Goal: Task Accomplishment & Management: Complete application form

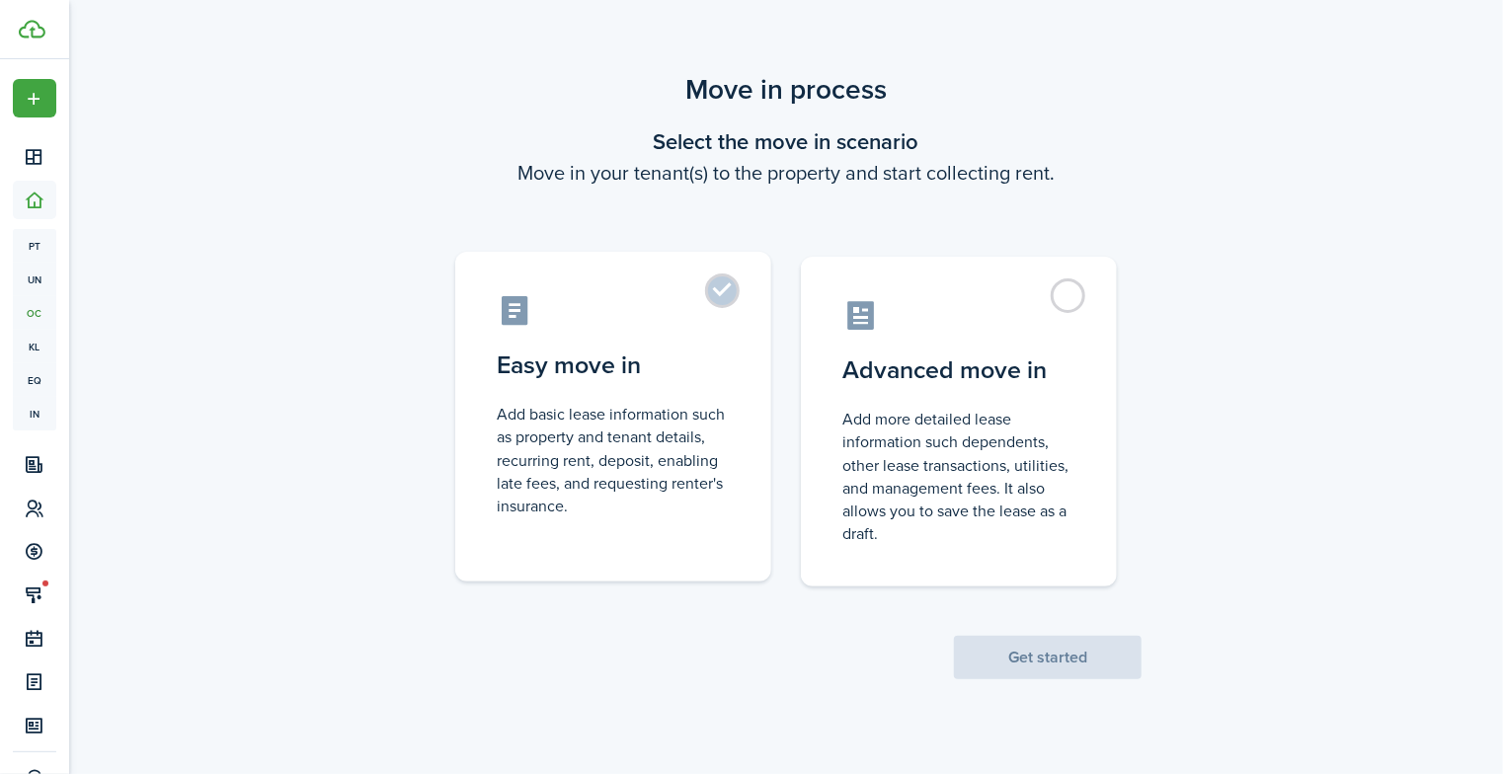
click at [719, 297] on label "Easy move in Add basic lease information such as property and tenant details, r…" at bounding box center [613, 417] width 316 height 330
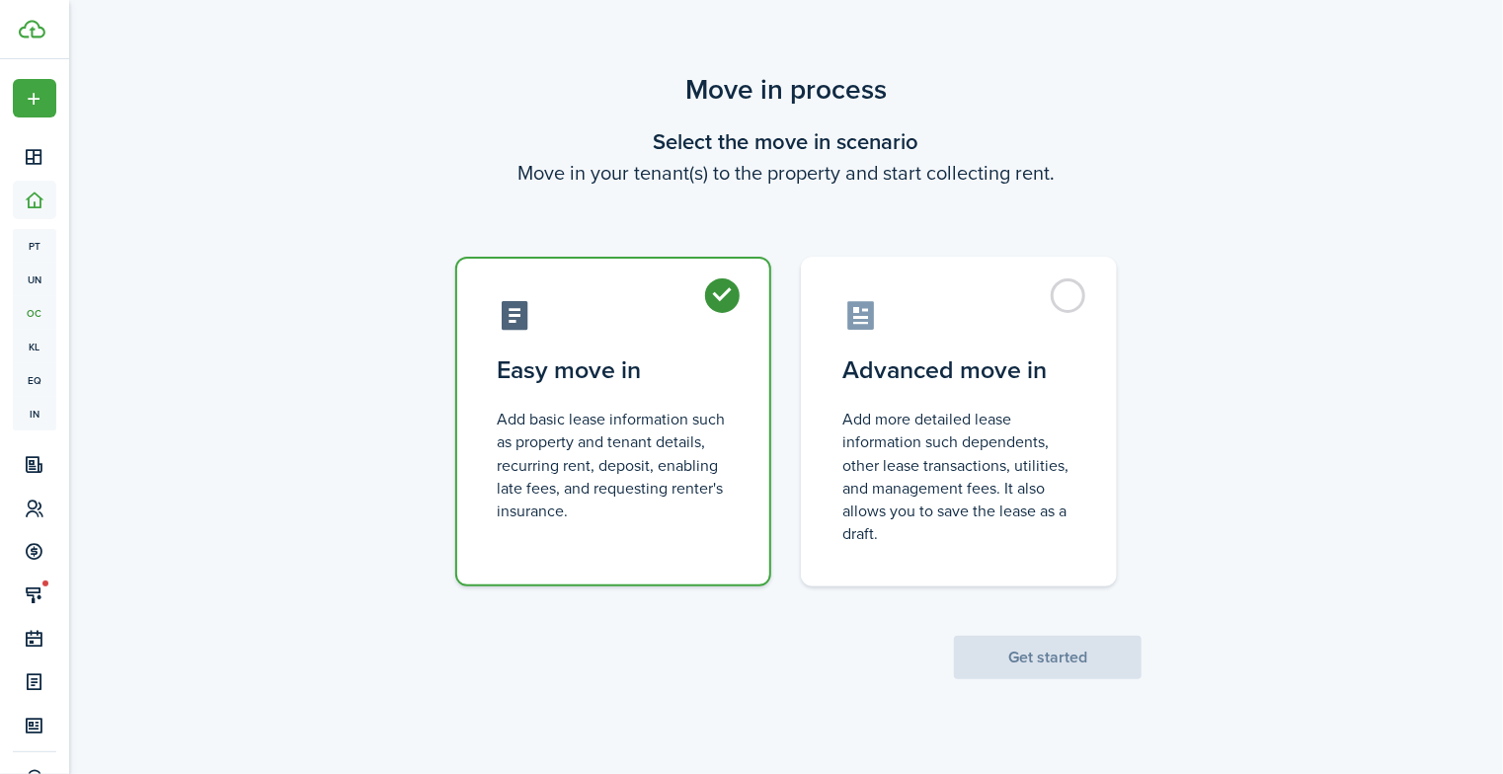
radio input "true"
click at [992, 667] on button "Get started" at bounding box center [1048, 657] width 188 height 43
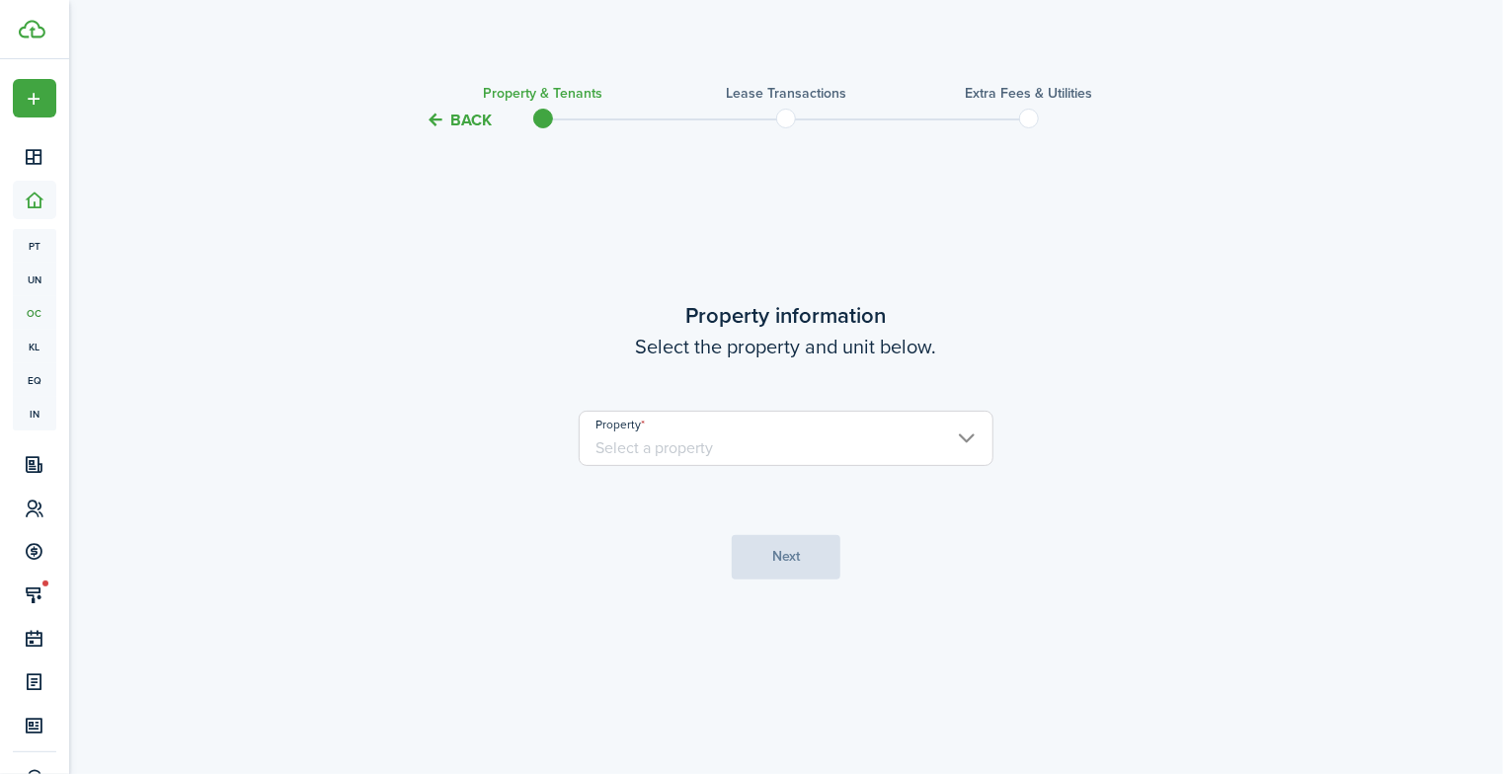
click at [933, 434] on input "Property" at bounding box center [786, 438] width 415 height 55
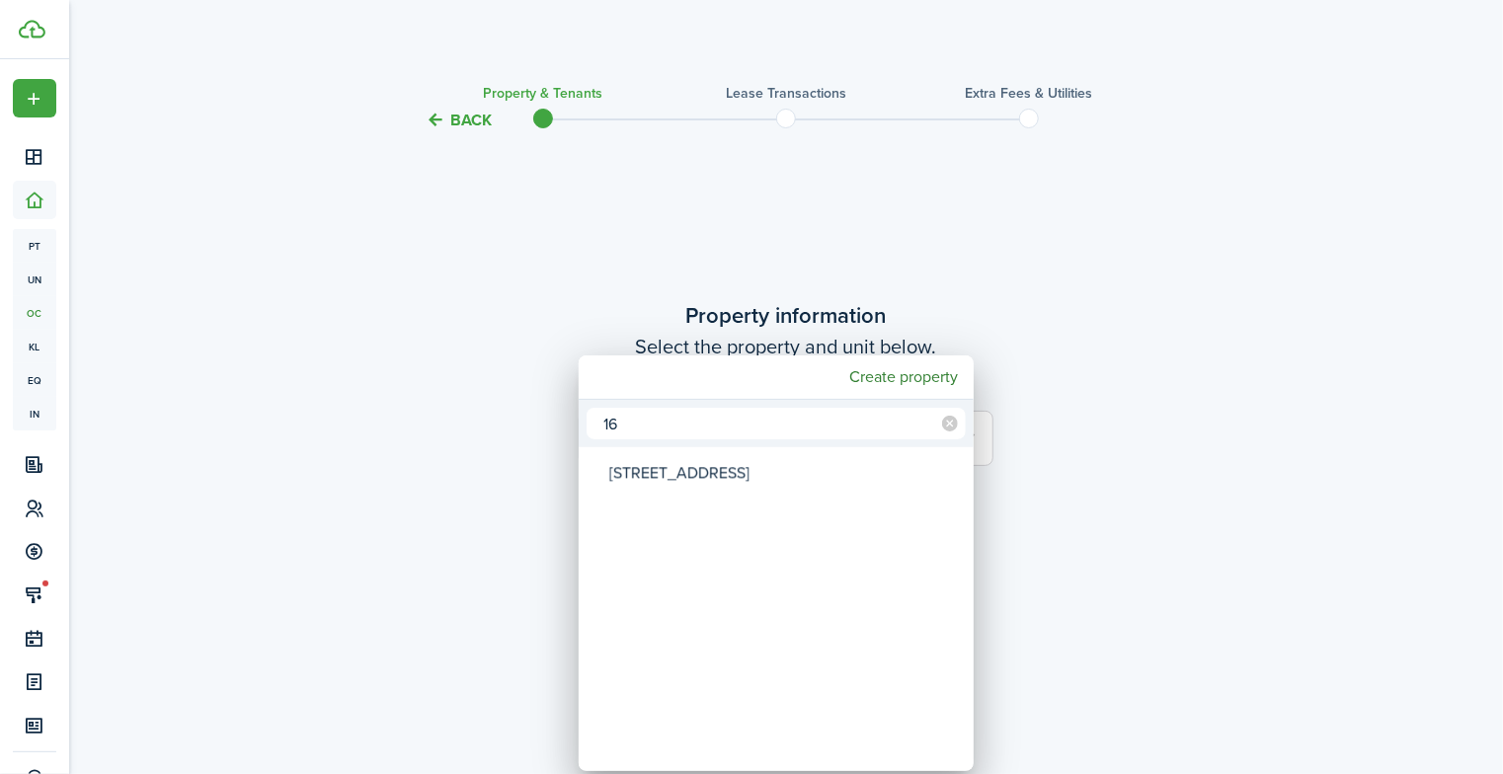
type input "1"
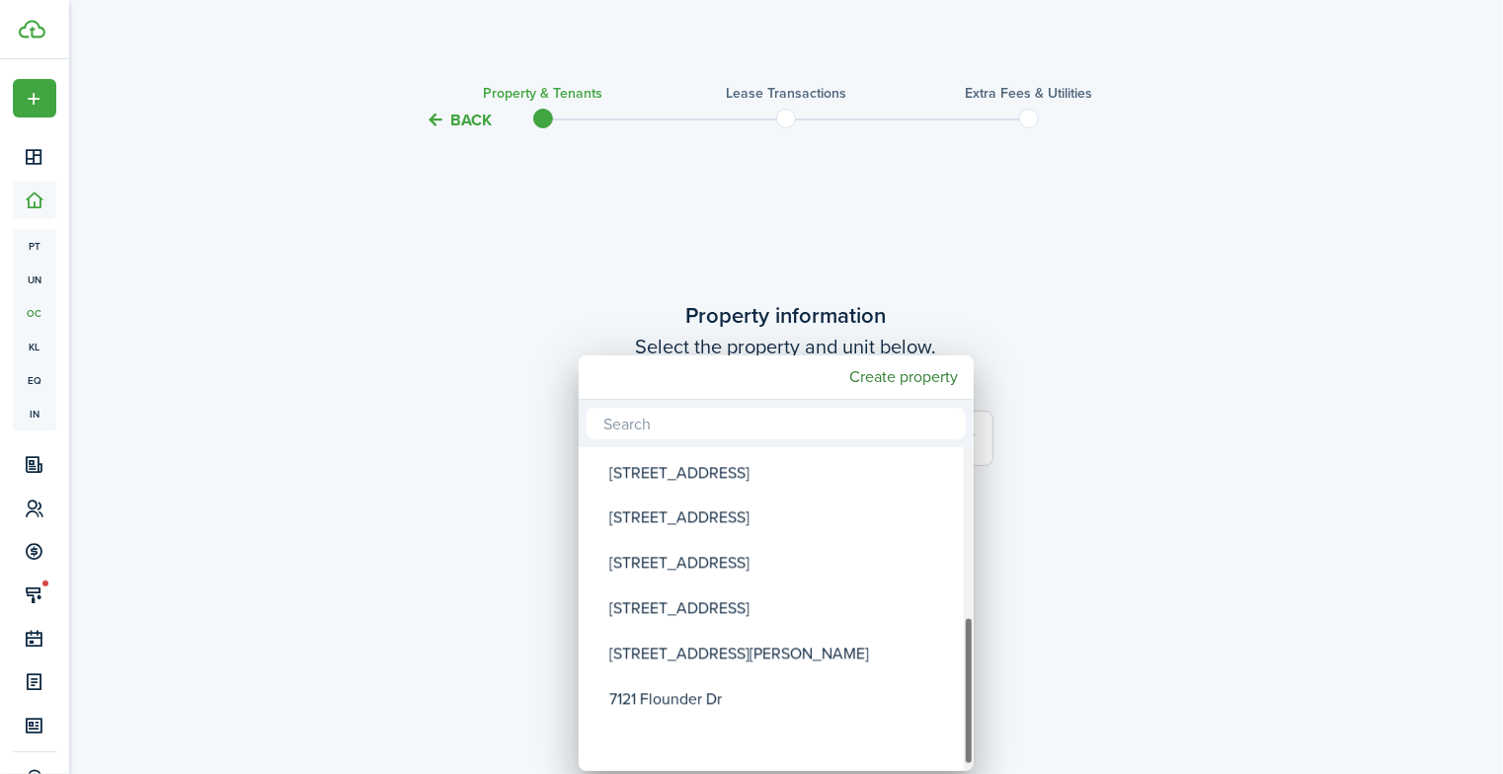
drag, startPoint x: 968, startPoint y: 536, endPoint x: 995, endPoint y: 773, distance: 238.6
click at [995, 773] on div "[STREET_ADDRESS][GEOGRAPHIC_DATA][PERSON_NAME][STREET_ADDRESS][PERSON_NAME][STR…" at bounding box center [751, 387] width 1503 height 774
click at [704, 418] on input "text" at bounding box center [776, 424] width 379 height 32
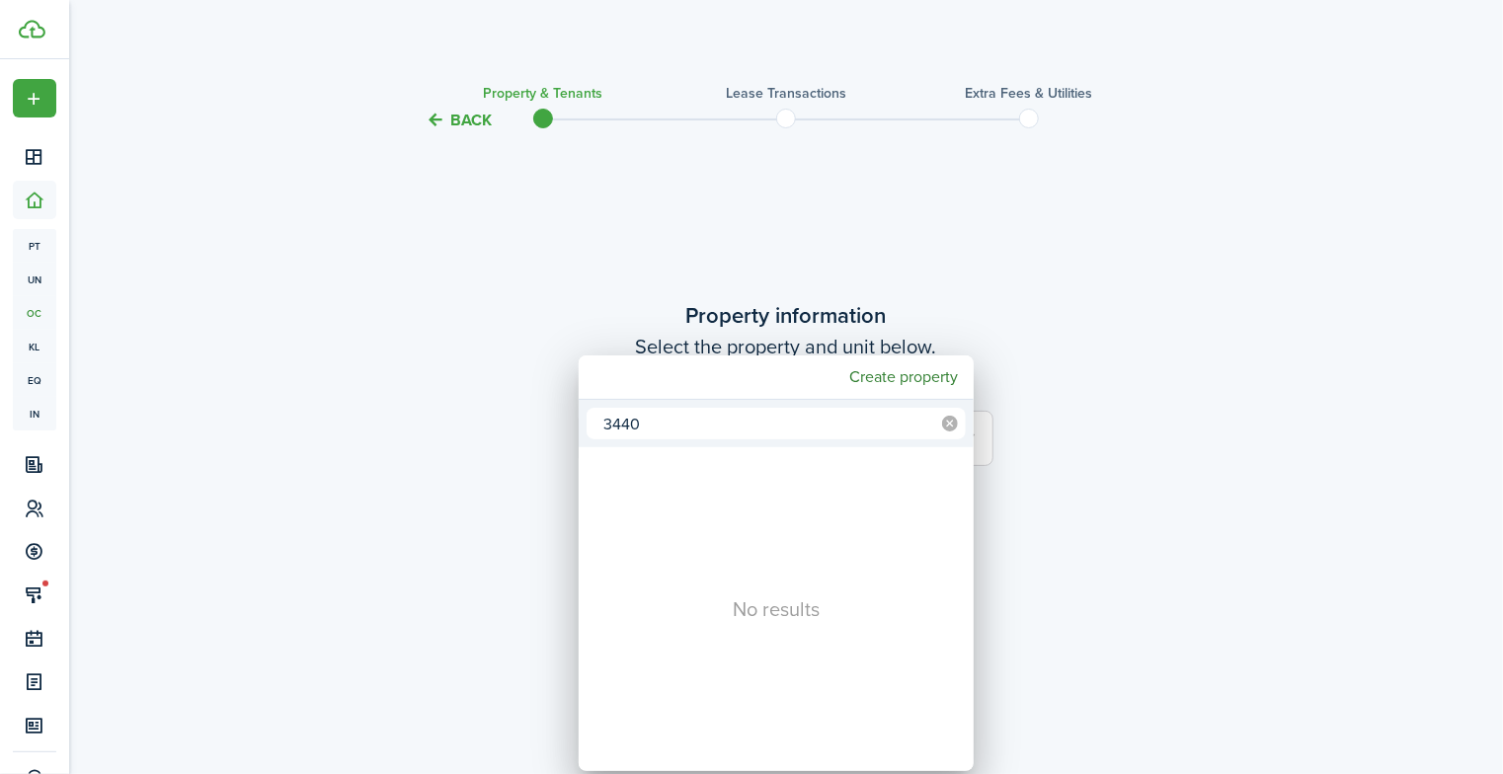
type input "3440"
click at [948, 419] on icon at bounding box center [950, 424] width 16 height 16
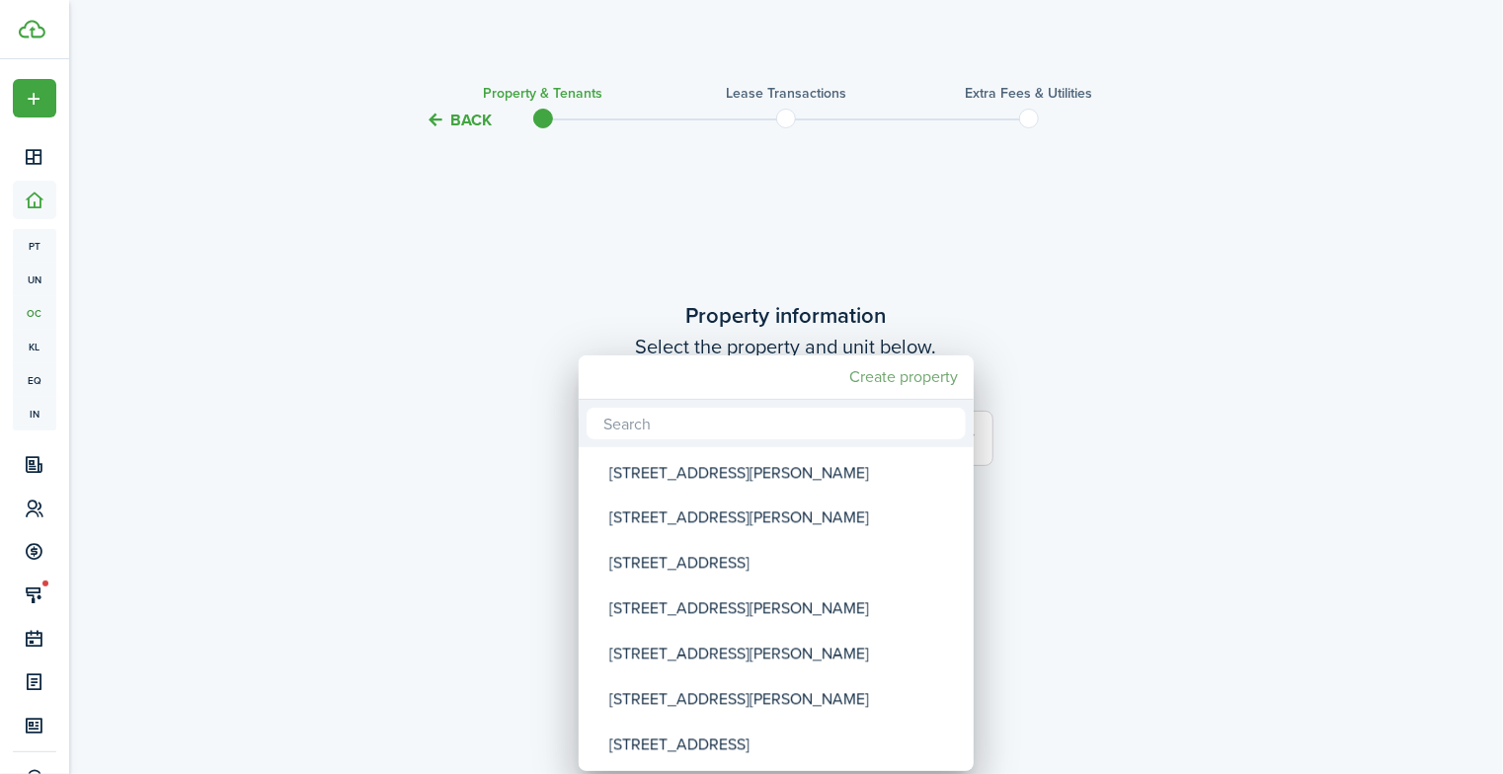
click at [901, 378] on mbsc-button "Create property" at bounding box center [904, 378] width 124 height 36
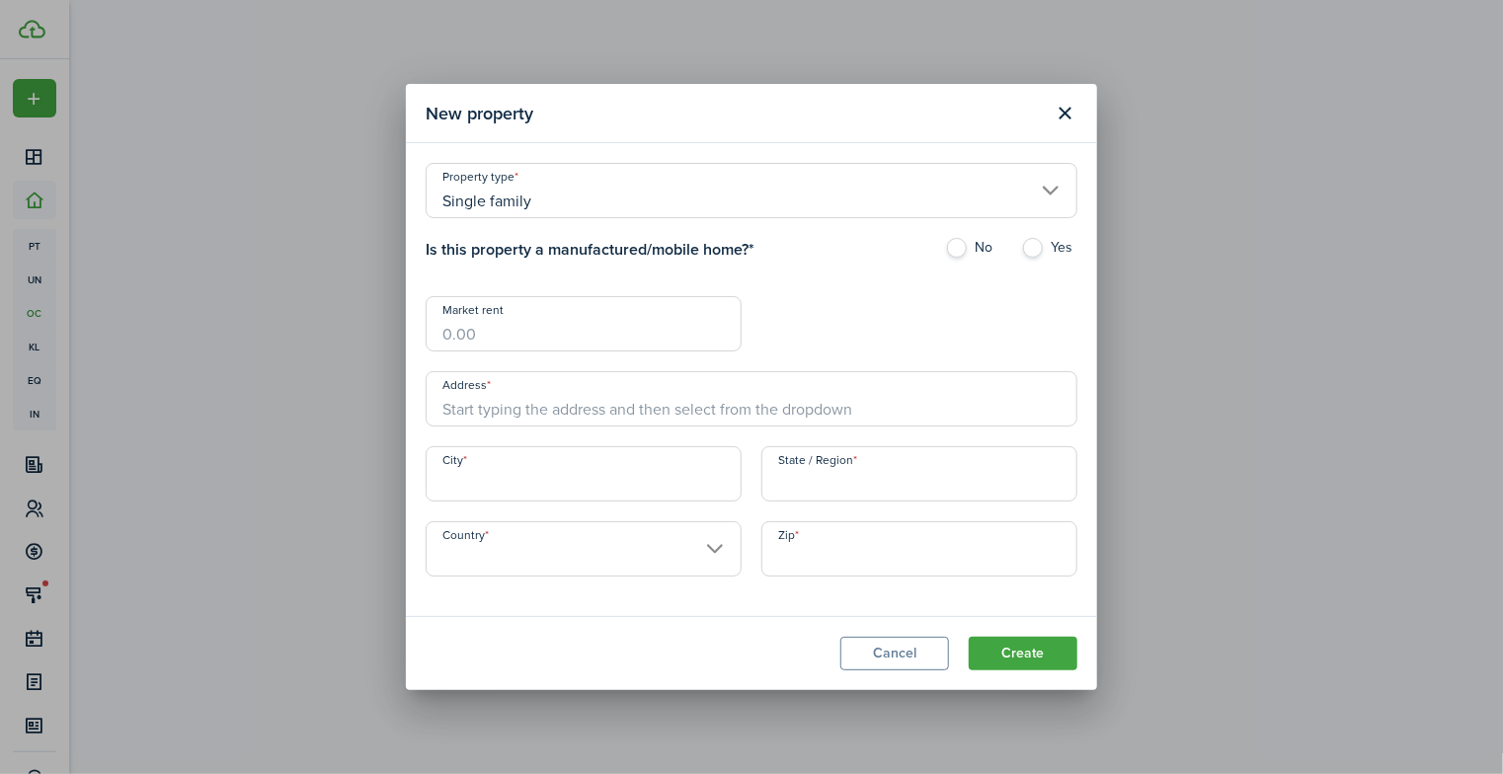
click at [959, 244] on label "No" at bounding box center [973, 253] width 56 height 30
radio input "true"
click at [486, 339] on input "Market rent" at bounding box center [584, 323] width 316 height 55
type input "$900.00"
click at [494, 407] on input "Address" at bounding box center [752, 398] width 652 height 55
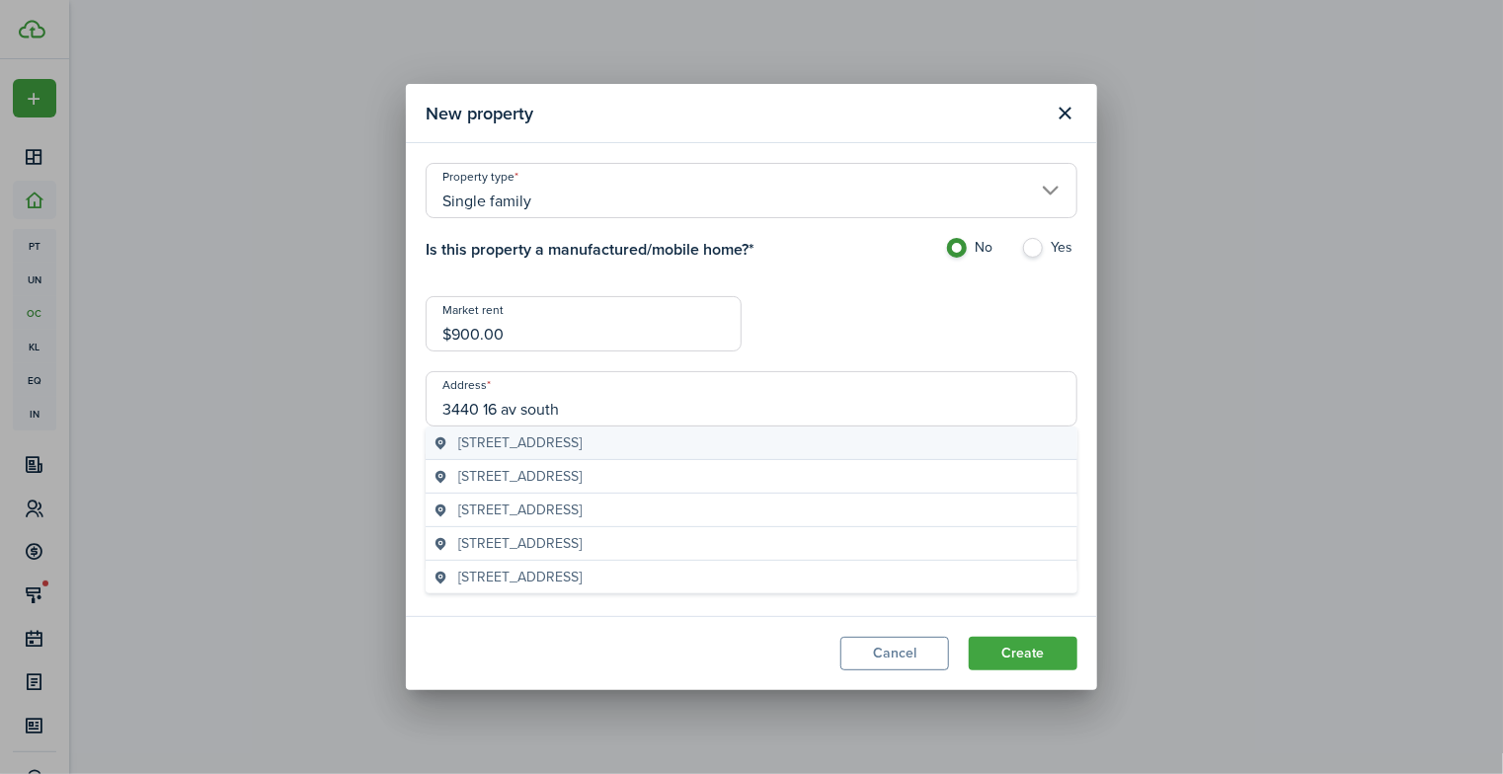
click at [582, 441] on span "[STREET_ADDRESS]" at bounding box center [519, 443] width 123 height 21
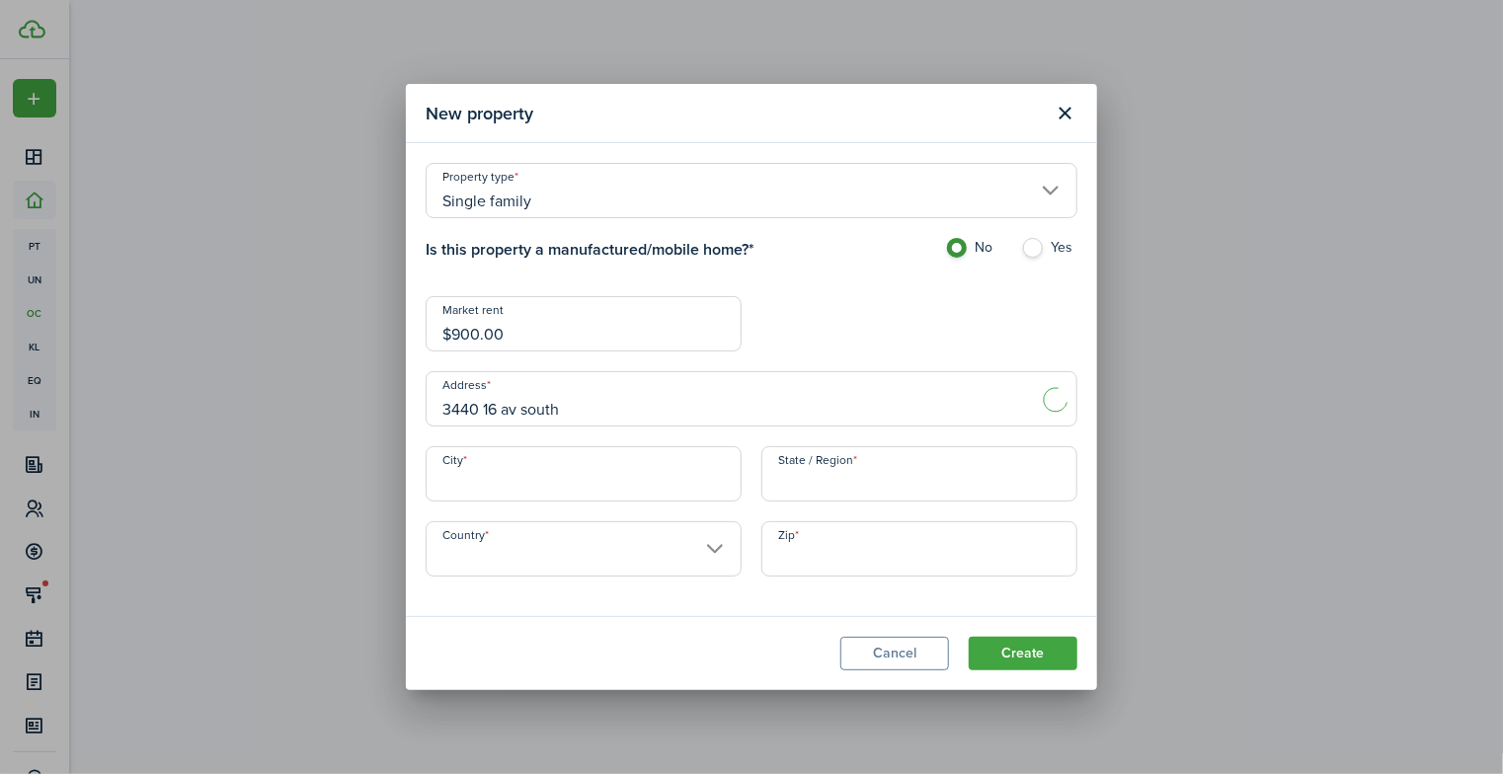
type input "[STREET_ADDRESS]"
type input "[GEOGRAPHIC_DATA]"
type input "FL"
type input "[GEOGRAPHIC_DATA]"
type input "33711"
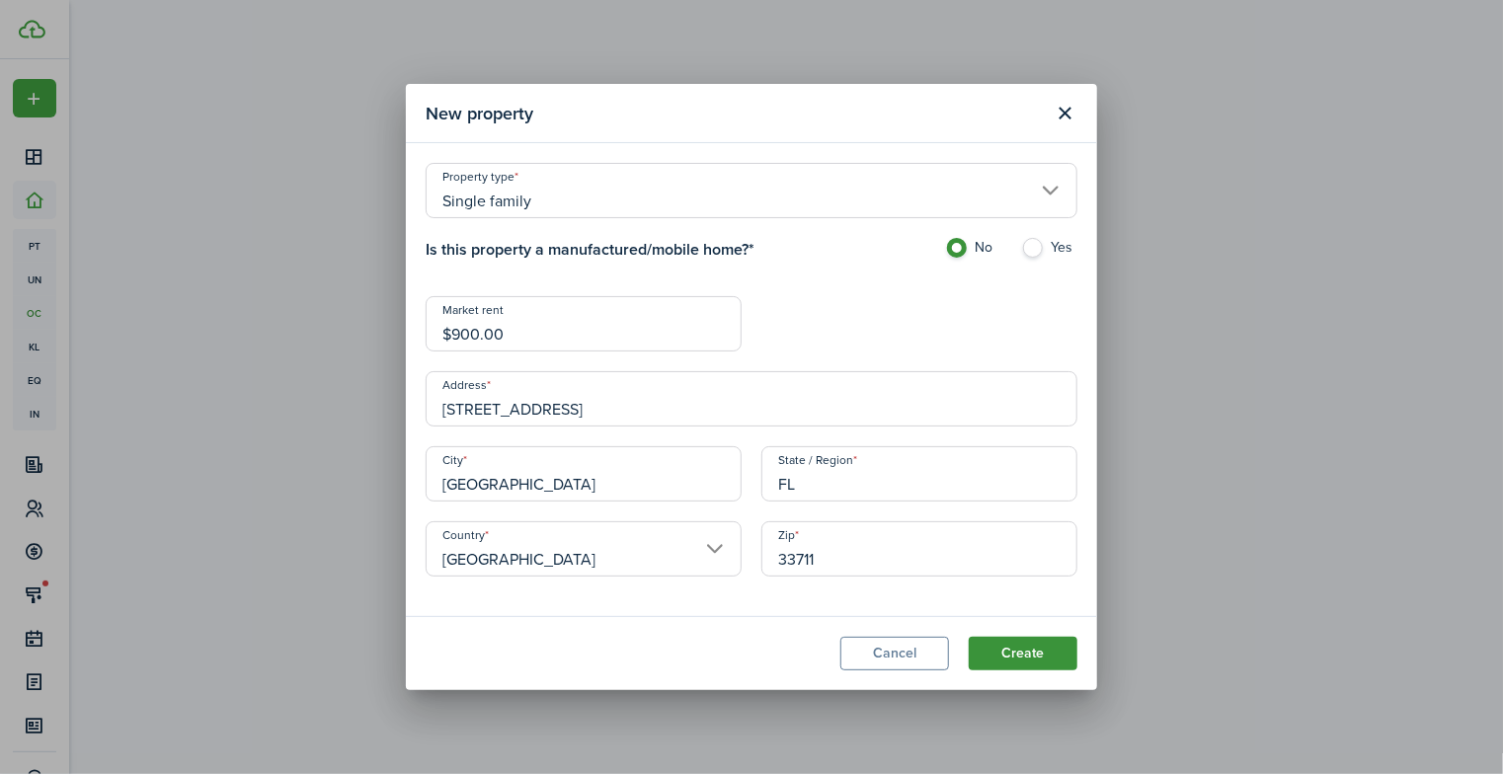
click at [1022, 659] on button "Create" at bounding box center [1023, 654] width 109 height 34
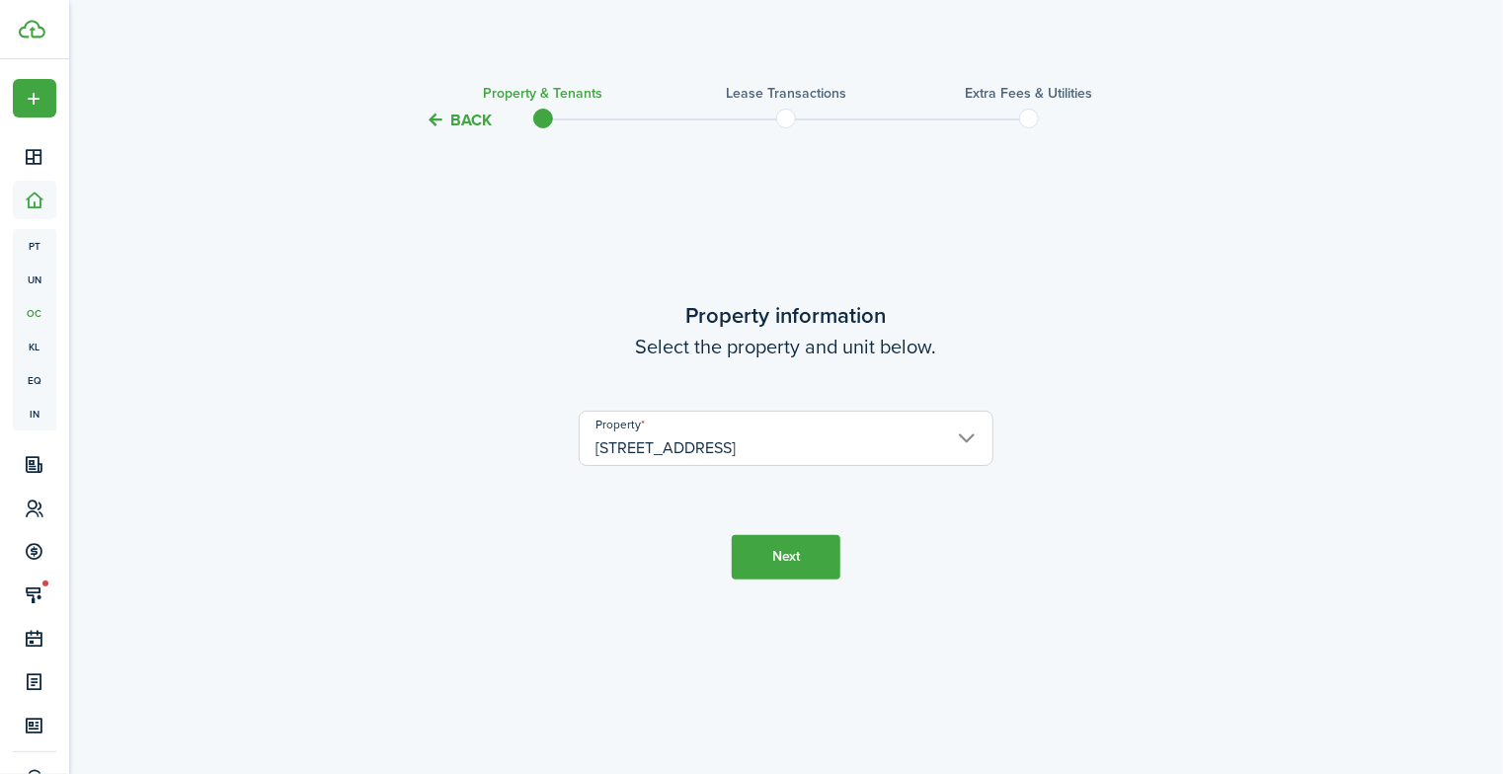
click at [796, 548] on button "Next" at bounding box center [786, 557] width 109 height 44
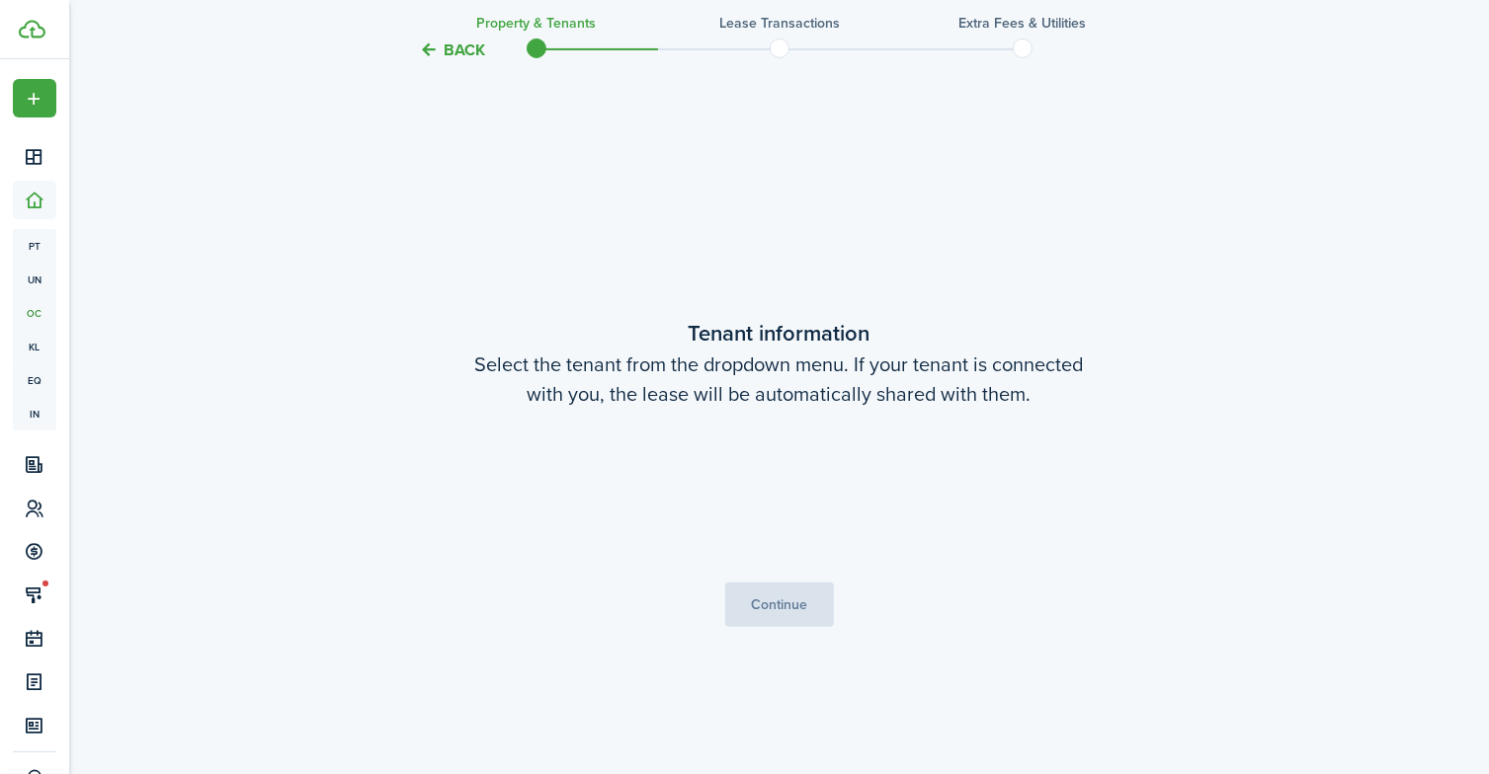
scroll to position [642, 0]
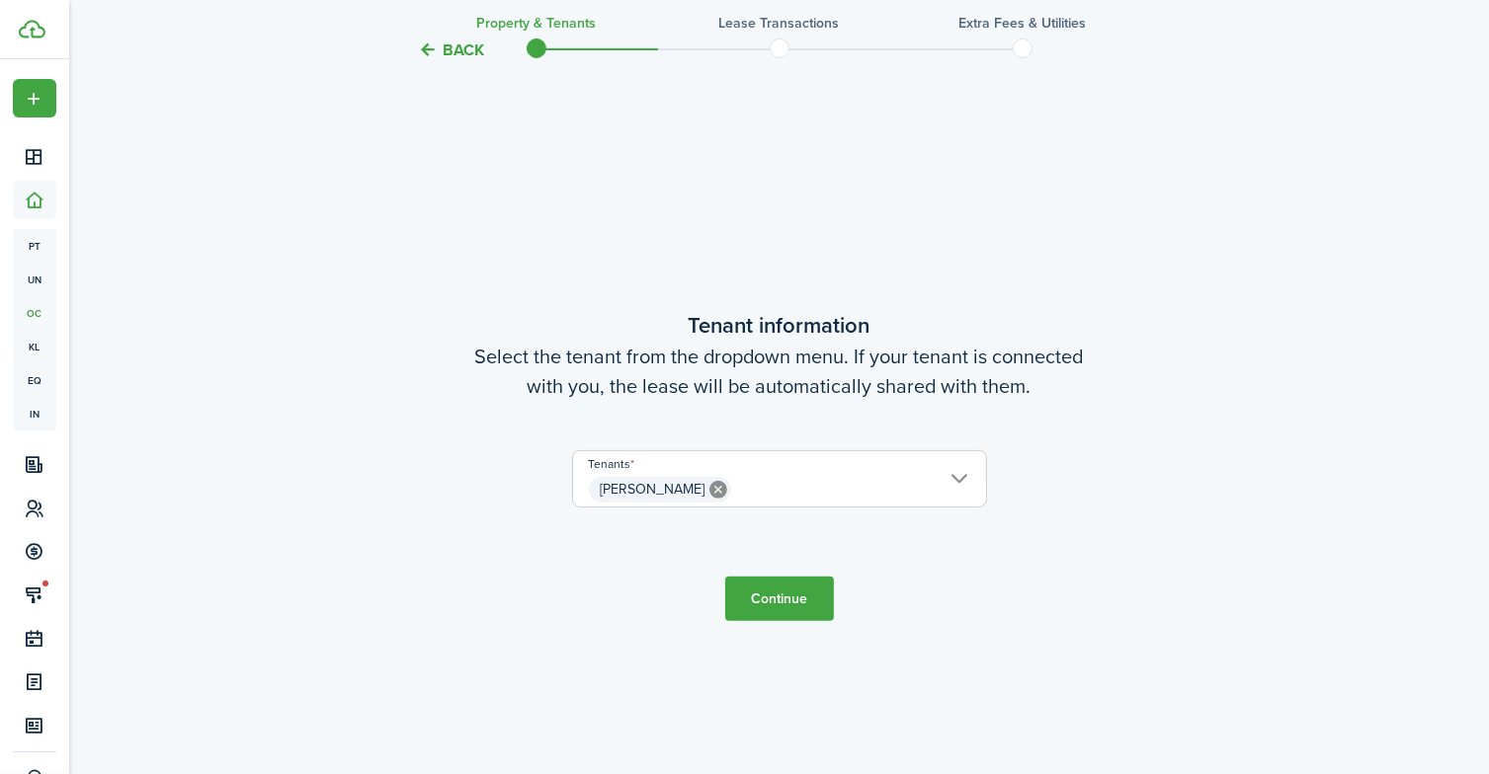
click at [778, 597] on button "Continue" at bounding box center [779, 599] width 109 height 44
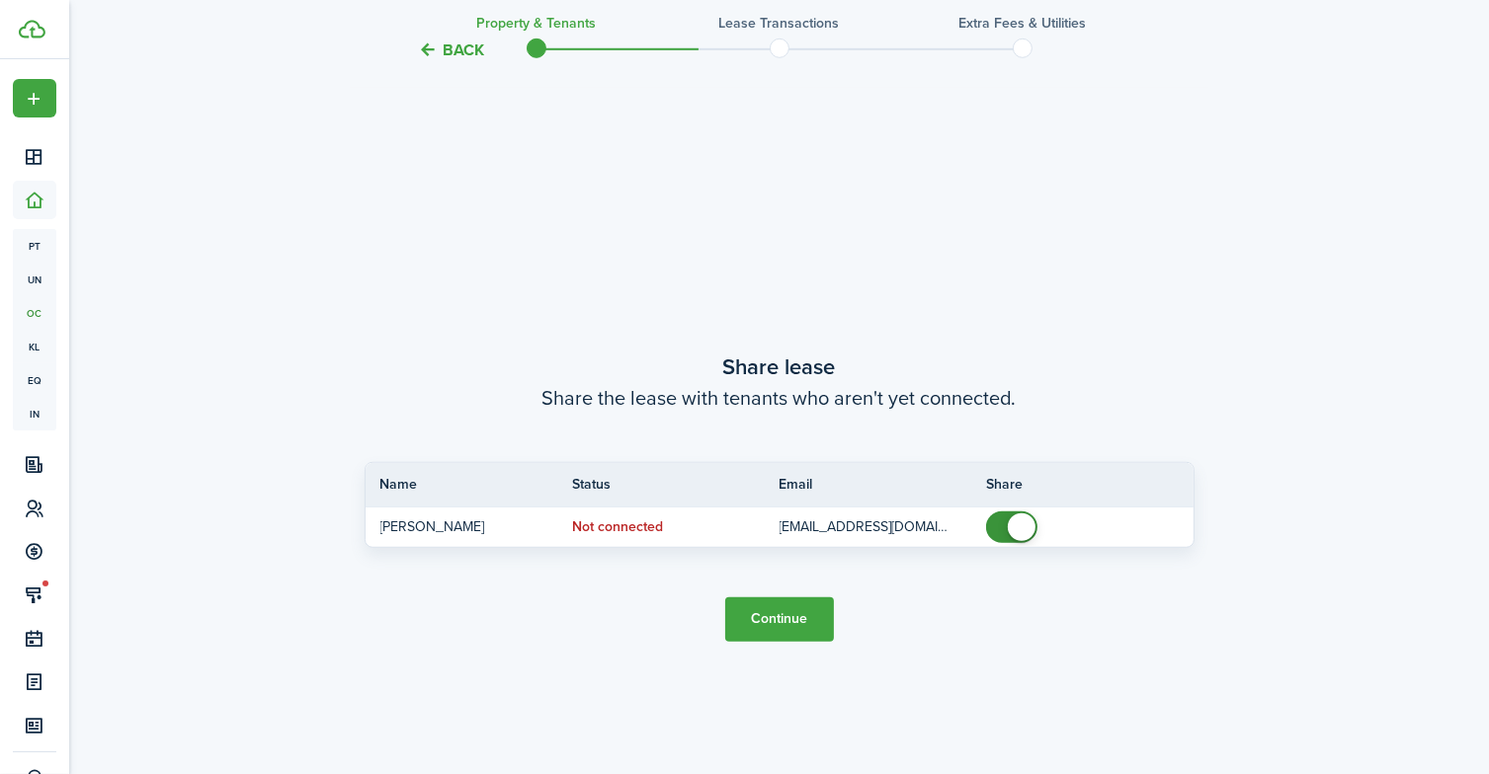
scroll to position [1417, 0]
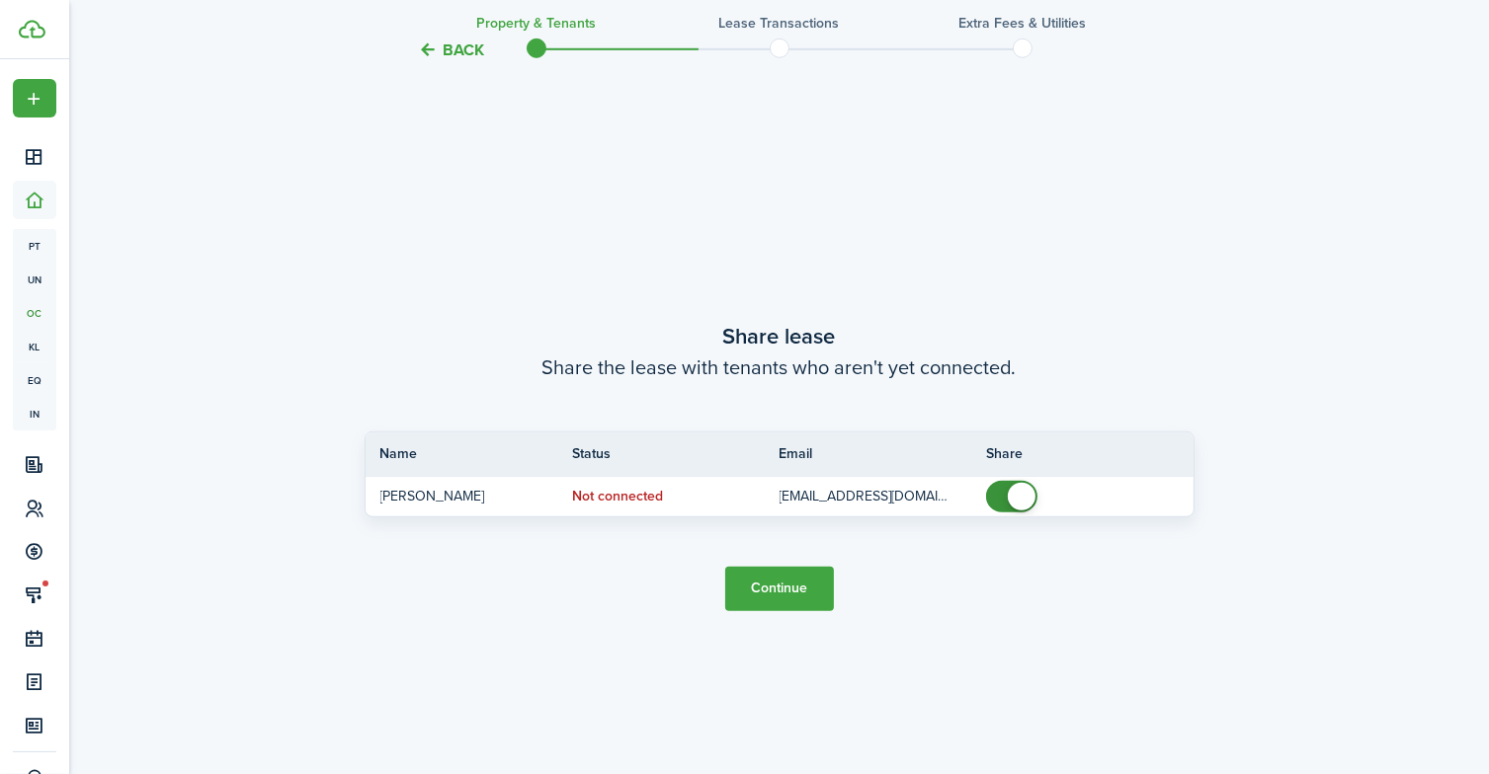
click at [778, 597] on button "Continue" at bounding box center [779, 589] width 109 height 44
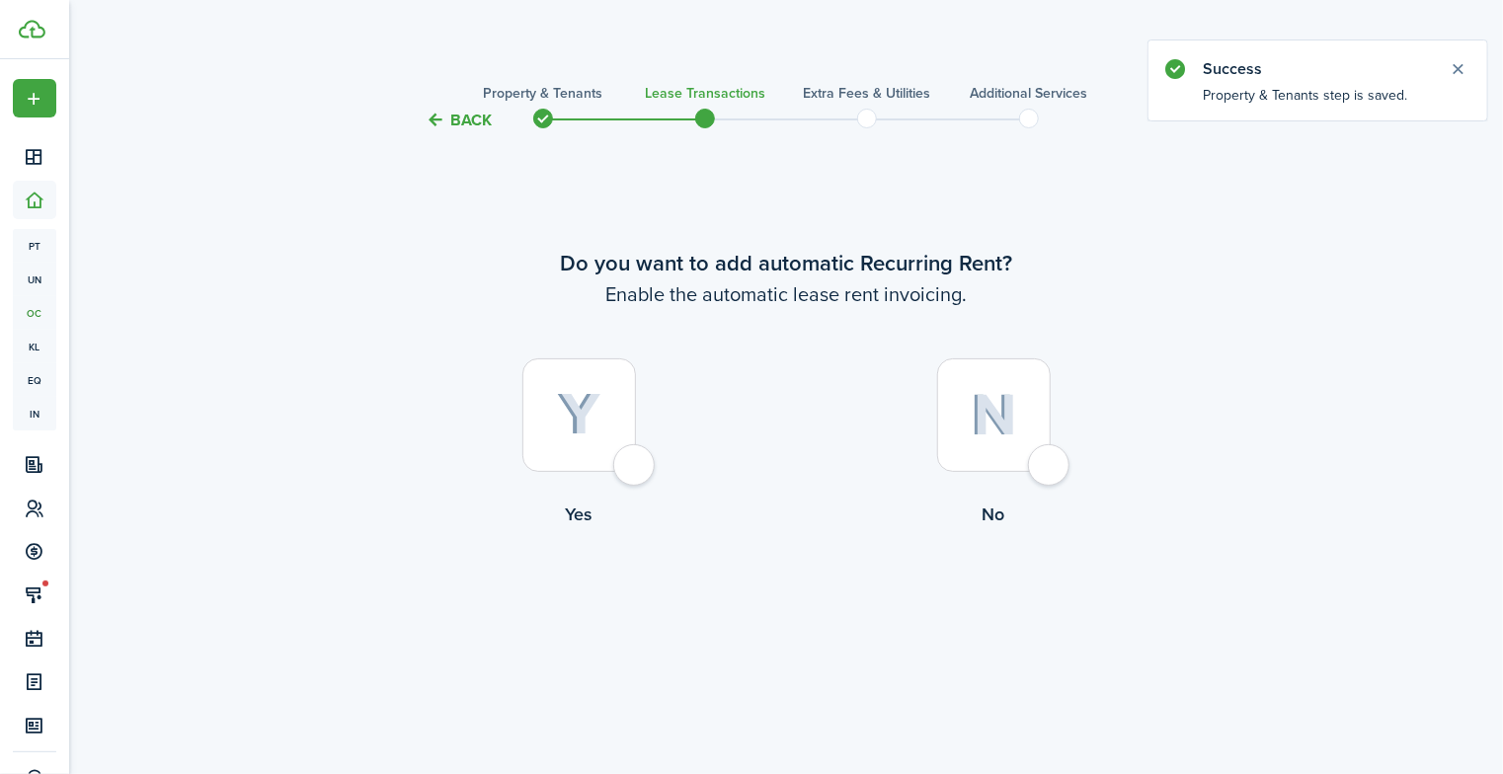
click at [634, 472] on div at bounding box center [580, 416] width 114 height 114
radio input "true"
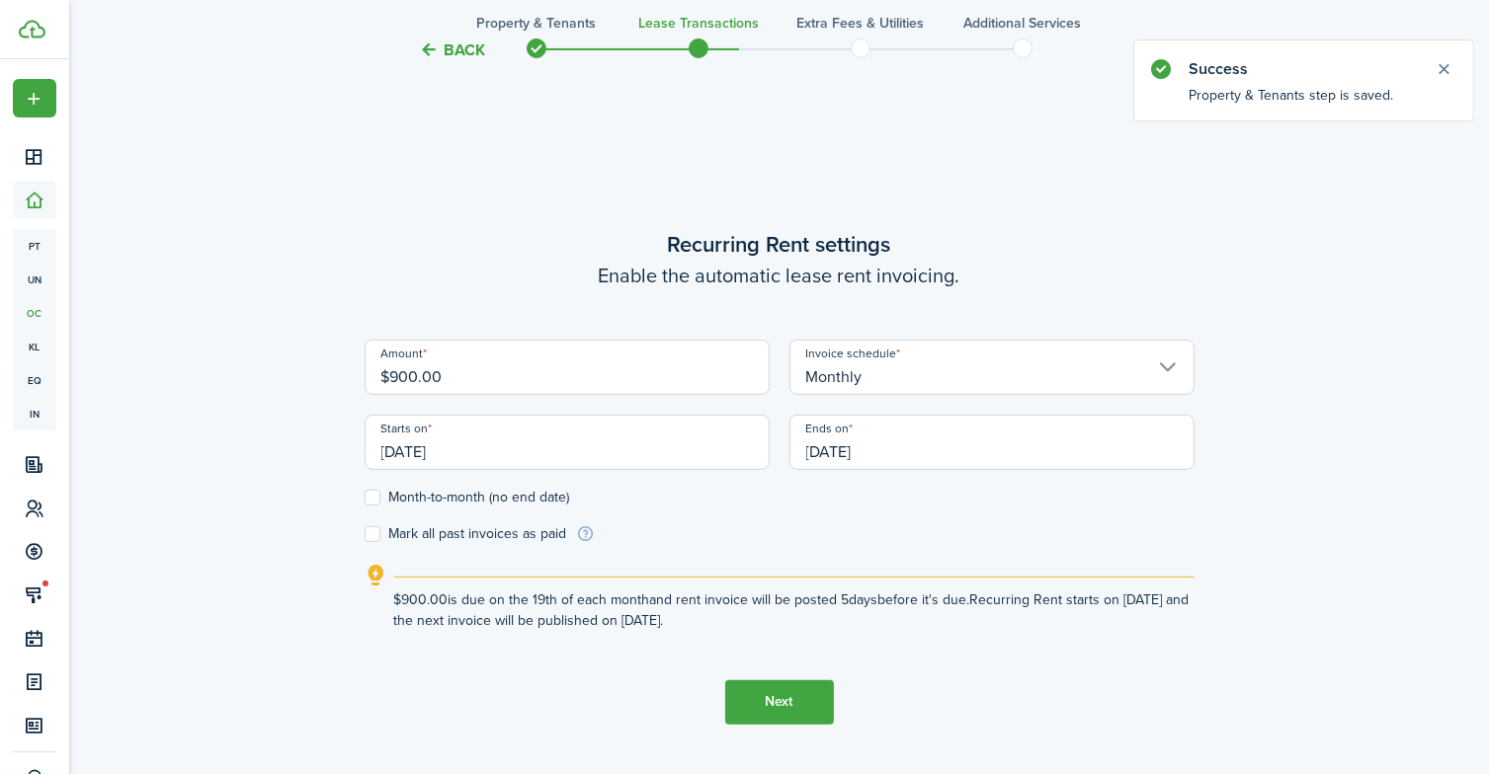
scroll to position [642, 0]
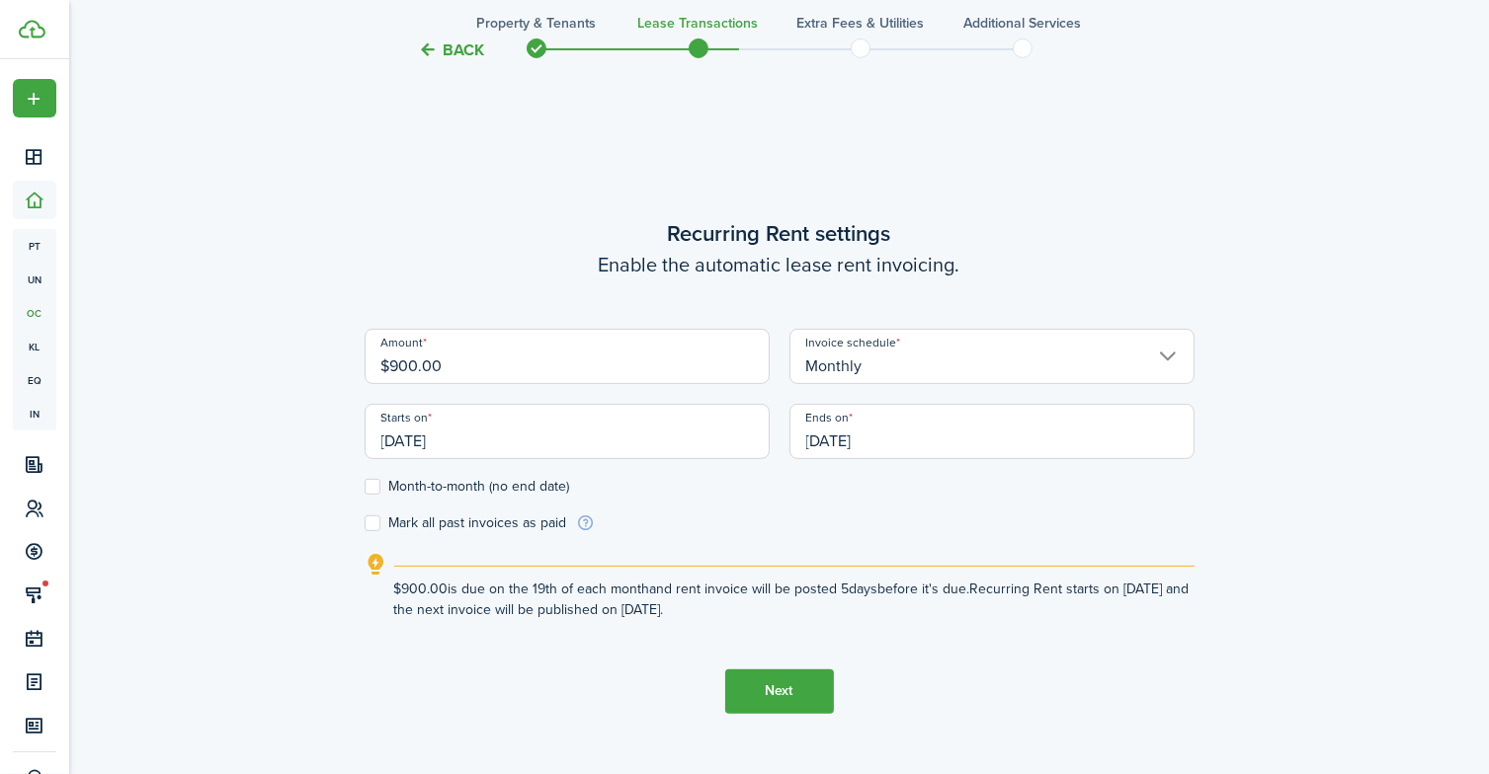
click at [494, 442] on input "[DATE]" at bounding box center [567, 431] width 405 height 55
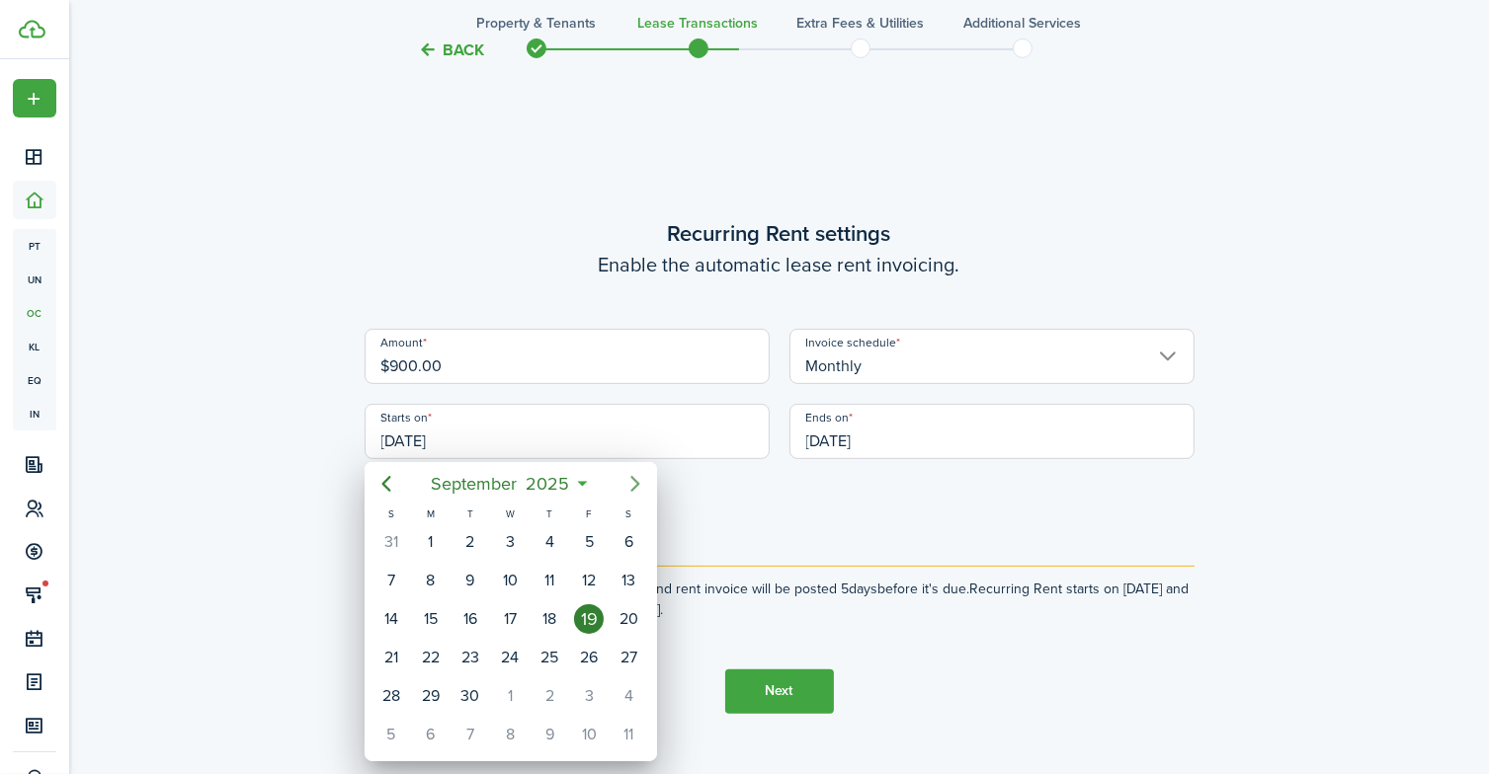
click at [627, 482] on icon "Next page" at bounding box center [635, 484] width 24 height 24
click at [589, 585] on div "10" at bounding box center [589, 581] width 30 height 30
type input "[DATE]"
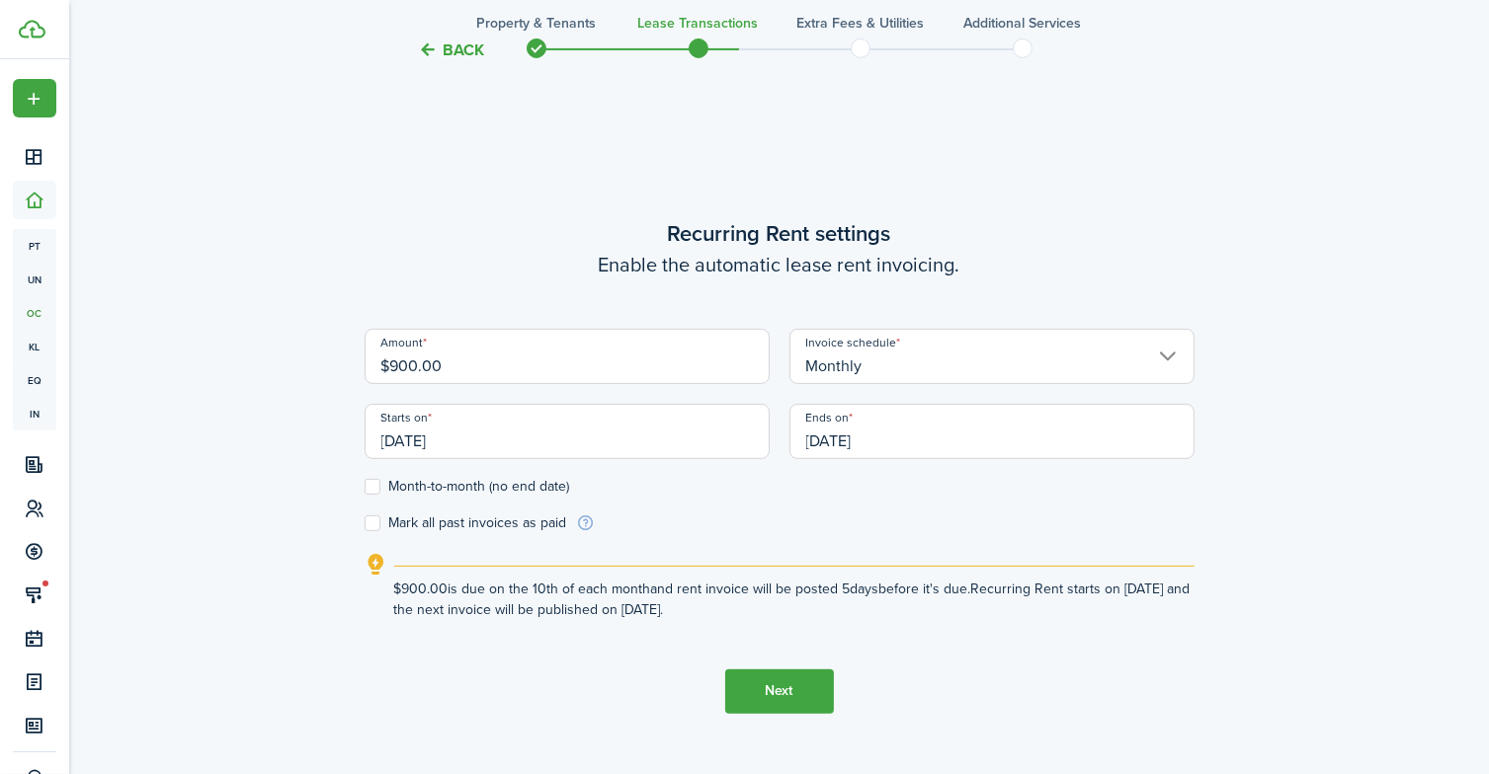
click at [917, 441] on input "[DATE]" at bounding box center [991, 431] width 405 height 55
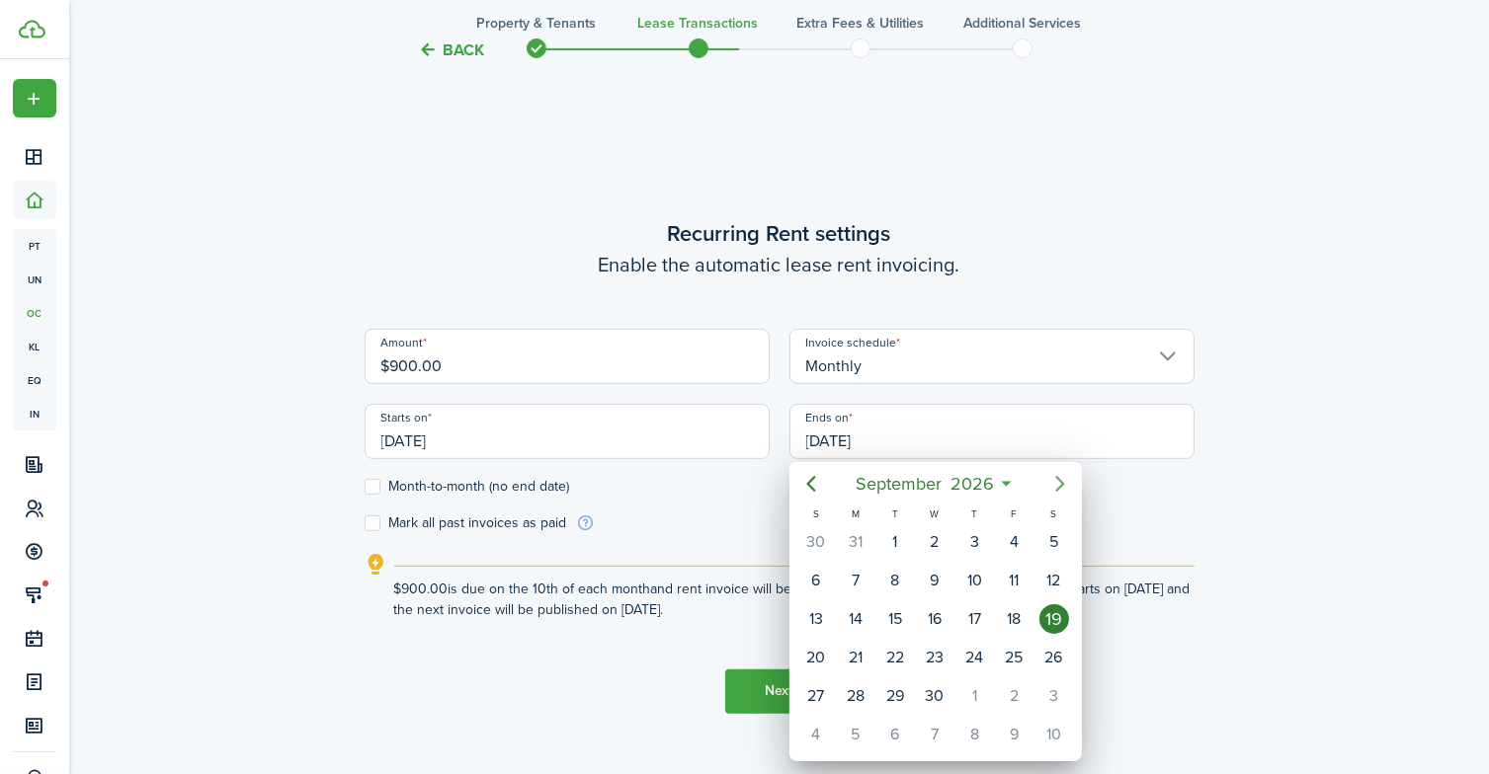
click at [1053, 486] on icon "Next page" at bounding box center [1060, 484] width 24 height 24
click at [976, 586] on div "10" at bounding box center [974, 581] width 30 height 30
type input "[DATE]"
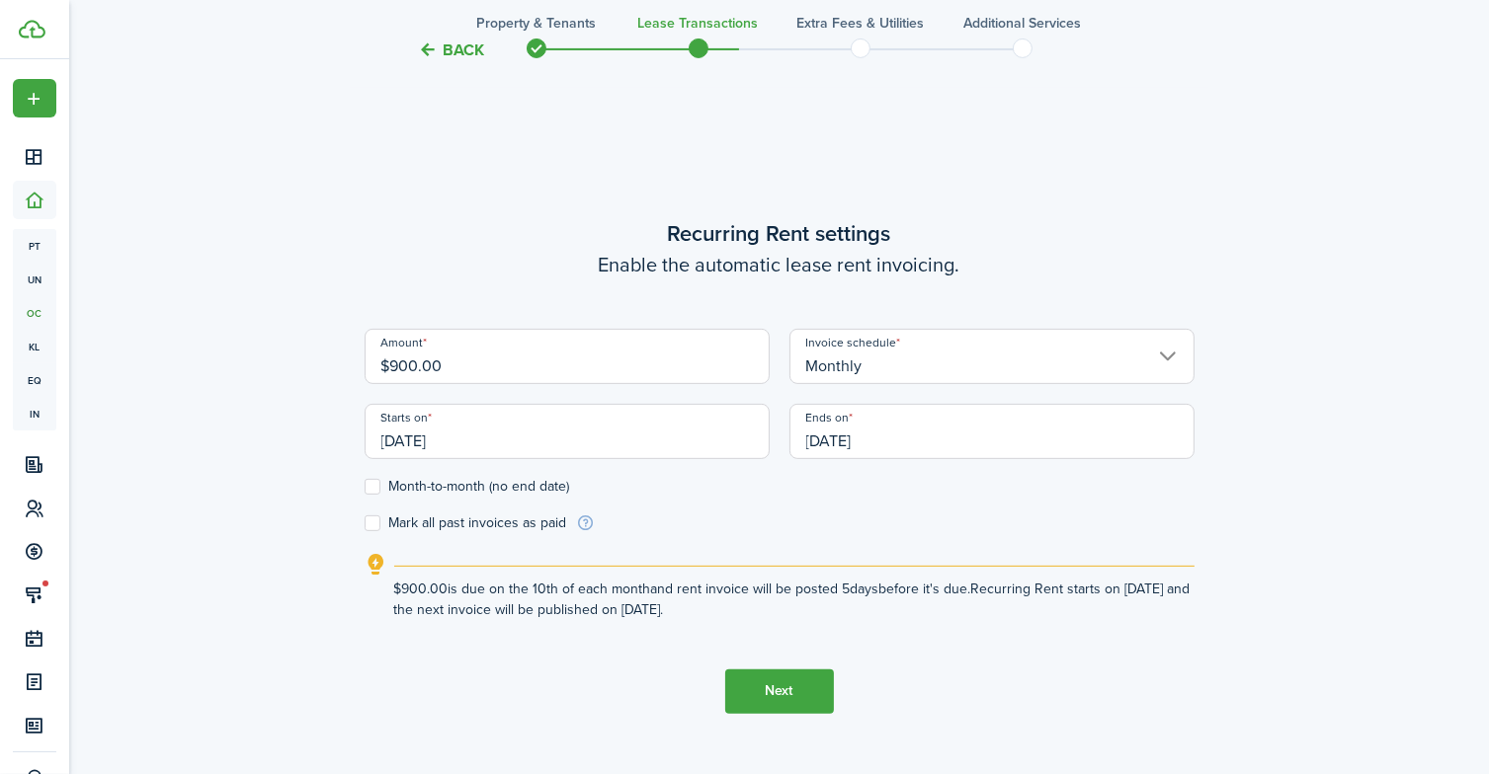
click at [763, 695] on button "Next" at bounding box center [779, 692] width 109 height 44
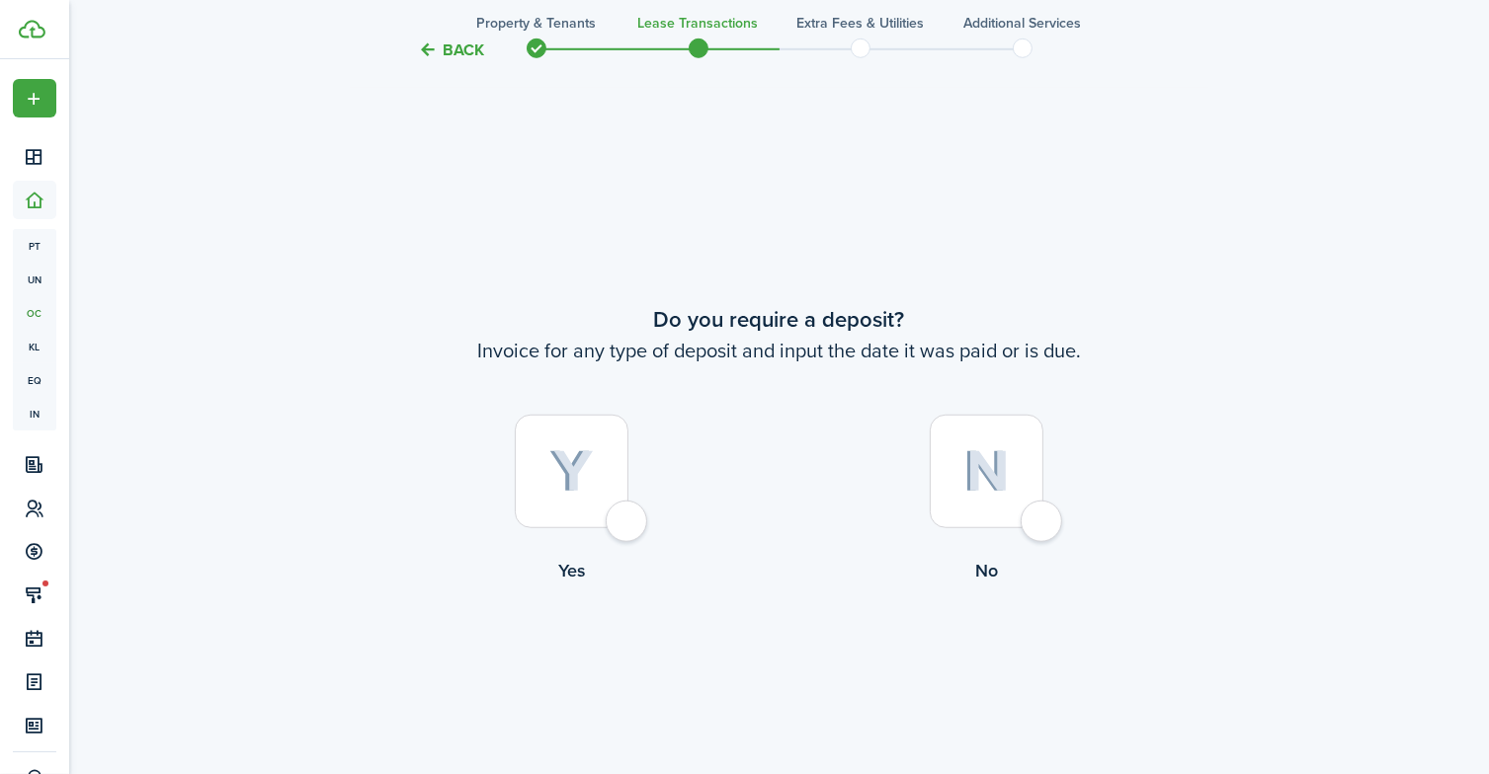
scroll to position [1417, 0]
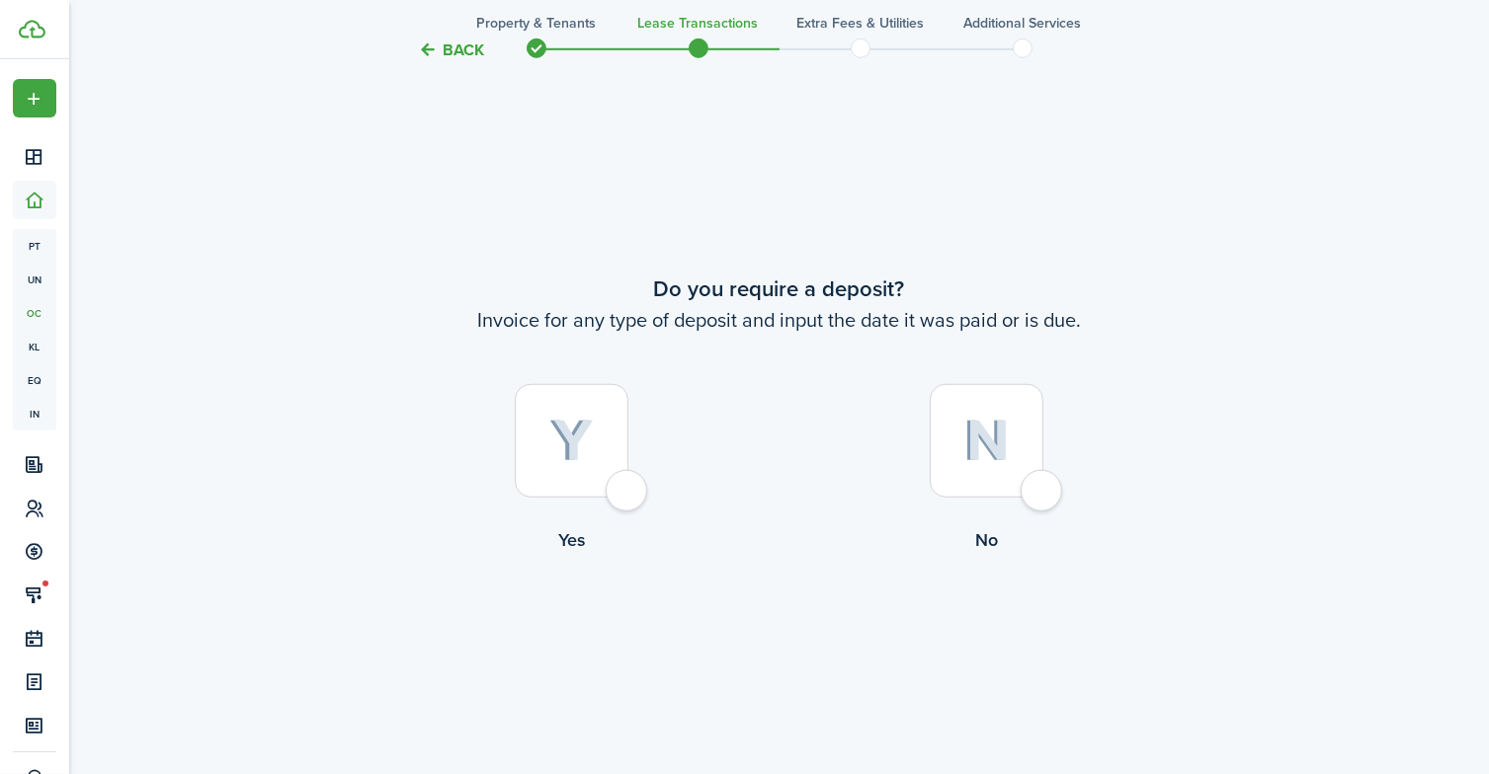
click at [627, 489] on div at bounding box center [572, 441] width 114 height 114
radio input "true"
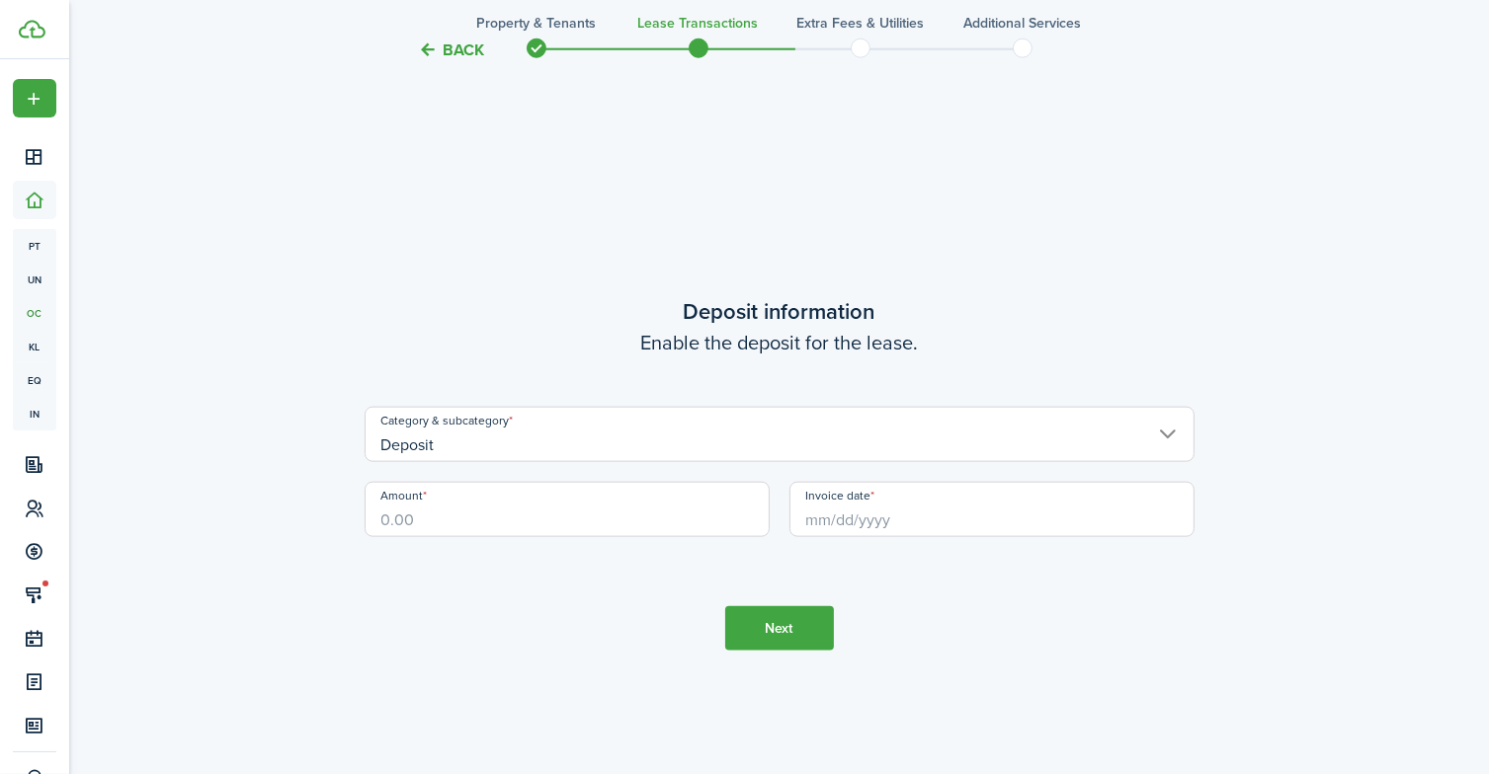
scroll to position [2191, 0]
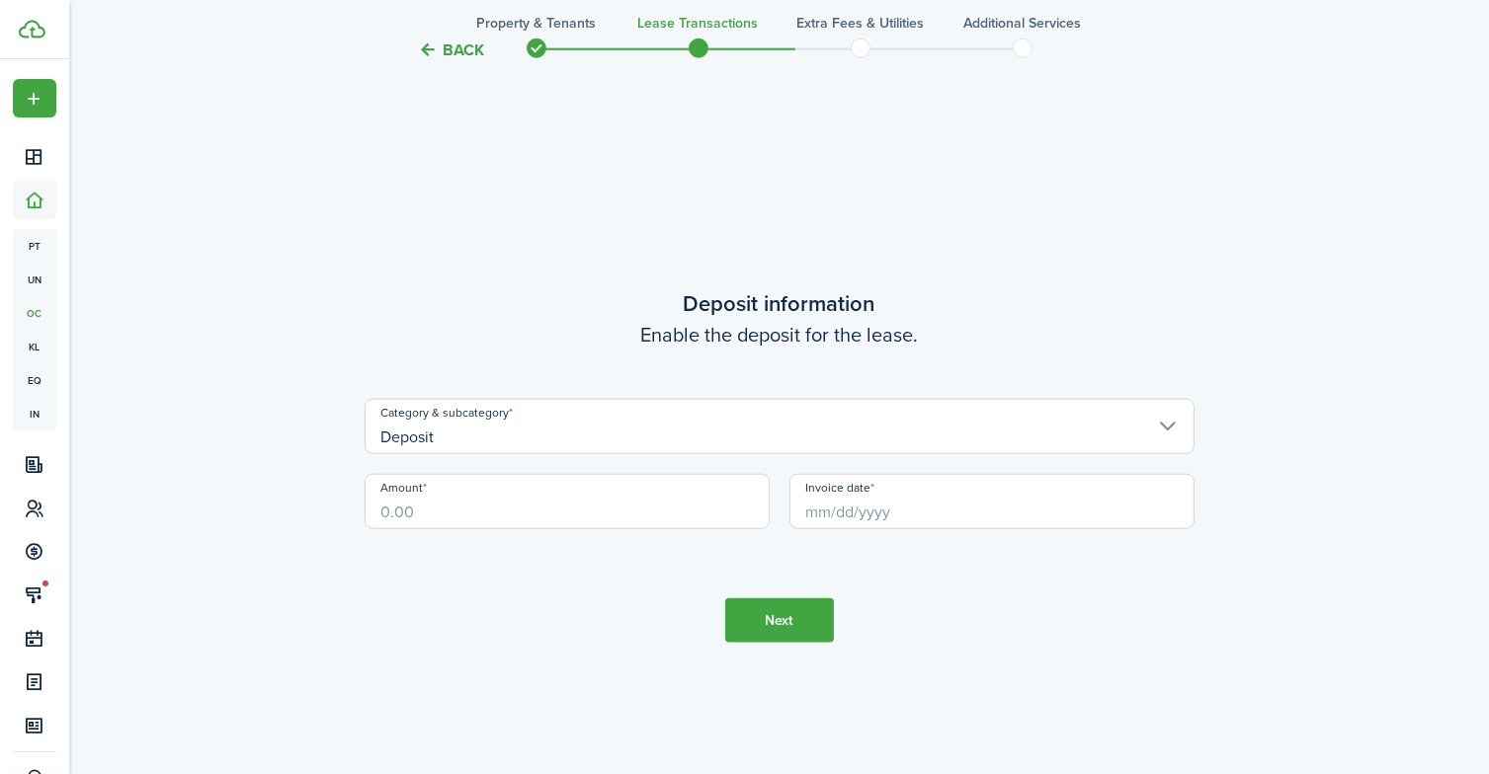
click at [541, 517] on input "Amount" at bounding box center [567, 501] width 405 height 55
click at [856, 509] on input "Invoice date" at bounding box center [991, 501] width 405 height 55
type input "$500.00"
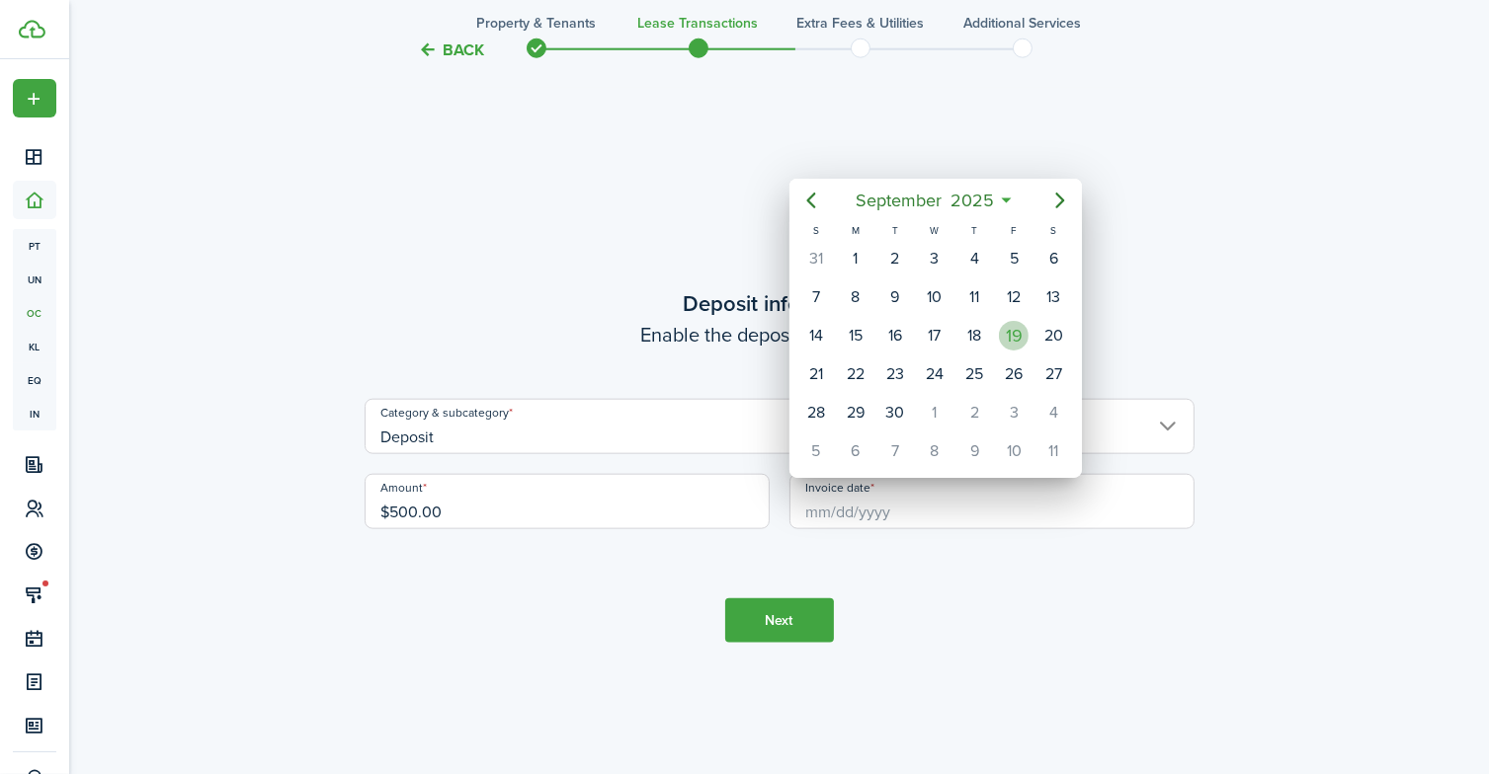
click at [1014, 331] on div "19" at bounding box center [1014, 336] width 30 height 30
type input "[DATE]"
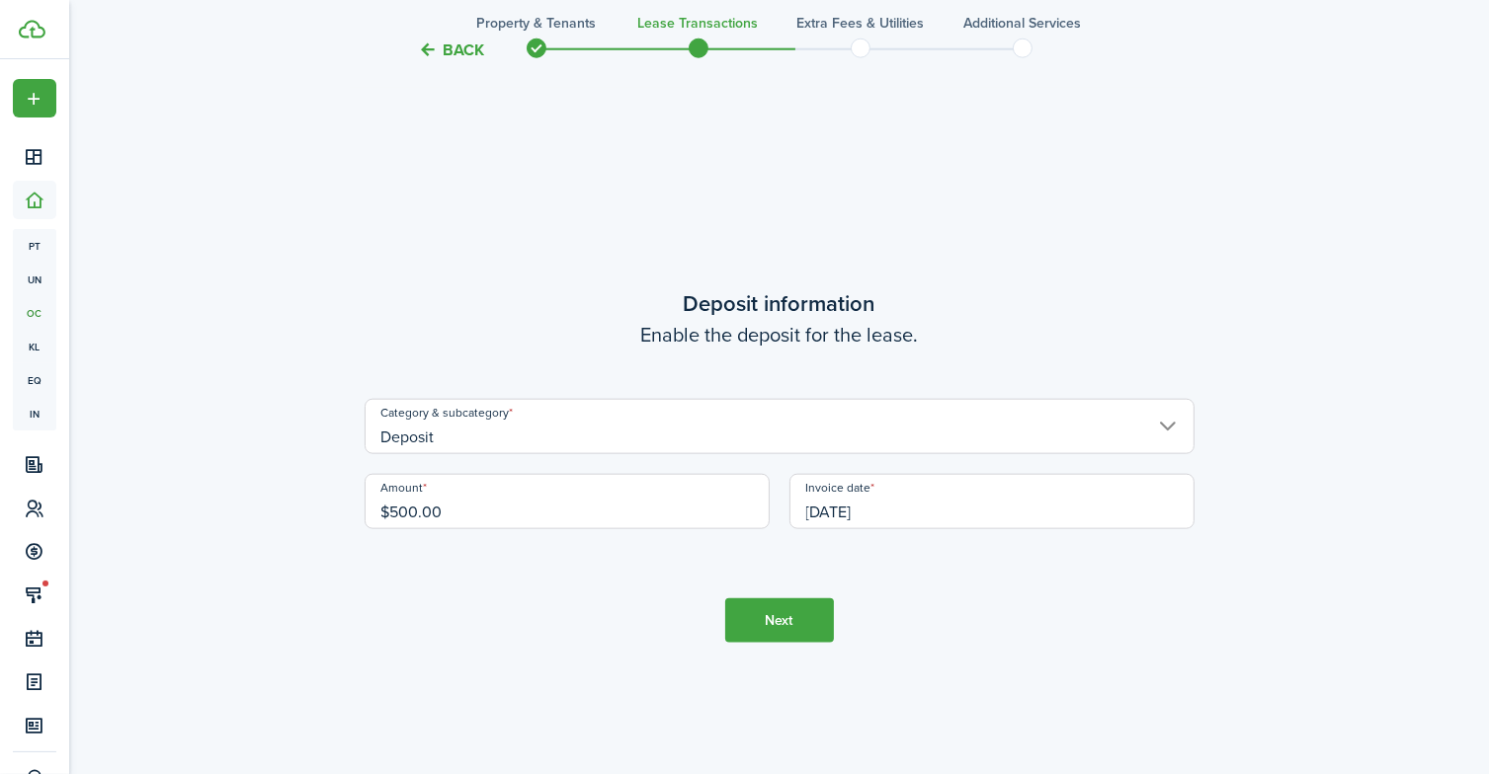
click at [764, 629] on button "Next" at bounding box center [779, 621] width 109 height 44
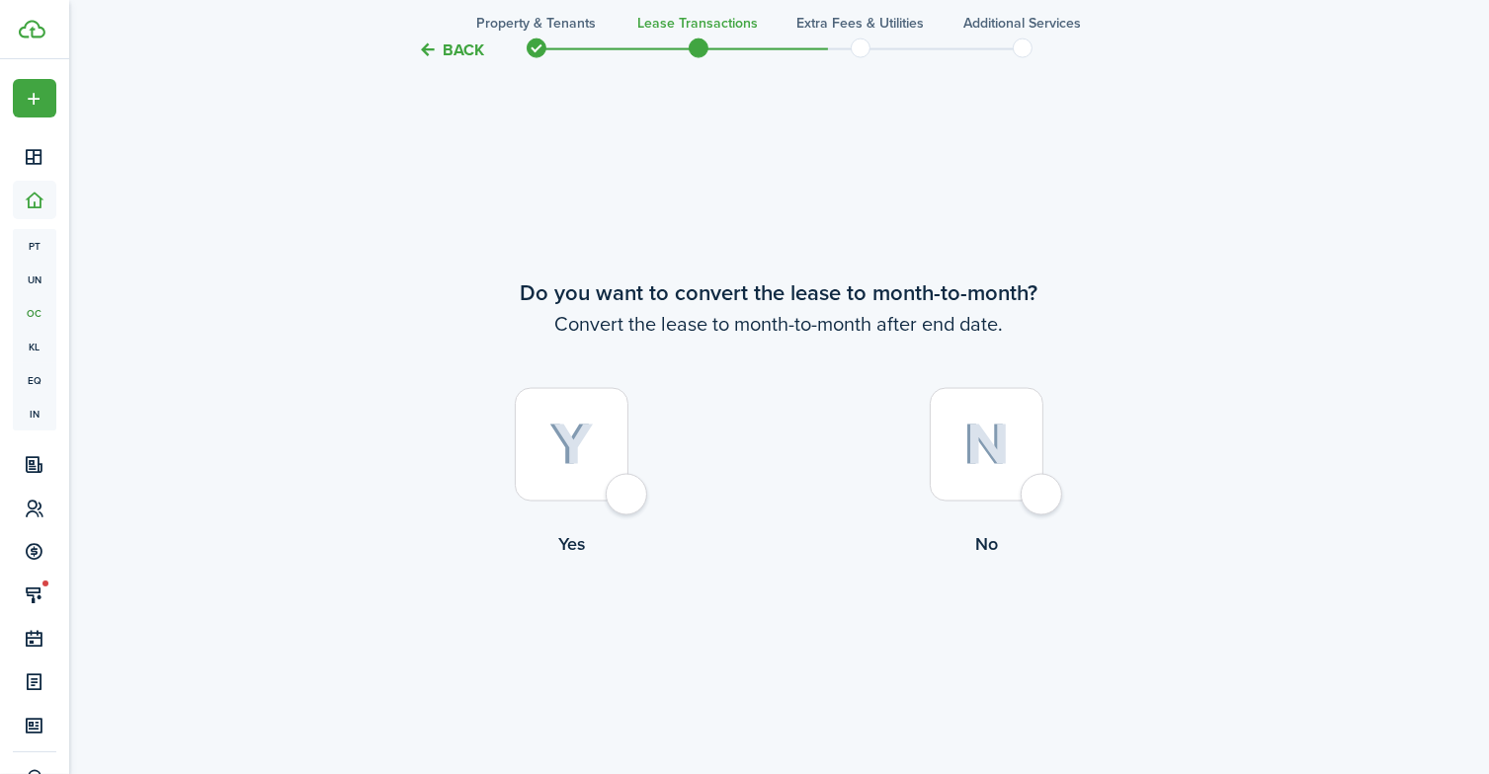
scroll to position [2965, 0]
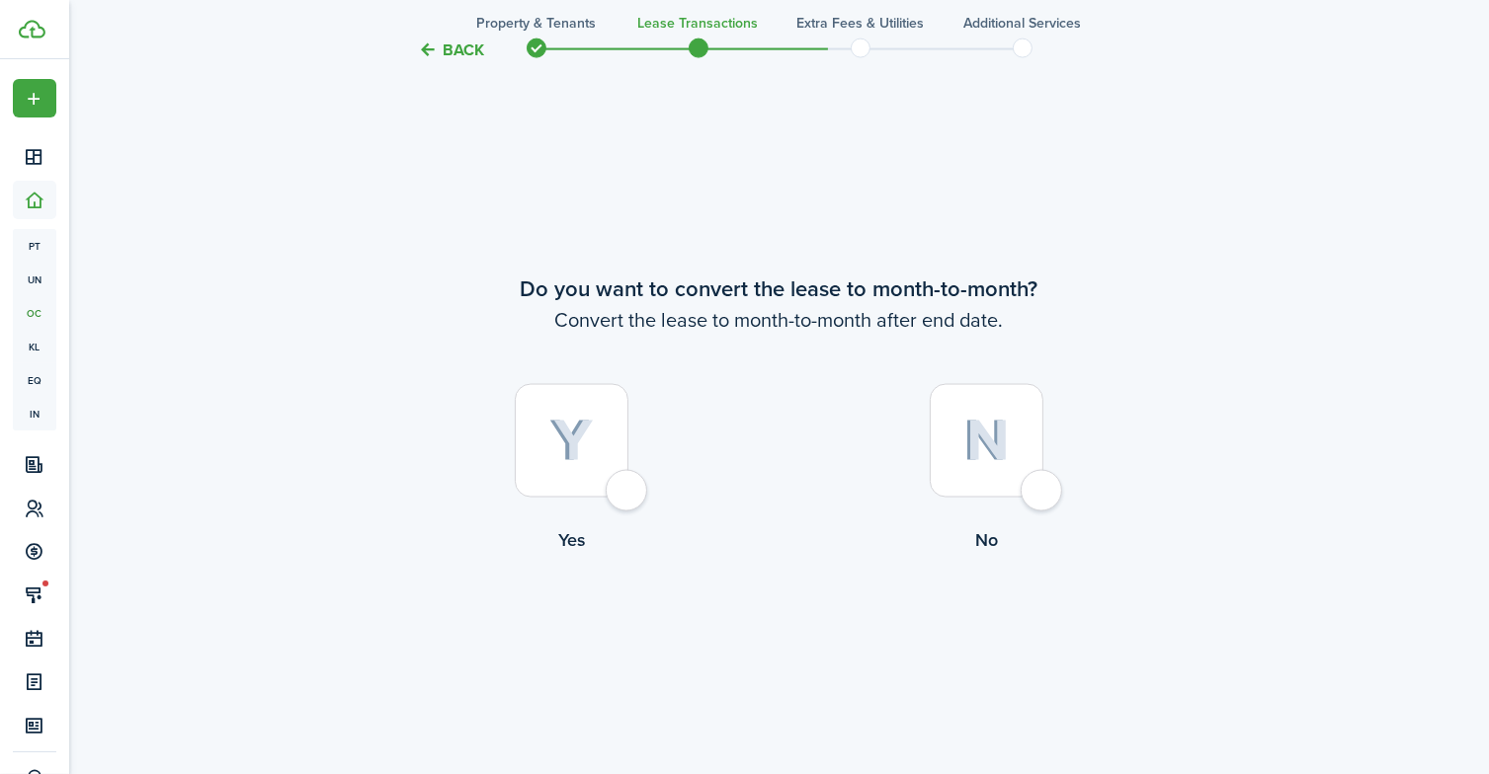
click at [617, 497] on div at bounding box center [572, 441] width 114 height 114
radio input "true"
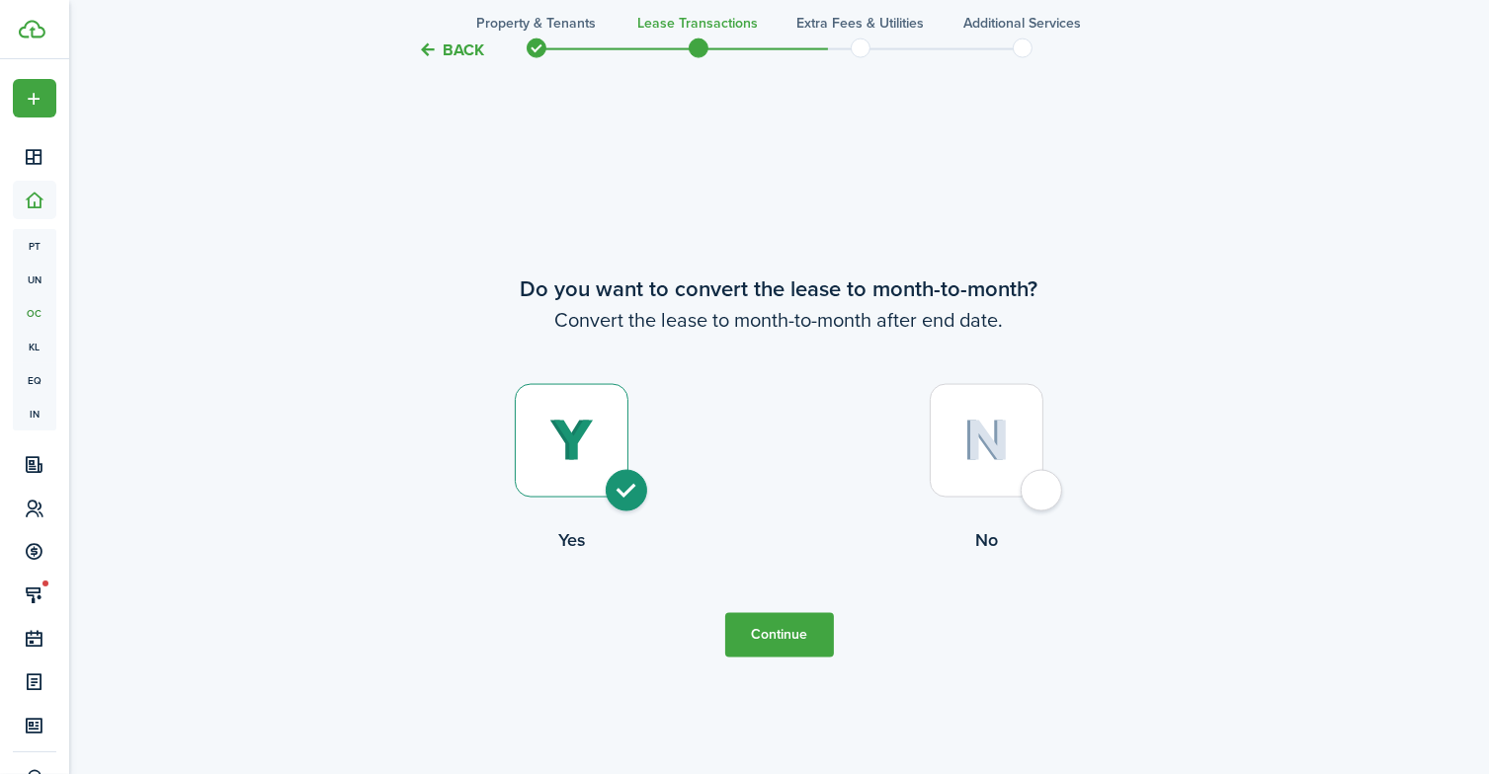
click at [755, 629] on button "Continue" at bounding box center [779, 635] width 109 height 44
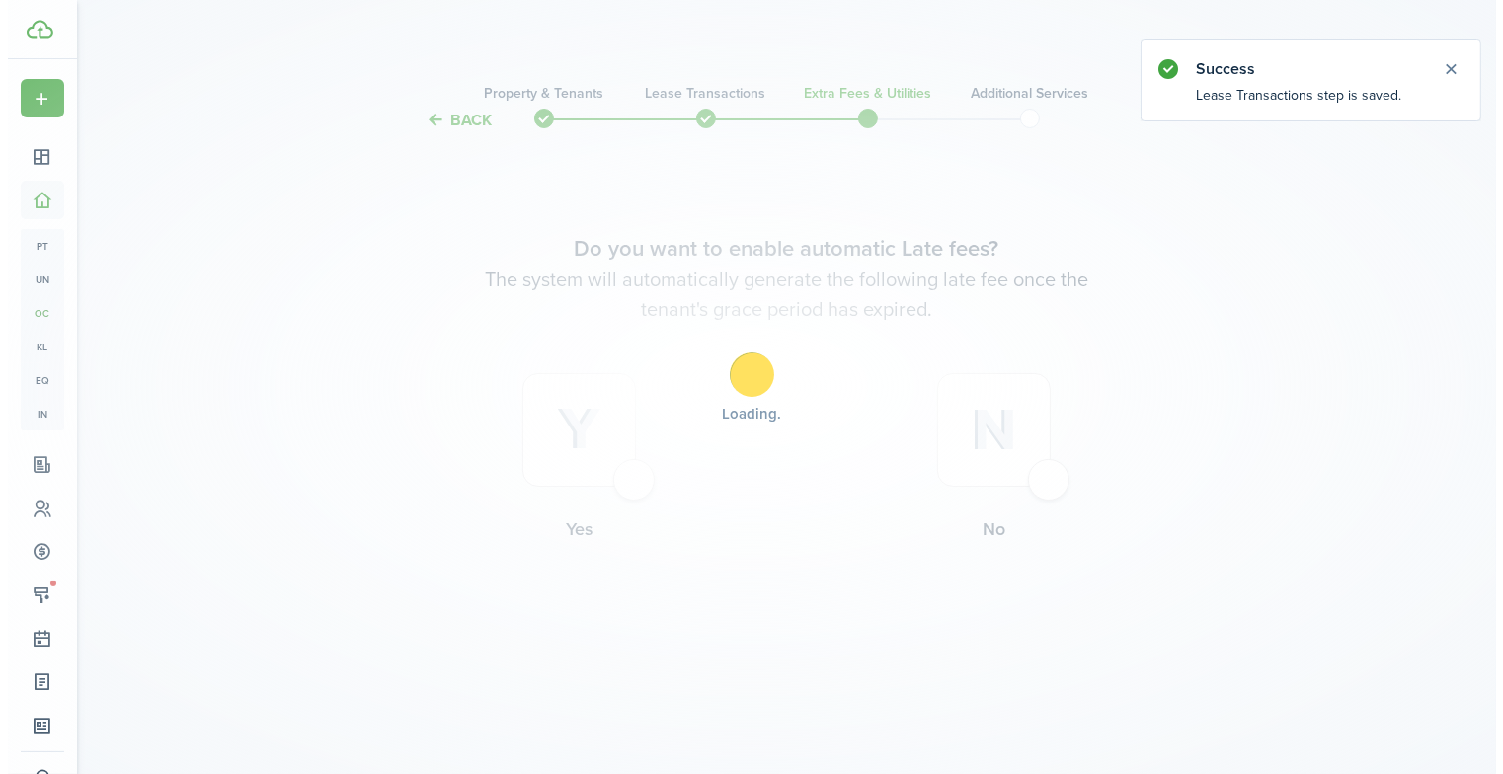
scroll to position [0, 0]
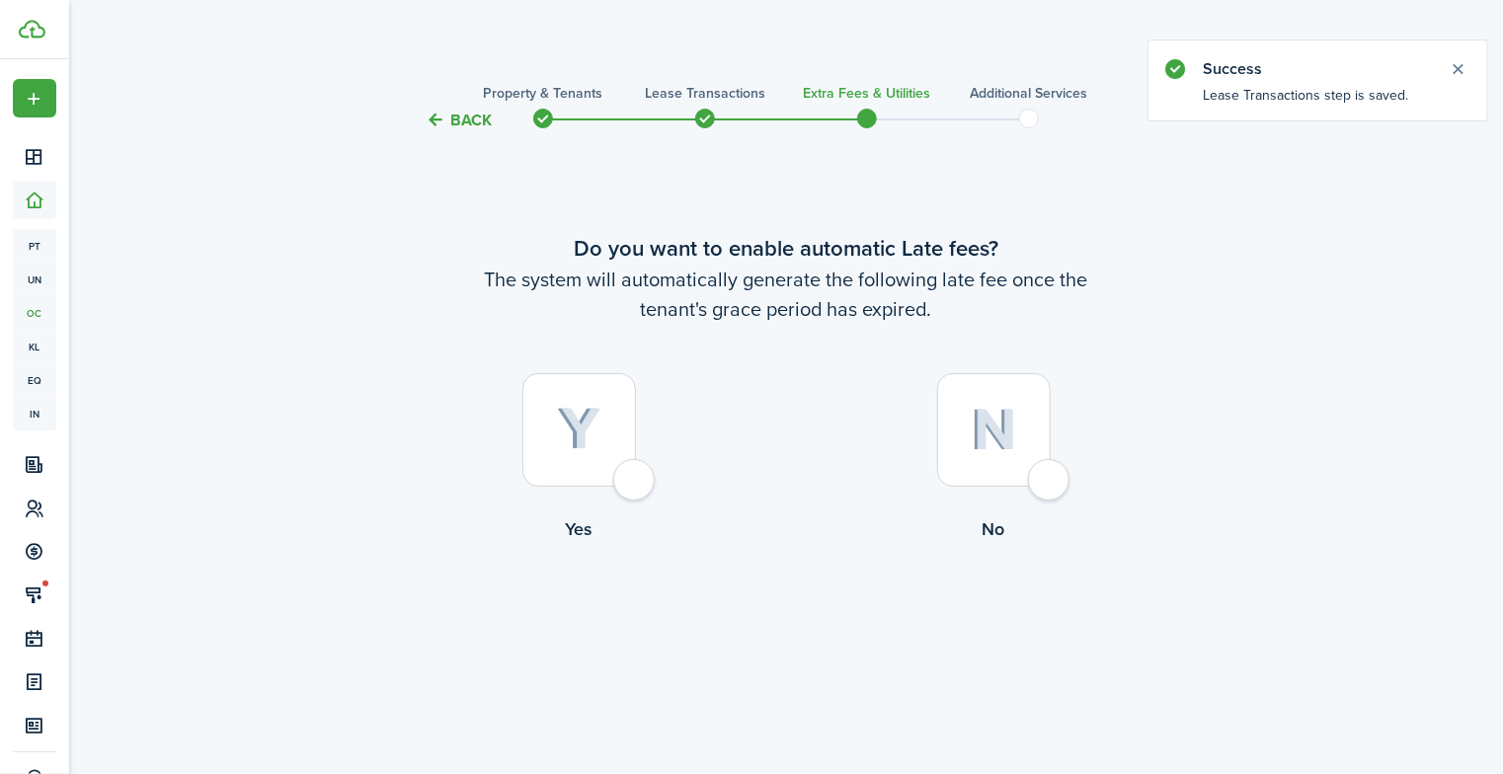
click at [618, 470] on div at bounding box center [580, 430] width 114 height 114
radio input "true"
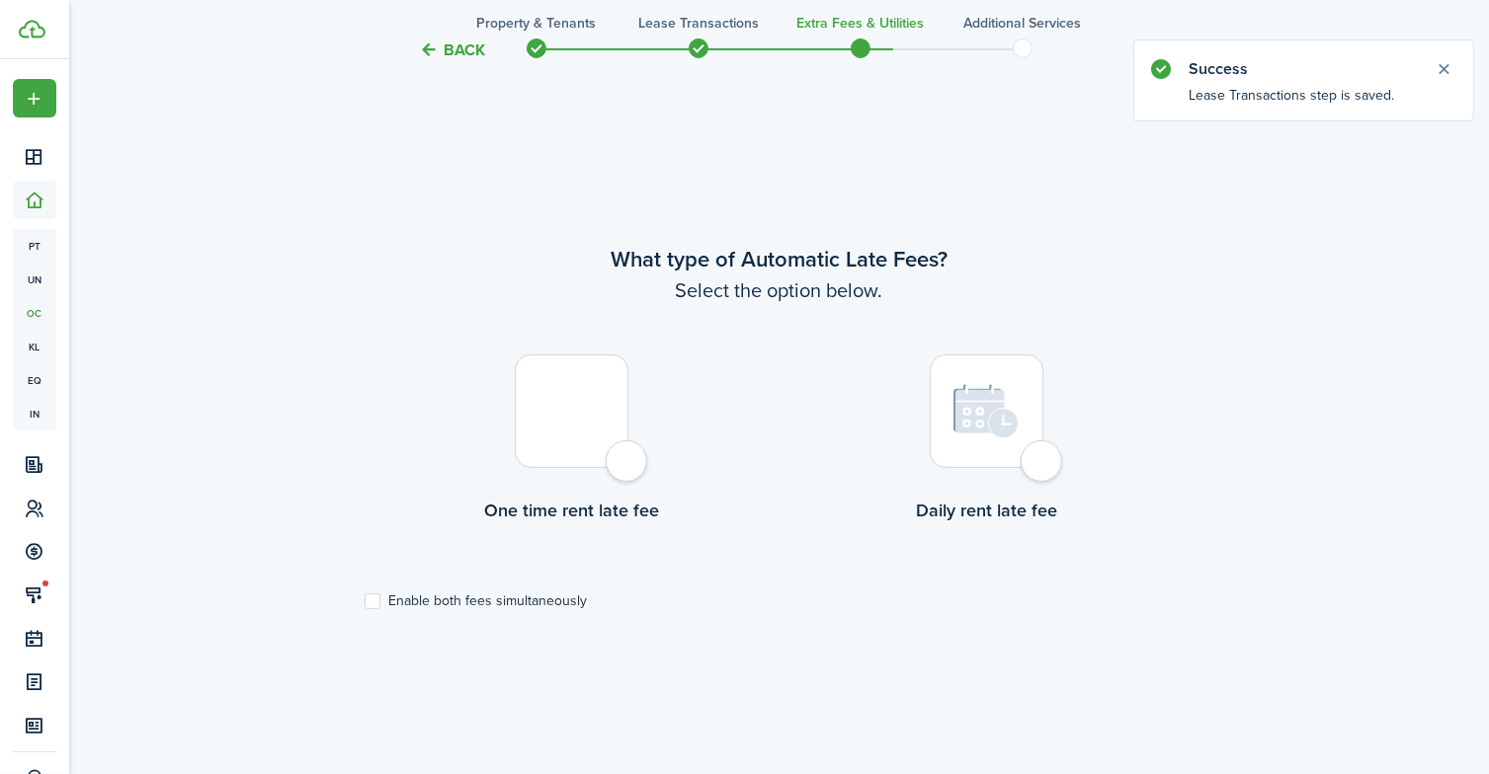
scroll to position [642, 0]
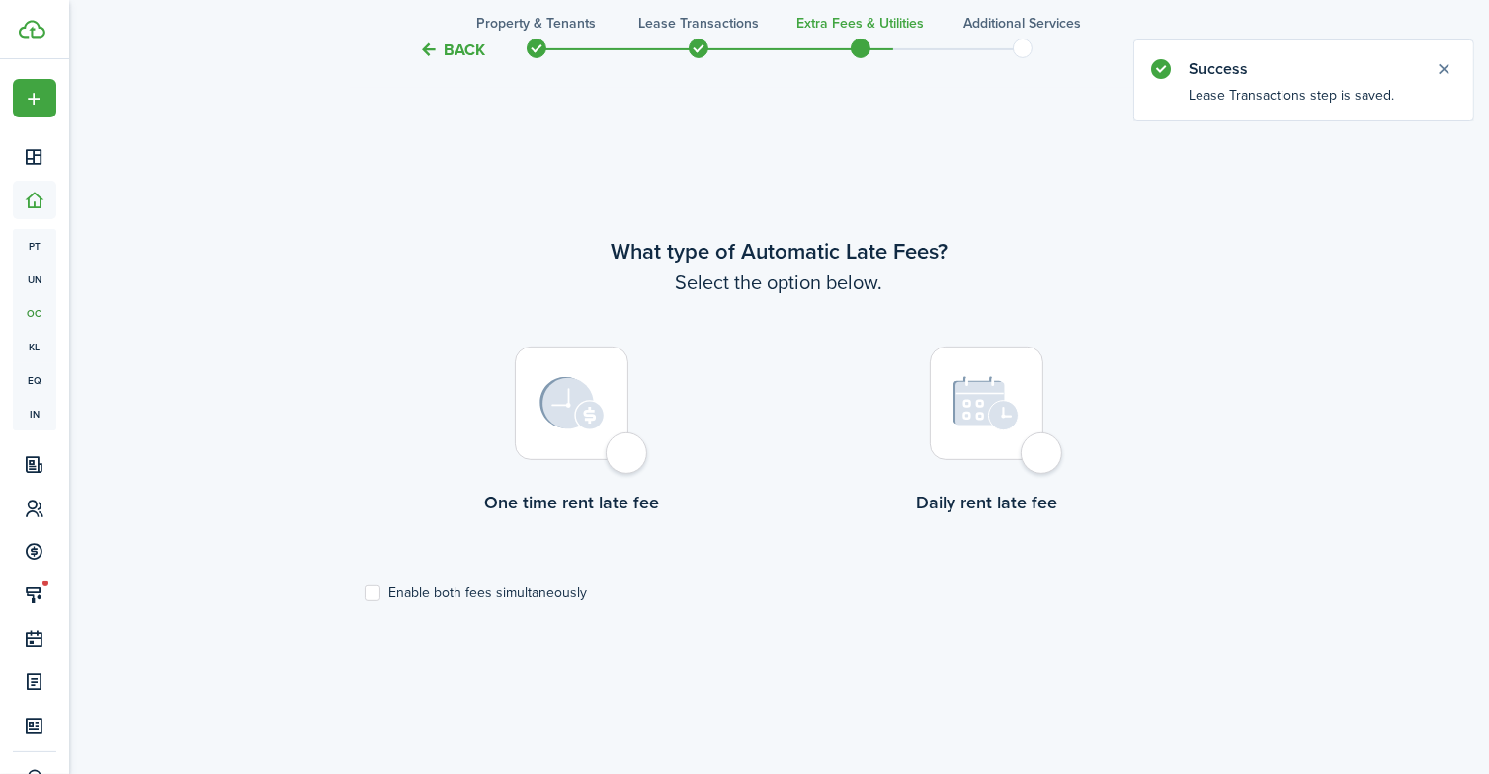
click at [1033, 444] on div at bounding box center [987, 404] width 114 height 114
radio input "true"
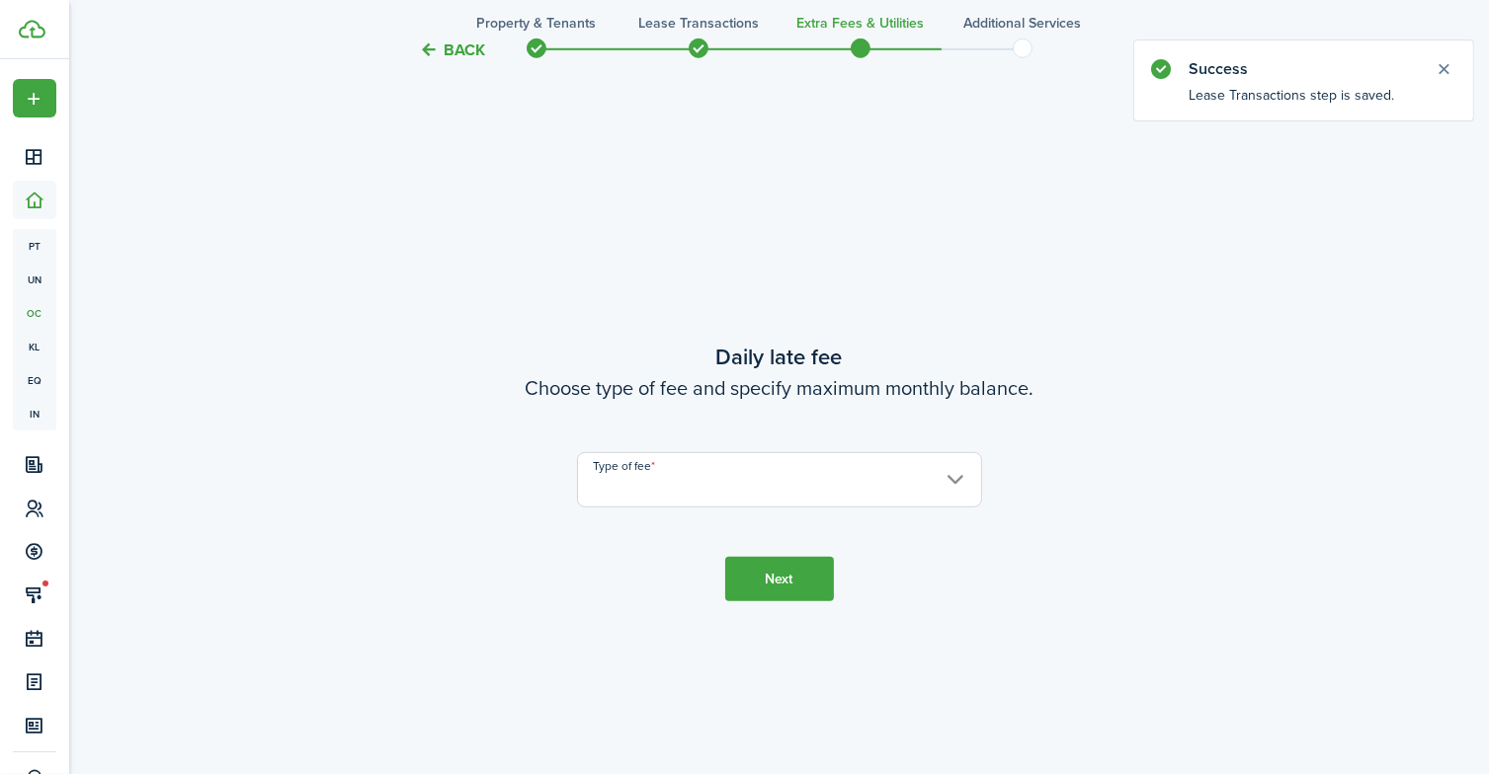
scroll to position [1417, 0]
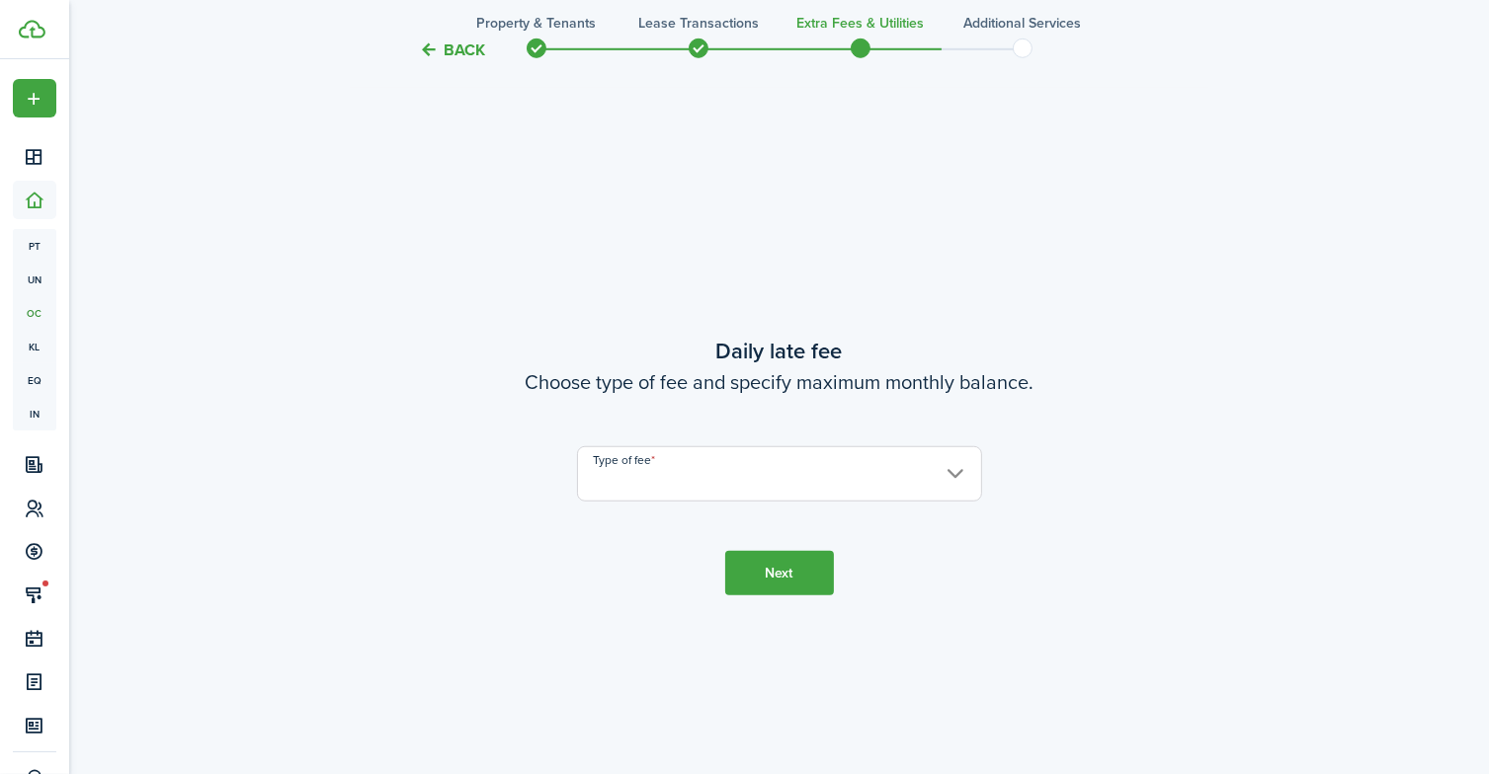
click at [869, 477] on input "Type of fee" at bounding box center [779, 473] width 405 height 55
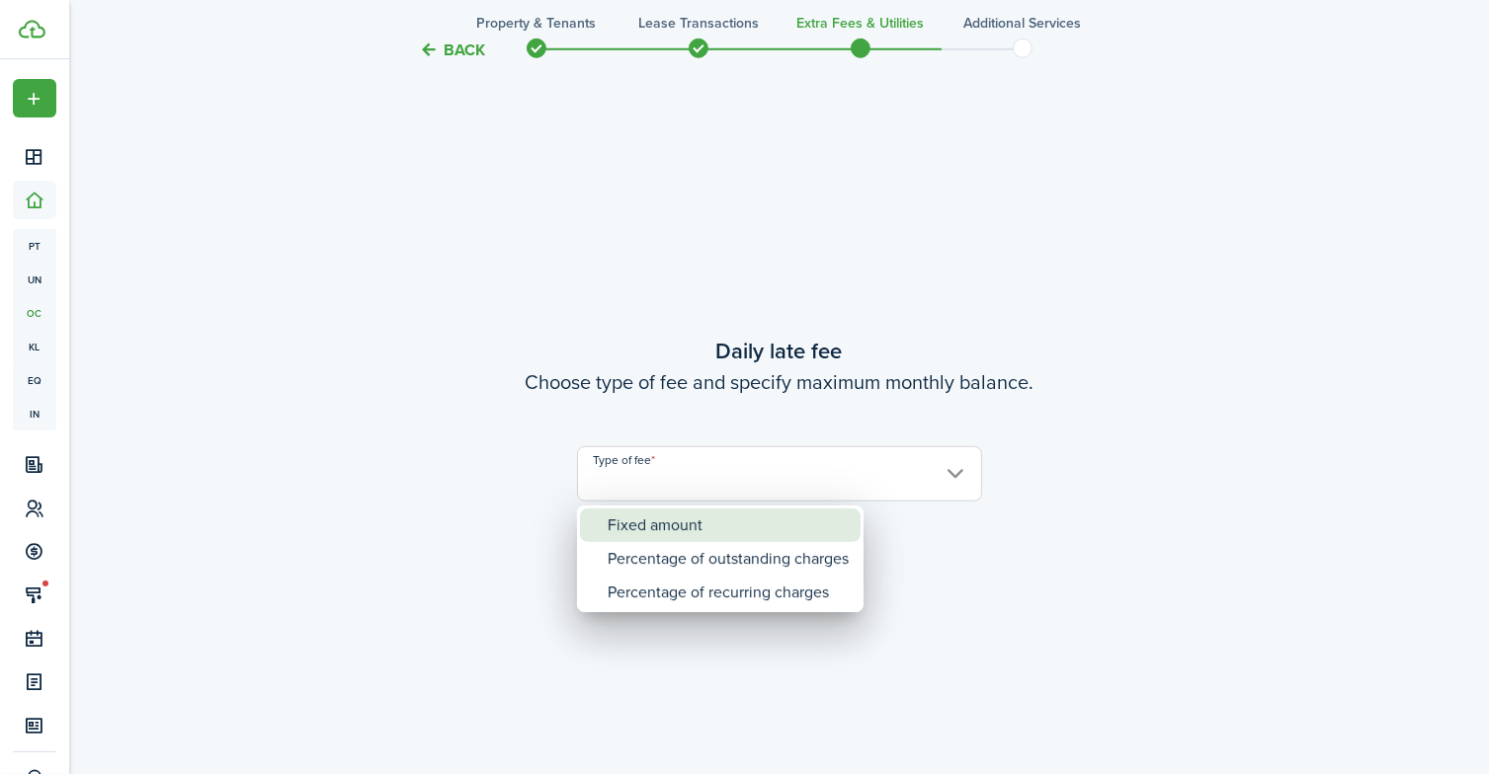
click at [818, 529] on div "Fixed amount" at bounding box center [728, 526] width 241 height 34
type input "Fixed amount"
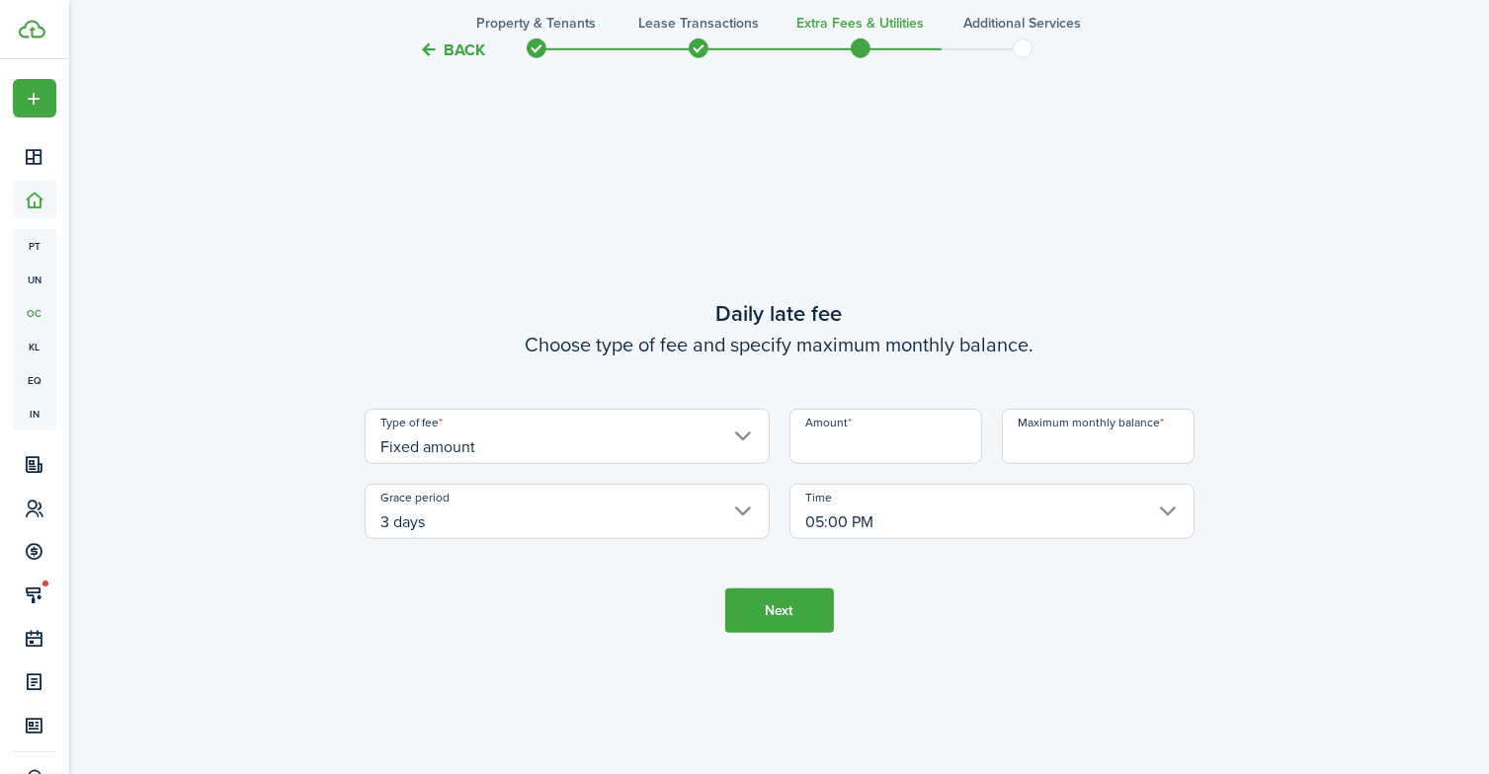
click at [865, 448] on input "Amount" at bounding box center [885, 436] width 193 height 55
type input "$35.00"
click at [1024, 442] on input "Maximum monthly balance" at bounding box center [1098, 436] width 193 height 55
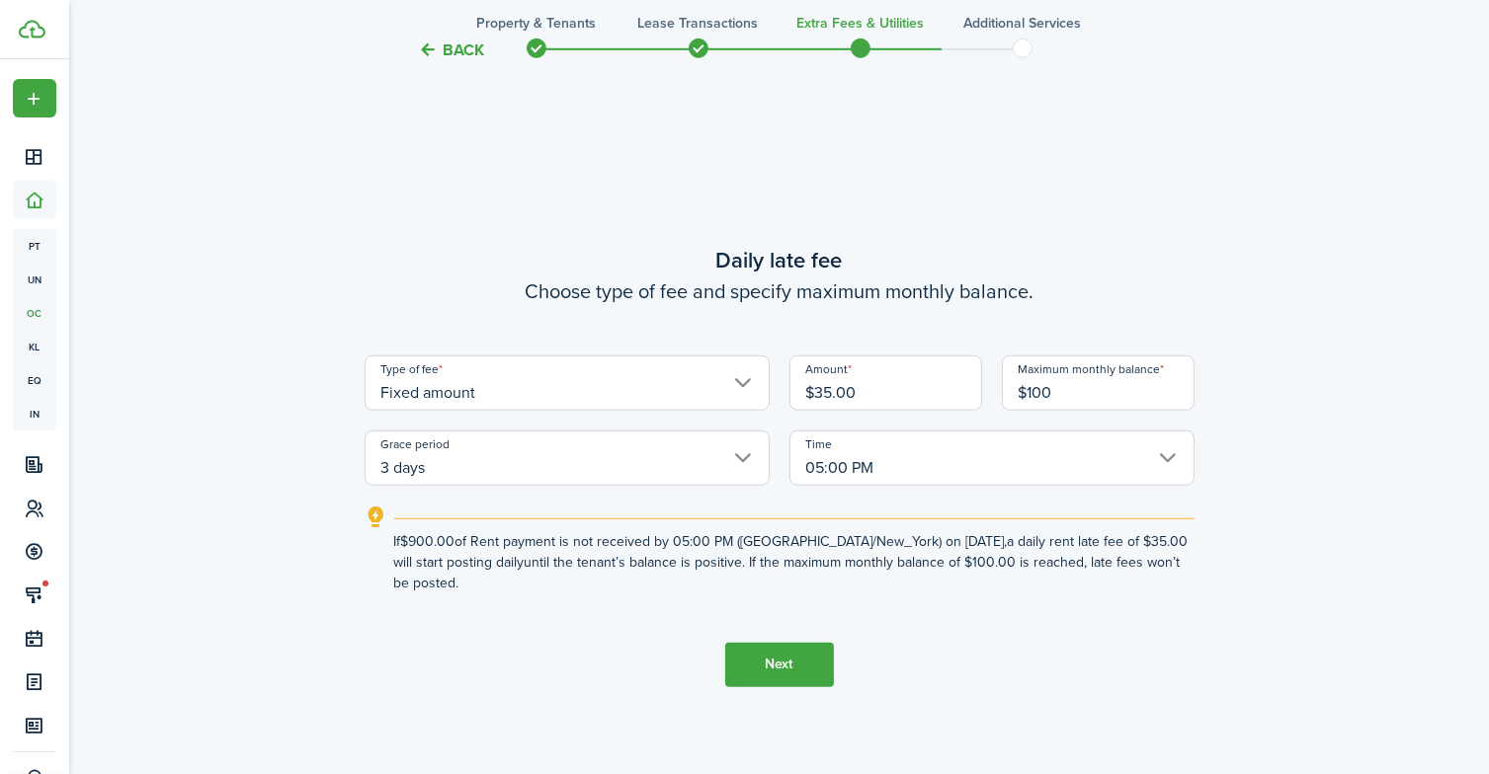
type input "$100.00"
click at [810, 647] on button "Next" at bounding box center [779, 665] width 109 height 44
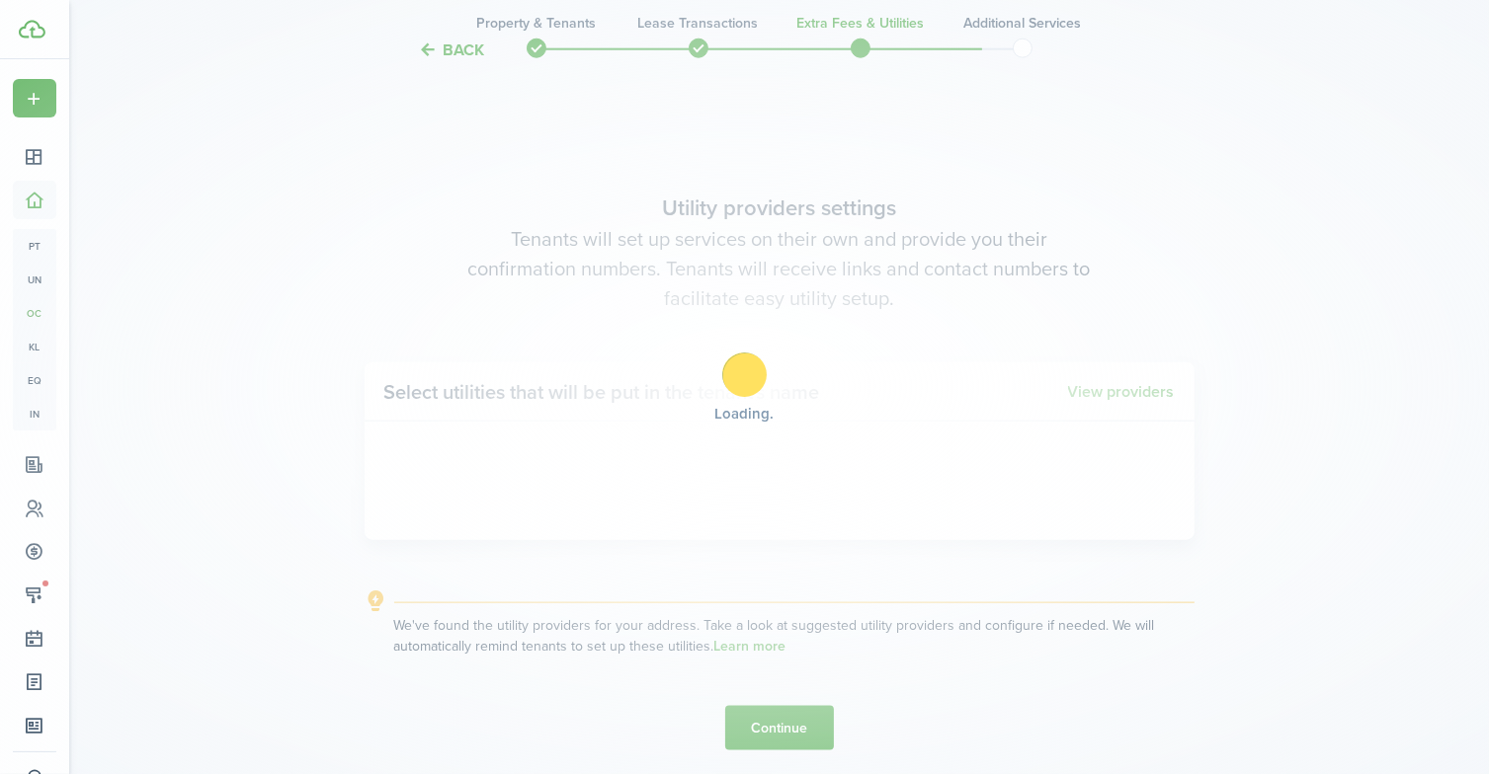
scroll to position [2191, 0]
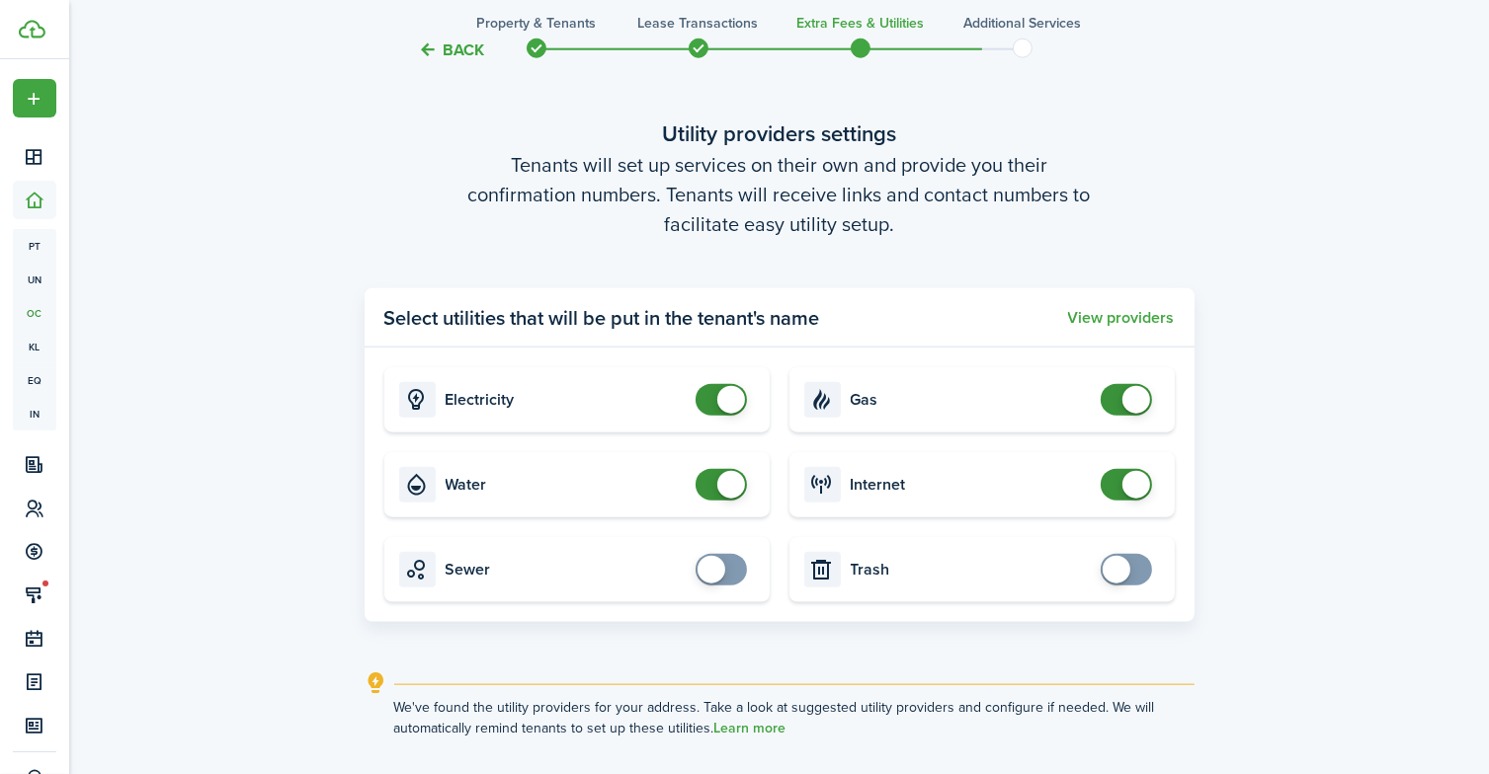
checkbox input "false"
click at [727, 401] on span at bounding box center [731, 400] width 28 height 28
checkbox input "false"
click at [1134, 398] on span at bounding box center [1136, 400] width 28 height 28
checkbox input "false"
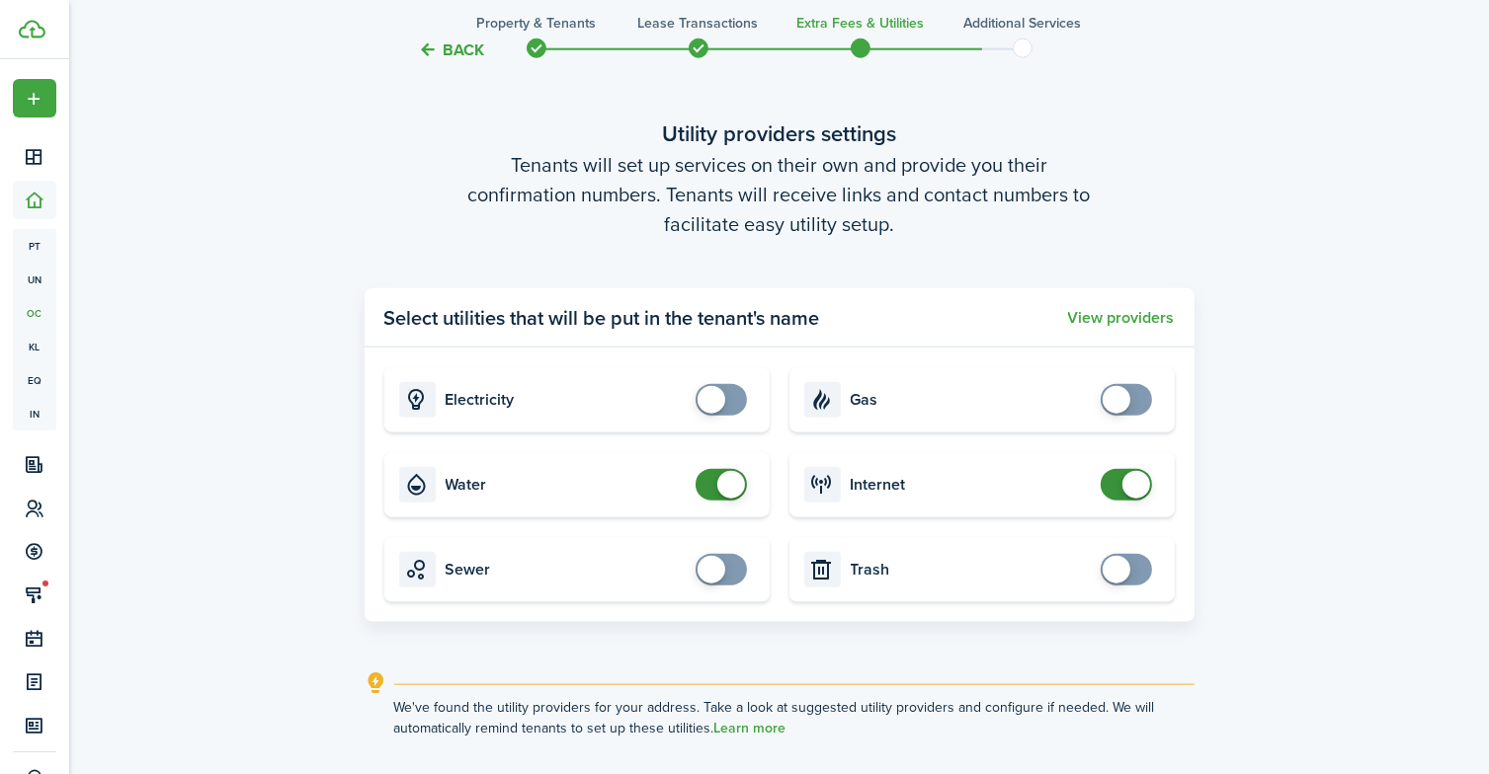
click at [731, 485] on span at bounding box center [731, 485] width 28 height 28
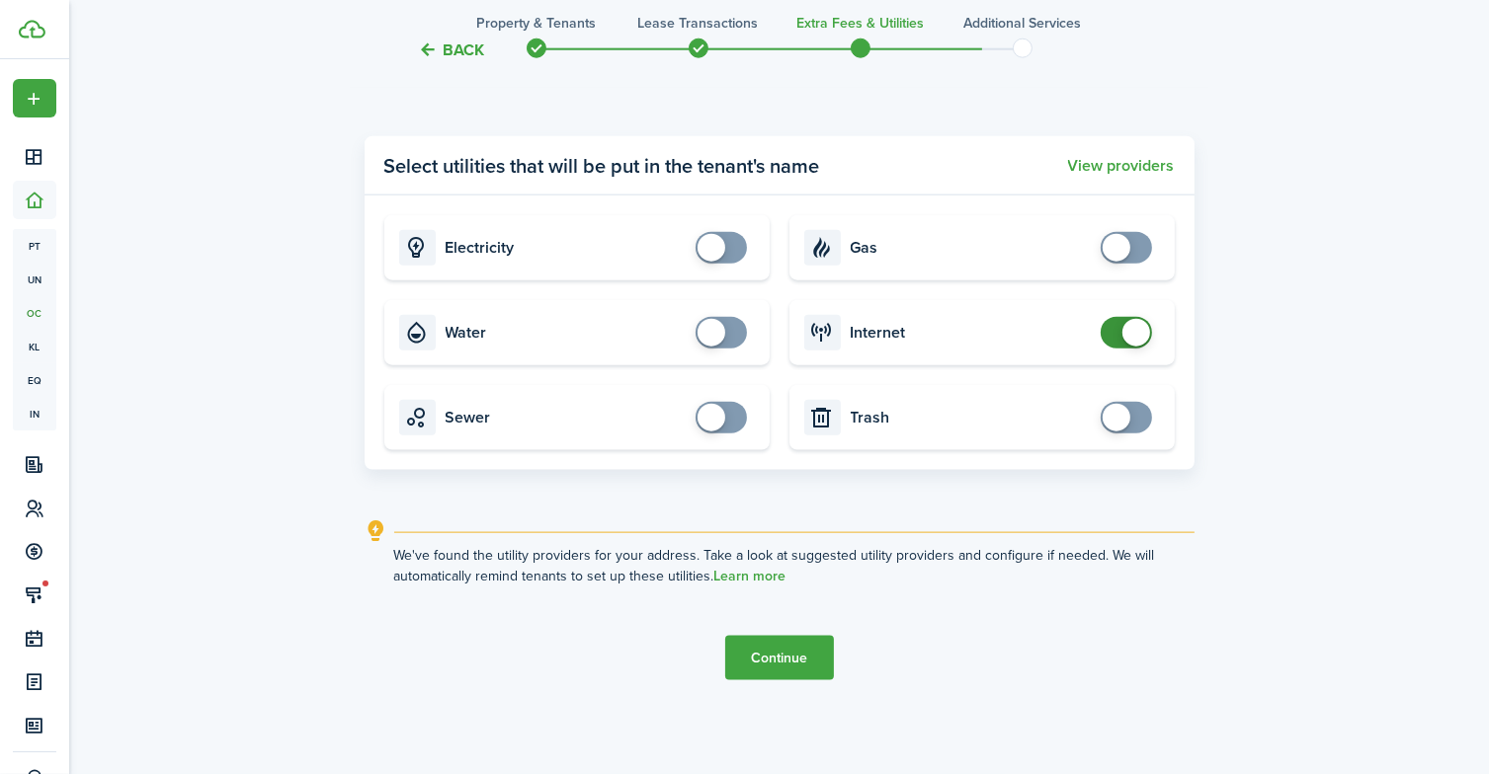
click at [804, 659] on button "Continue" at bounding box center [779, 658] width 109 height 44
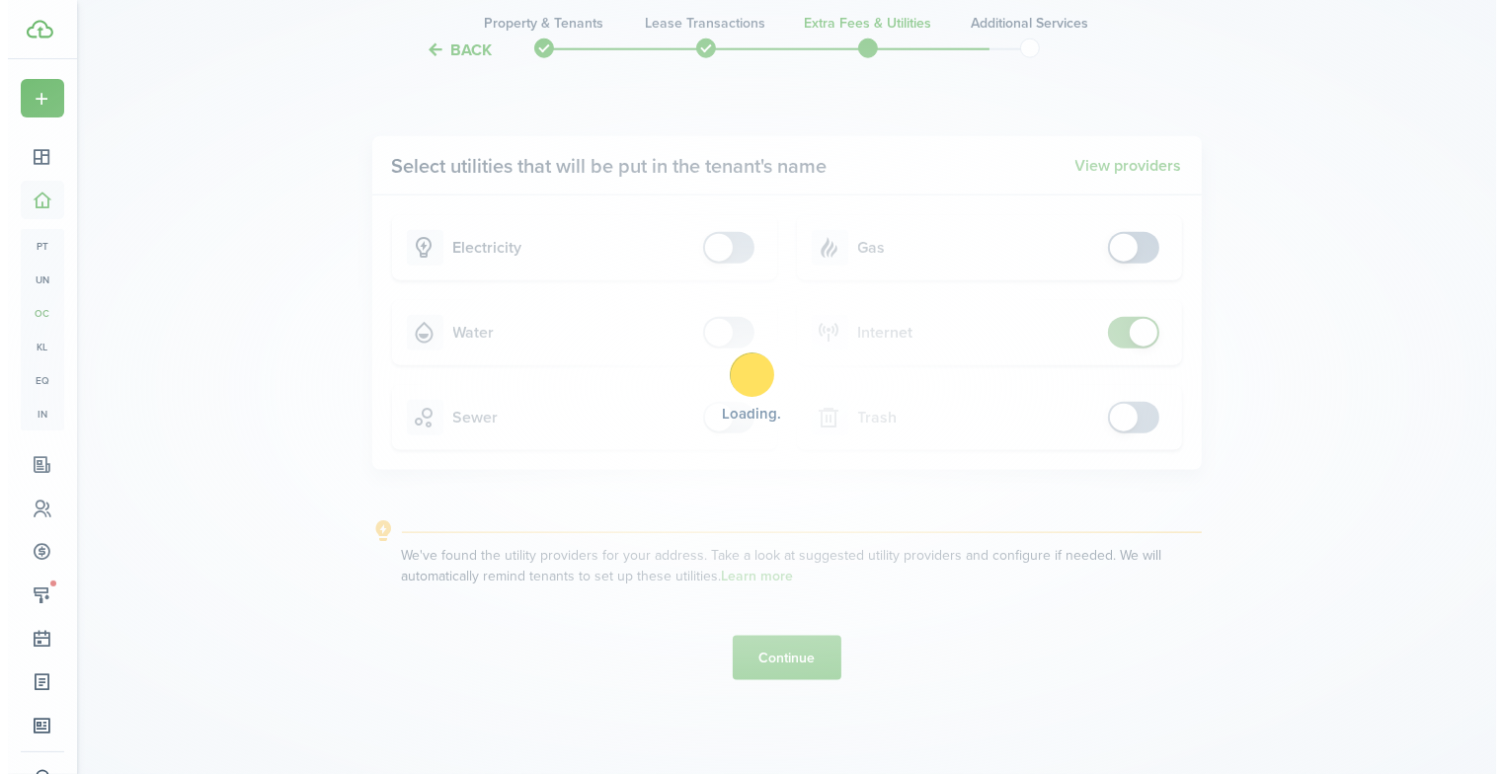
scroll to position [0, 0]
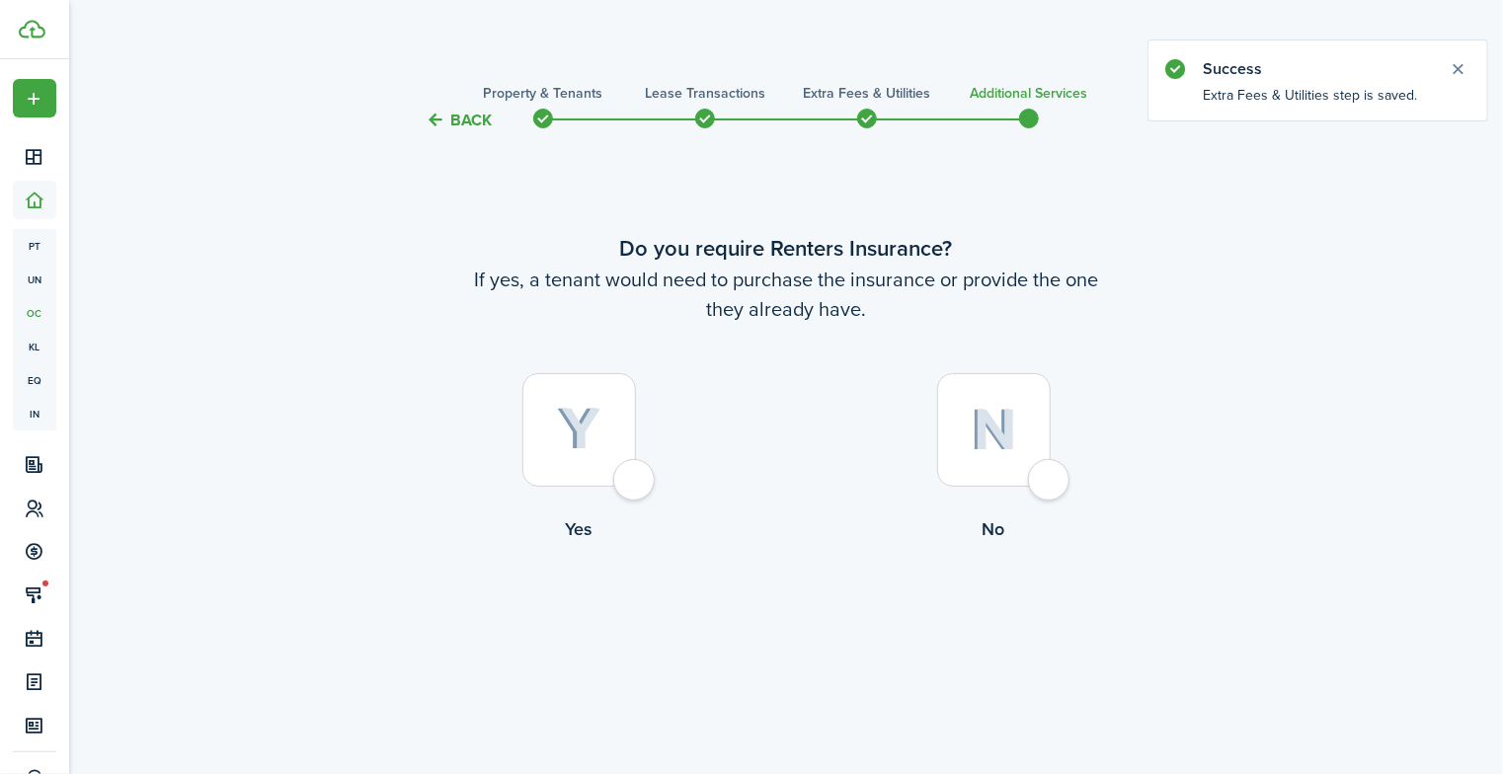
click at [636, 476] on div at bounding box center [580, 430] width 114 height 114
radio input "true"
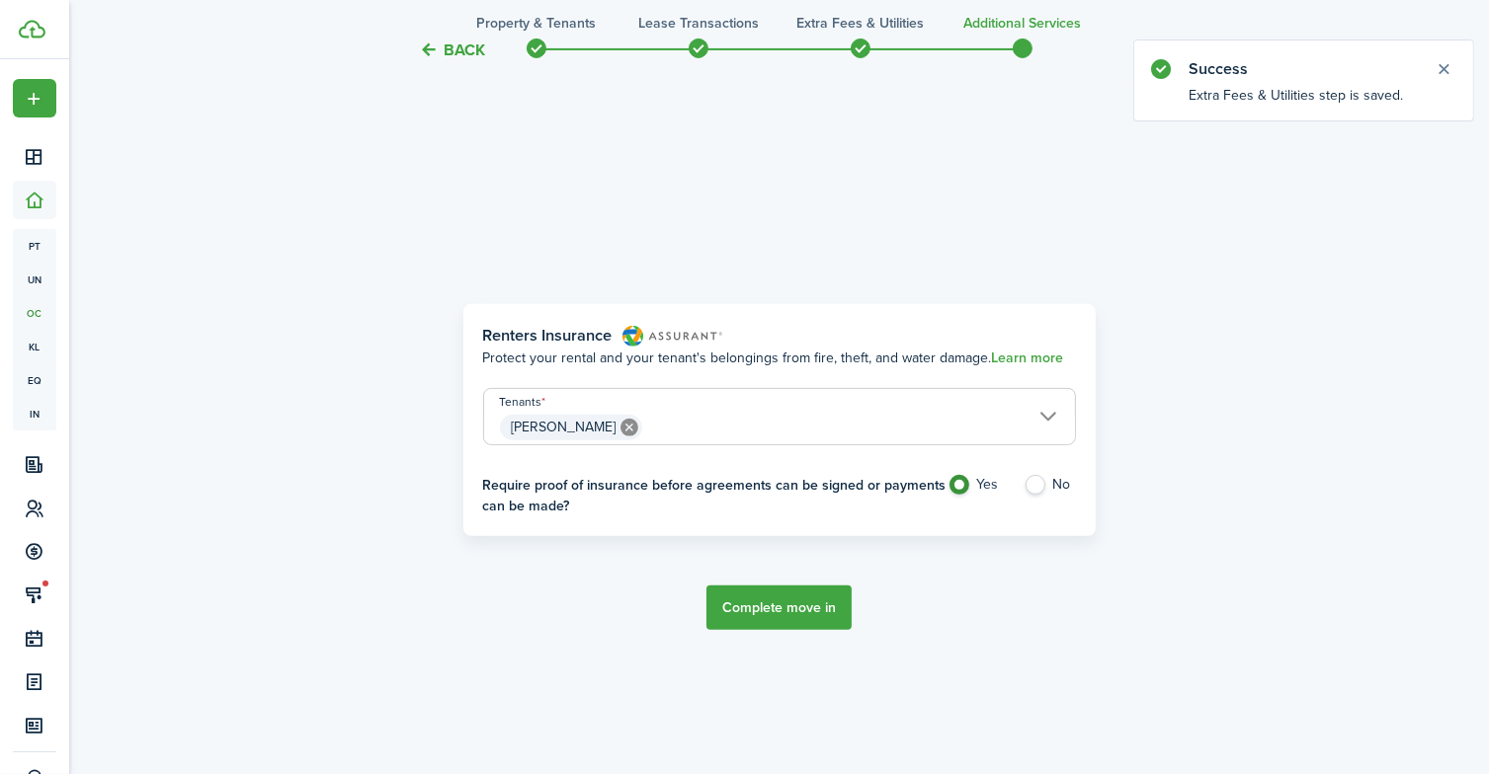
scroll to position [642, 0]
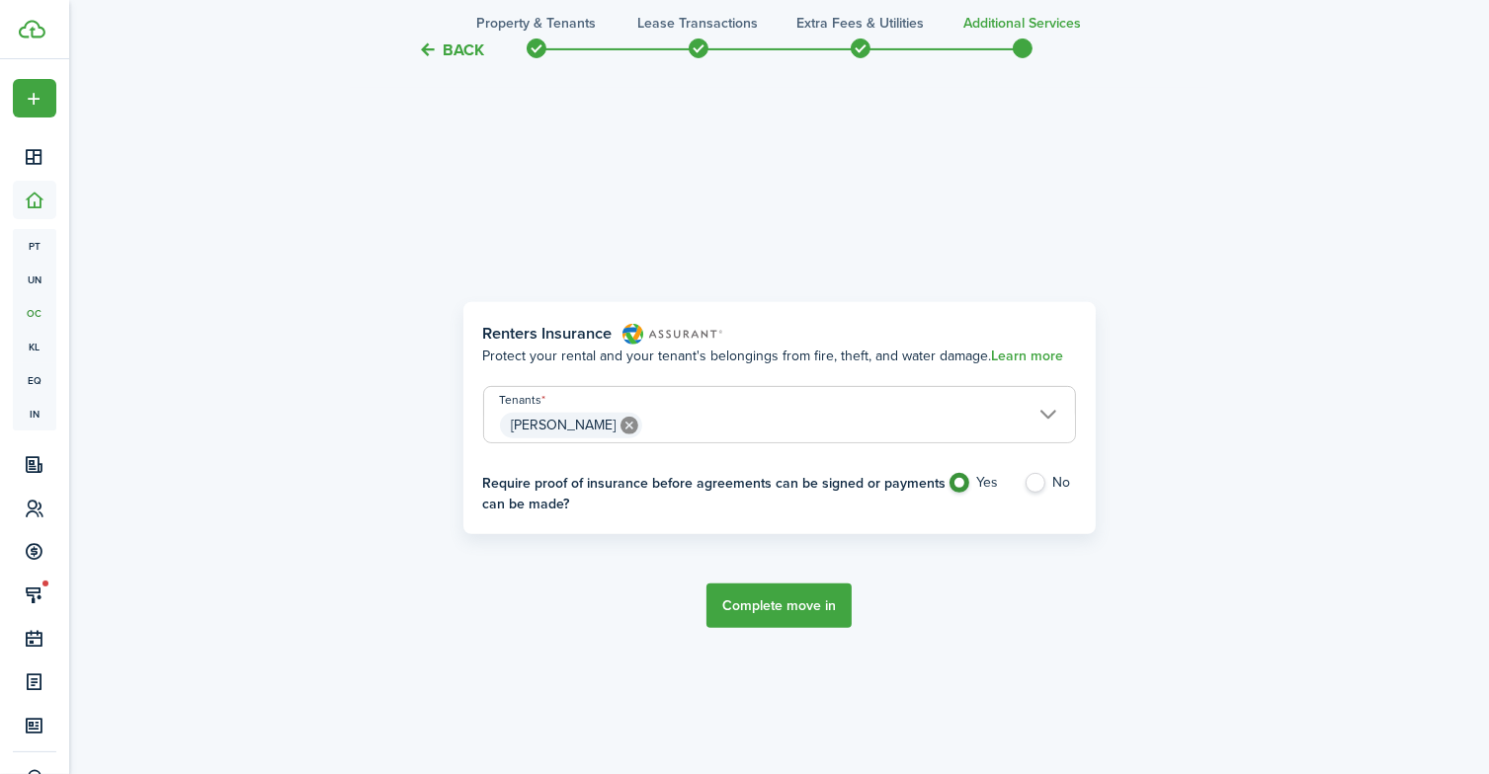
click at [1036, 485] on label "No" at bounding box center [1049, 488] width 52 height 30
radio input "false"
radio input "true"
click at [807, 614] on button "Complete move in" at bounding box center [778, 606] width 145 height 44
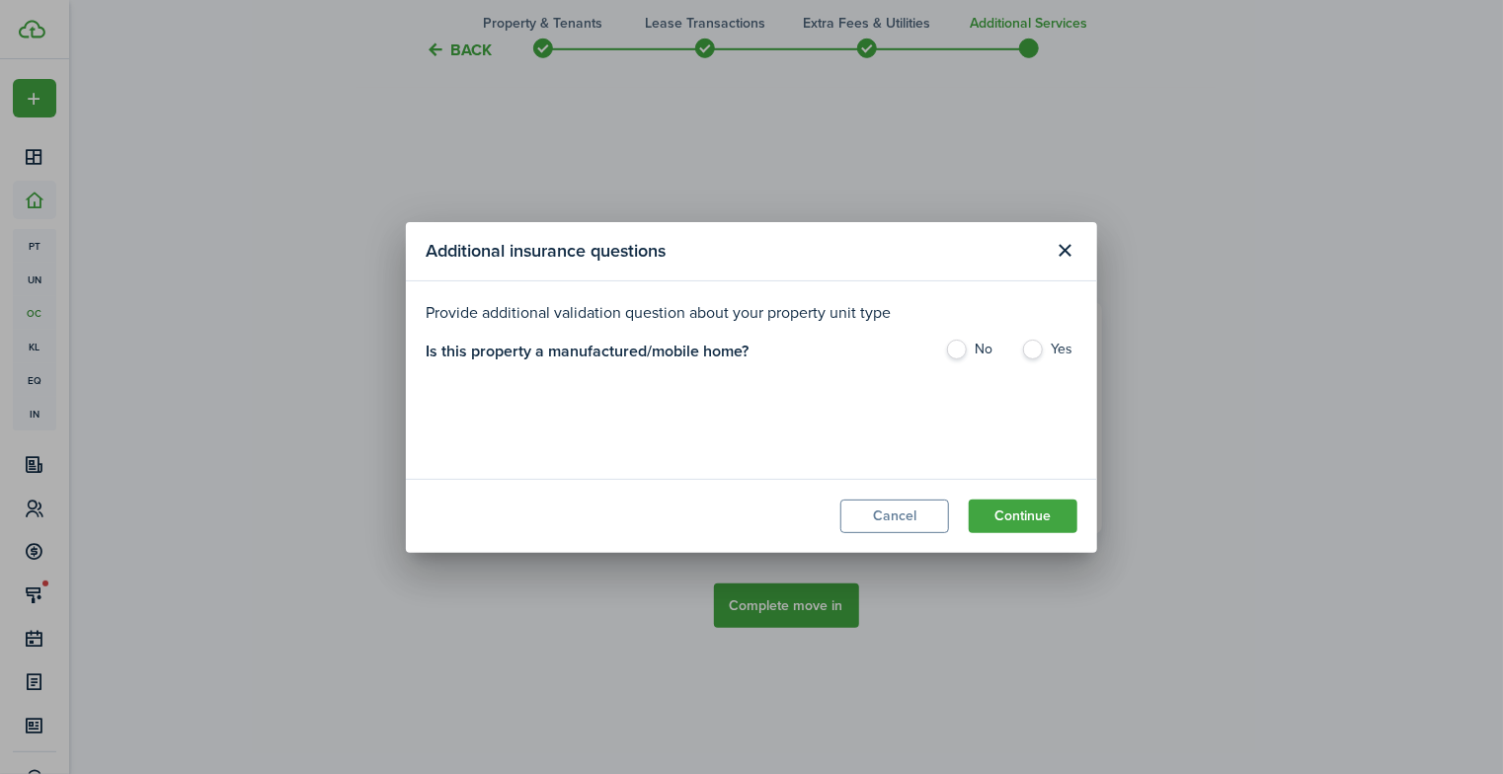
click at [959, 351] on label "No" at bounding box center [973, 355] width 56 height 30
radio input "true"
click at [1008, 515] on button "Continue" at bounding box center [1023, 517] width 109 height 34
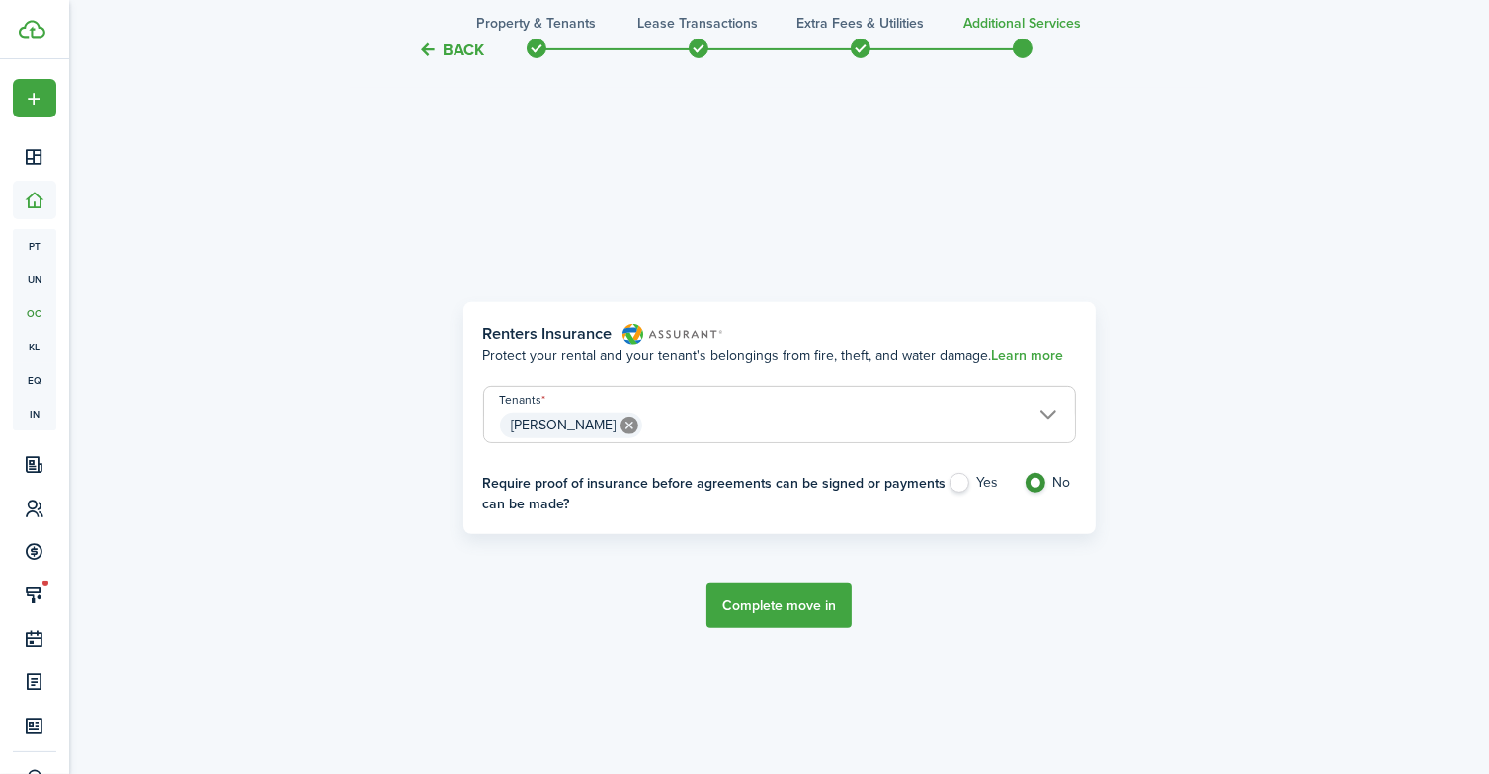
click at [741, 608] on button "Complete move in" at bounding box center [778, 606] width 145 height 44
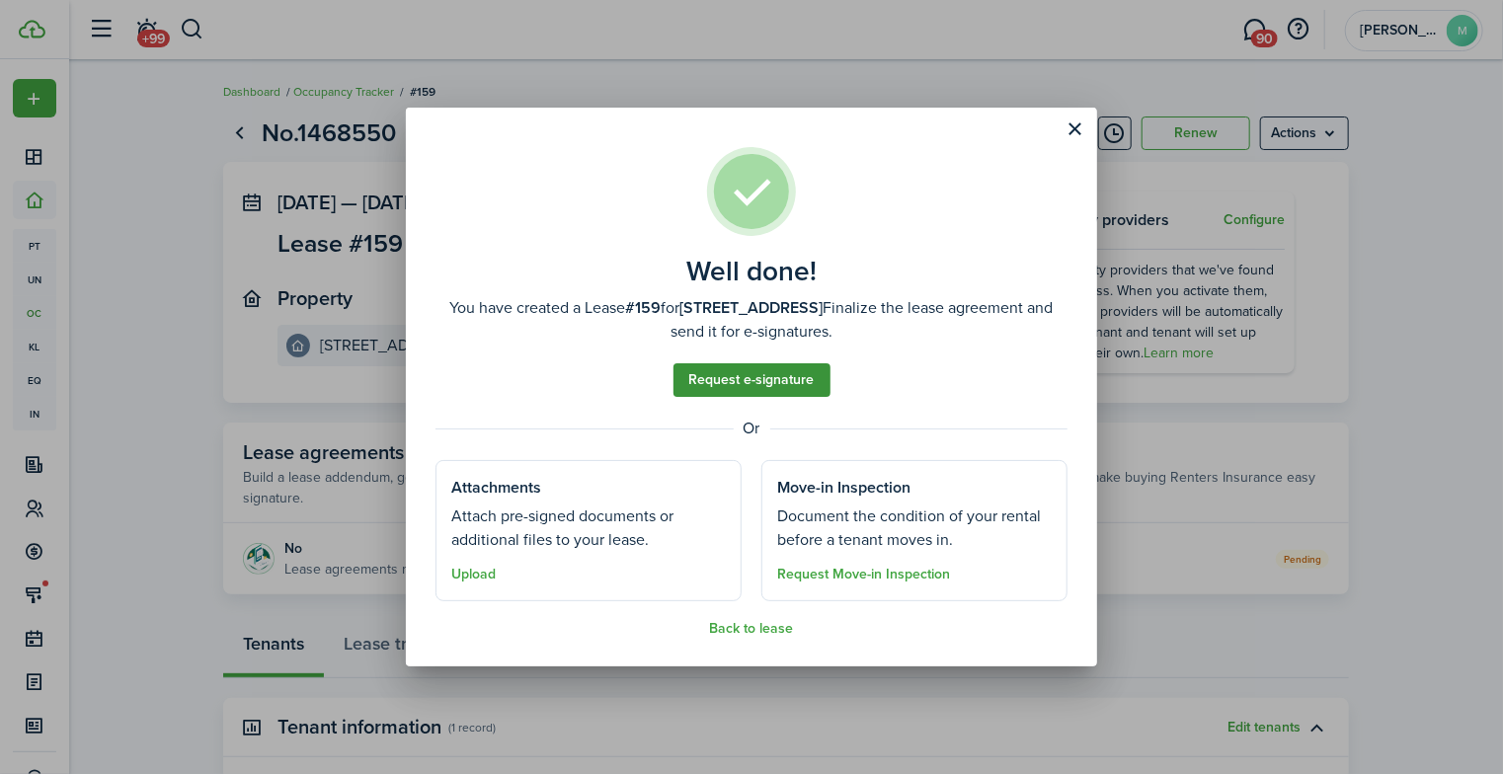
click at [747, 370] on link "Request e-signature" at bounding box center [752, 381] width 157 height 34
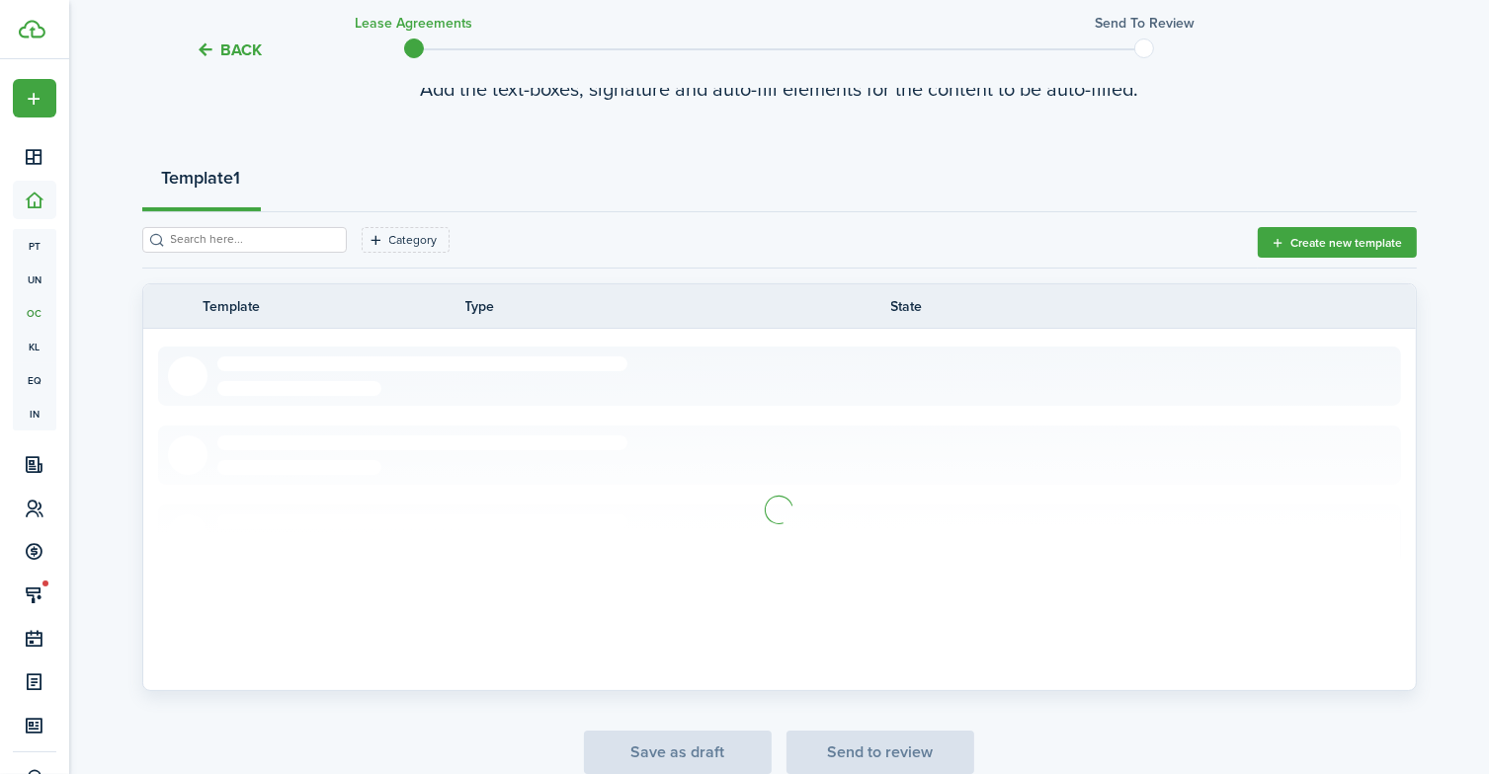
scroll to position [249, 0]
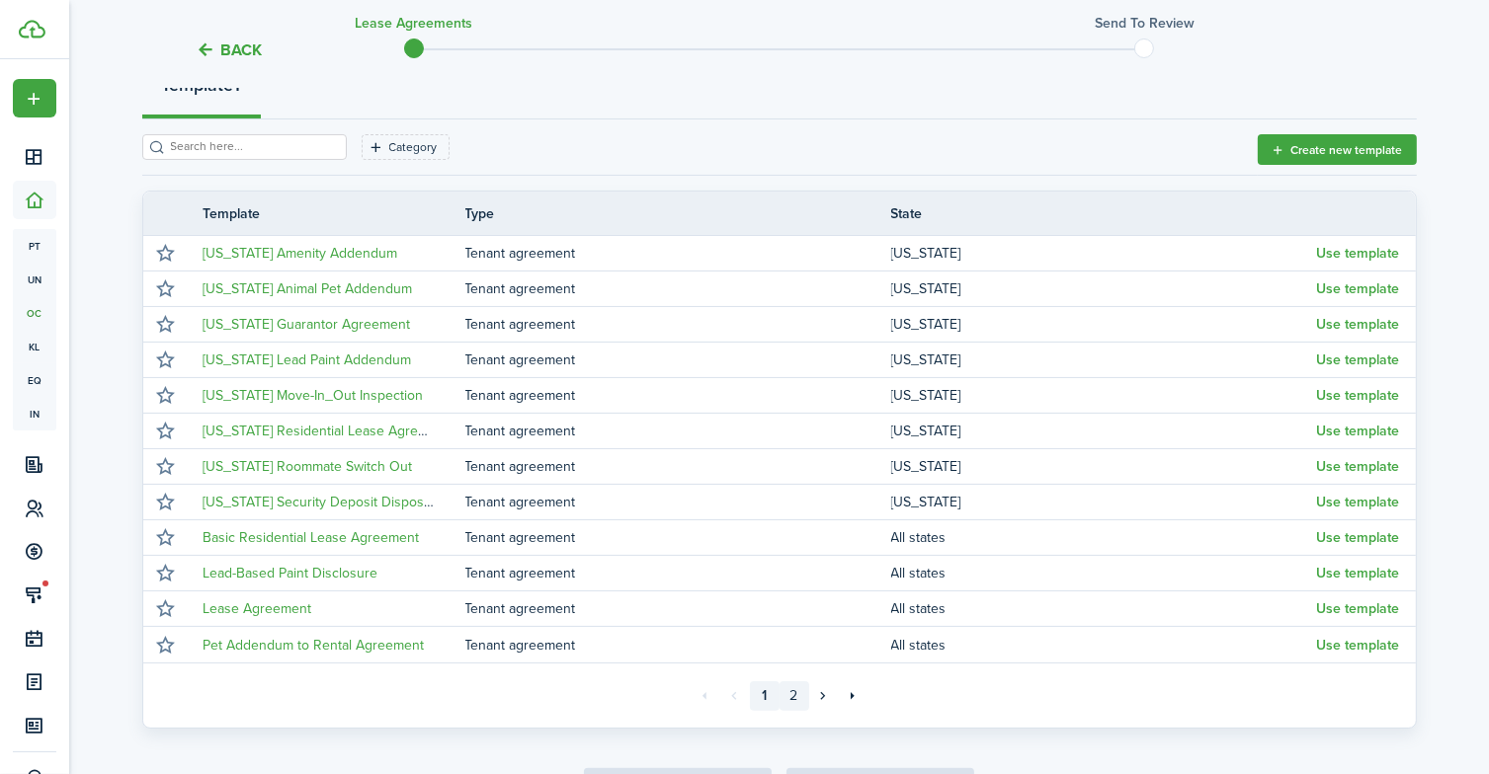
click at [799, 690] on link "2" at bounding box center [794, 697] width 30 height 30
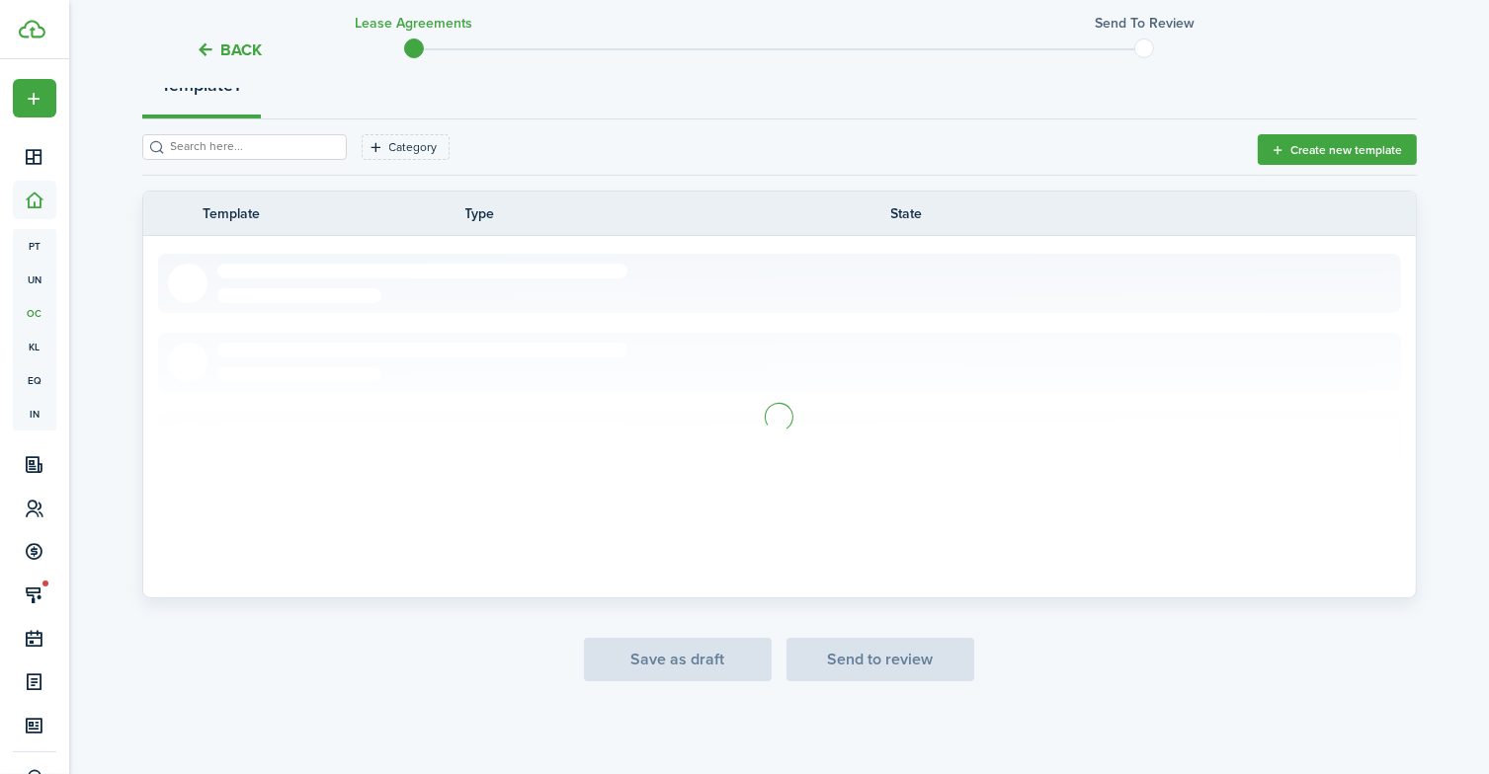
scroll to position [59, 0]
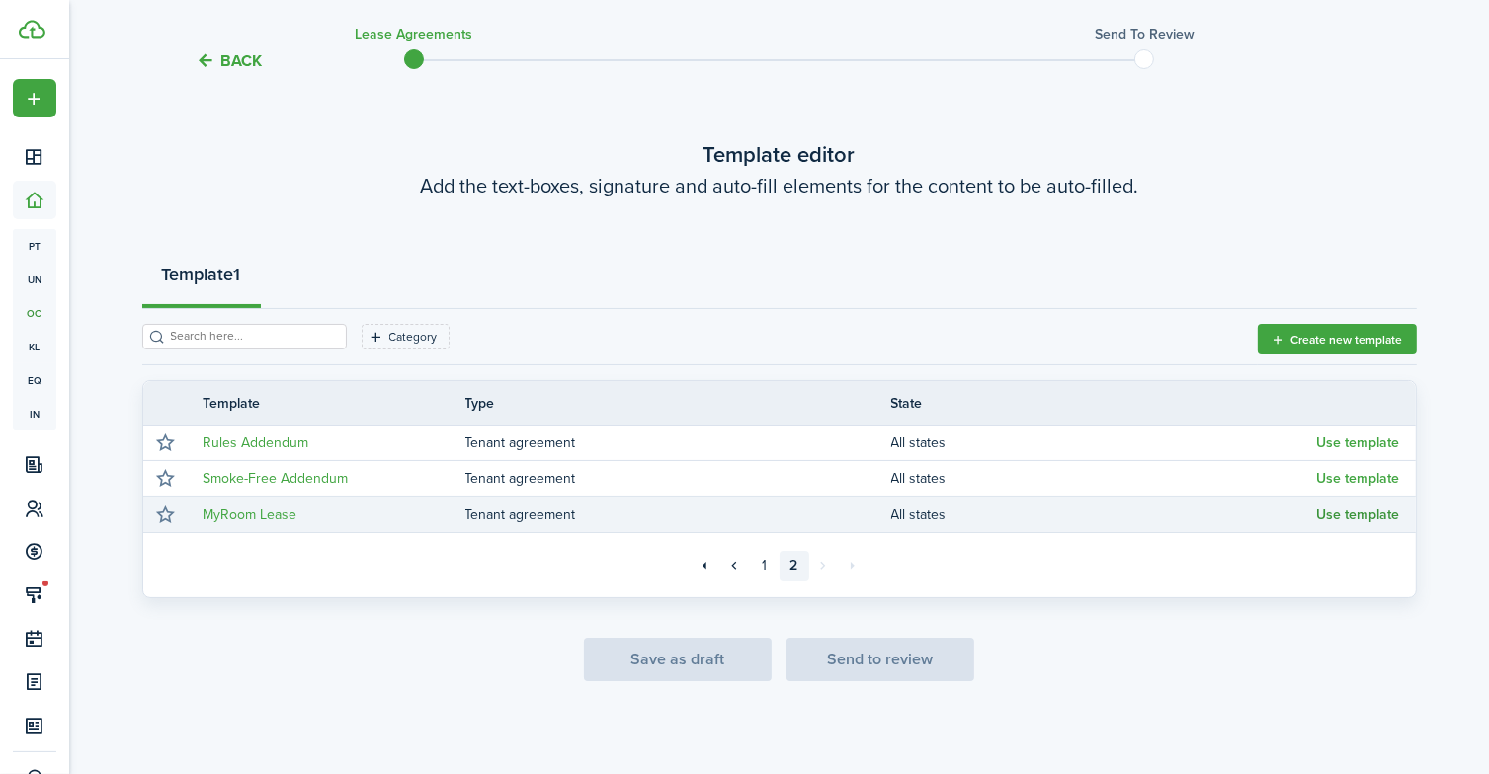
click at [1351, 517] on button "Use template" at bounding box center [1358, 516] width 83 height 16
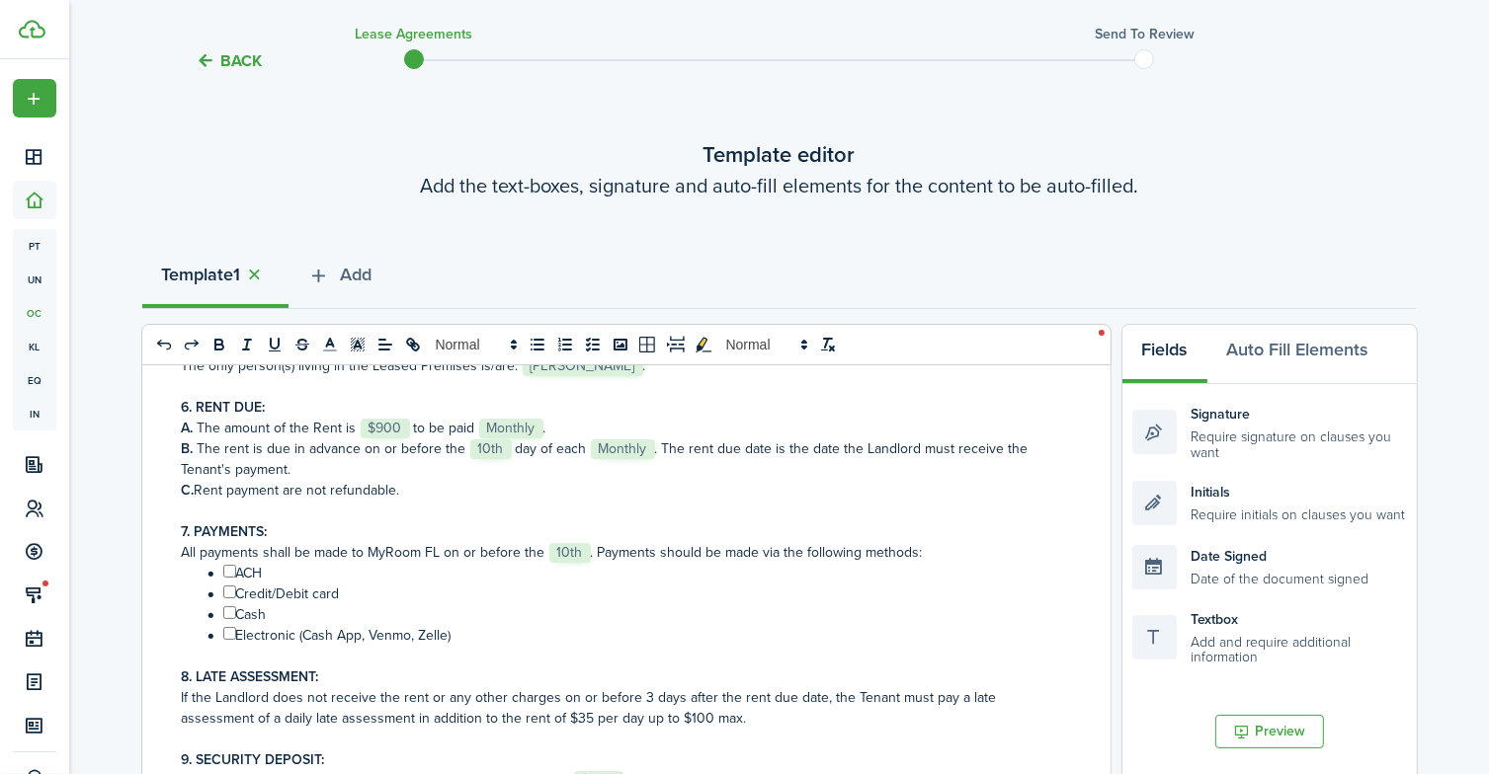
scroll to position [474, 0]
click at [227, 631] on input "﻿ ﻿" at bounding box center [229, 632] width 13 height 13
checkbox input "true"
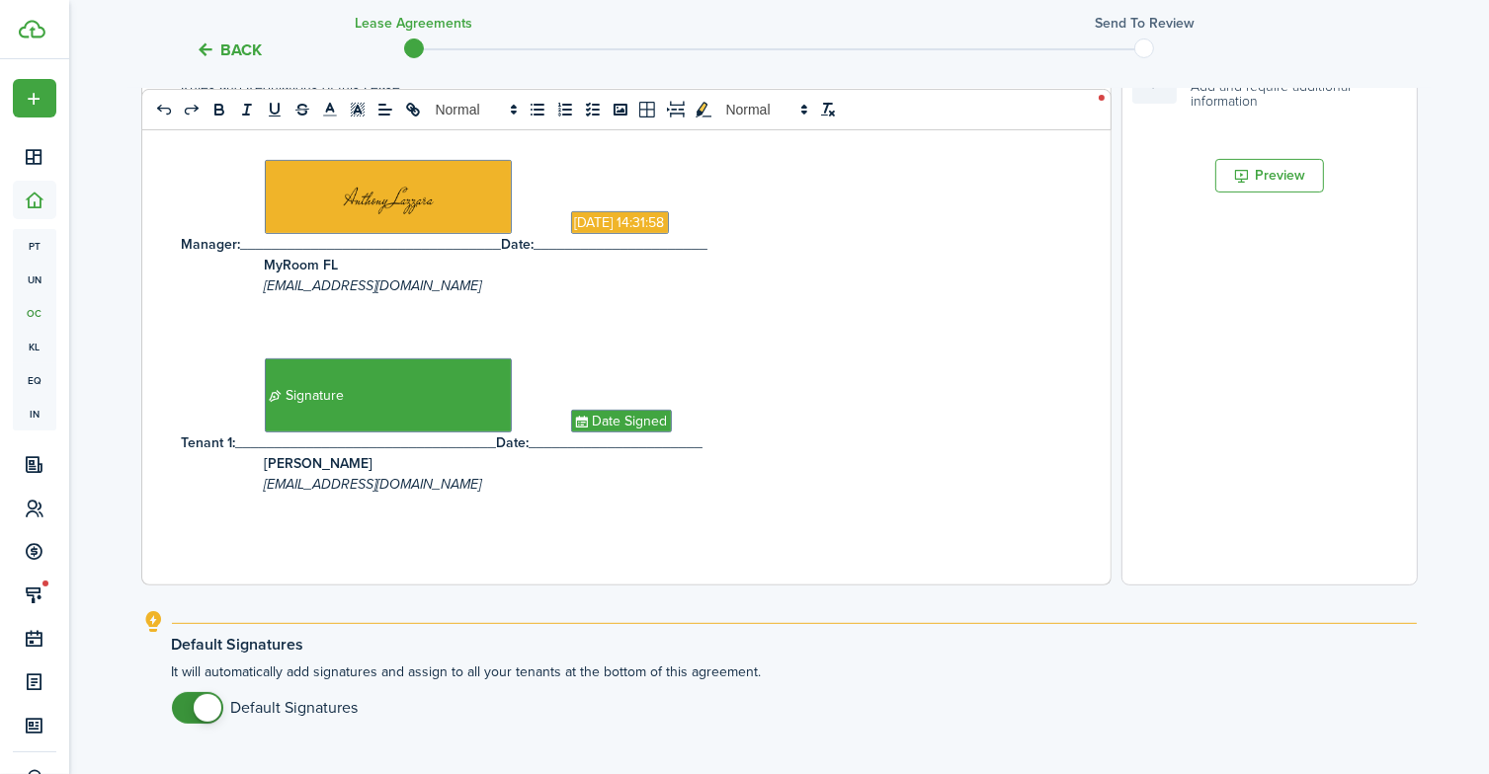
scroll to position [761, 0]
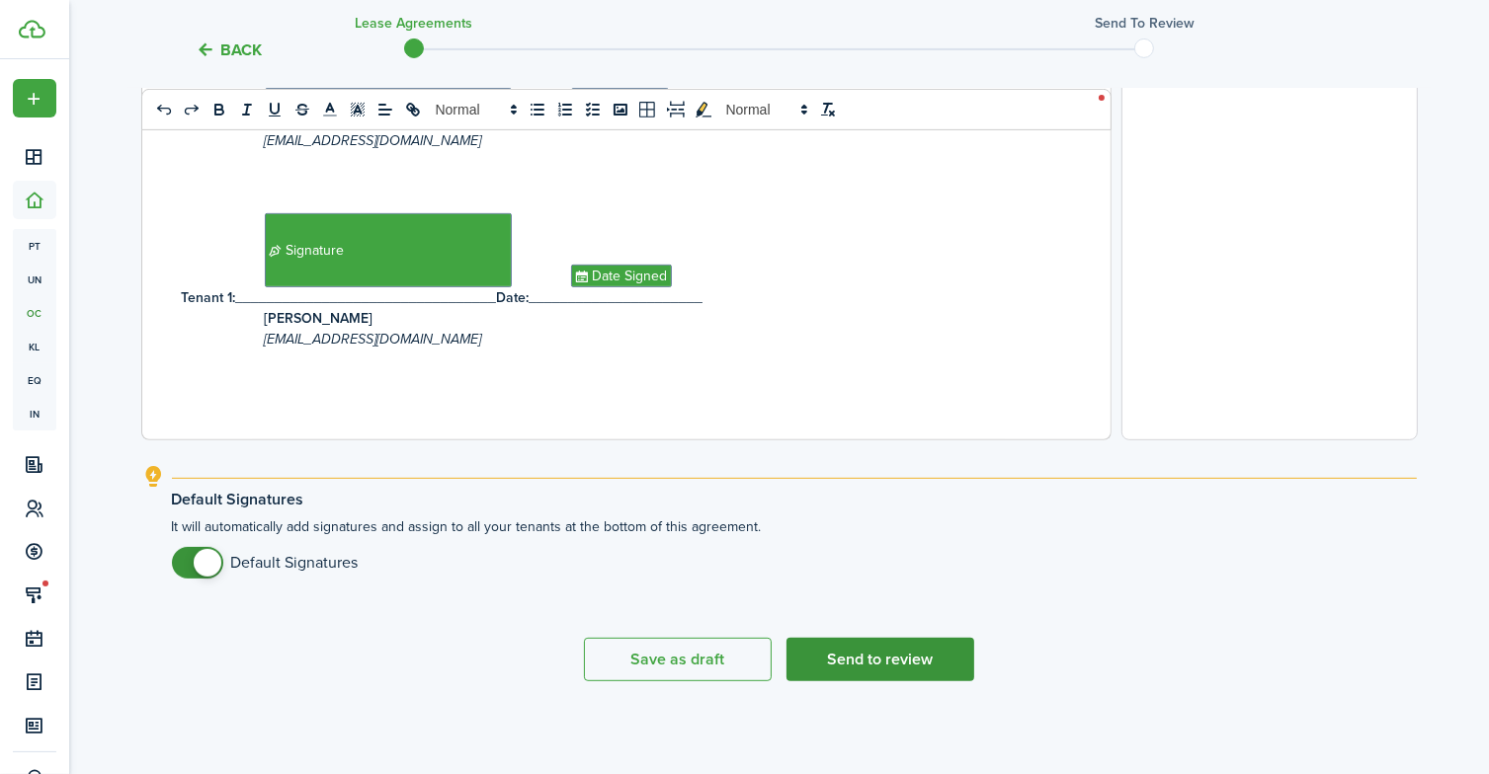
click at [839, 657] on button "Send to review" at bounding box center [880, 659] width 188 height 43
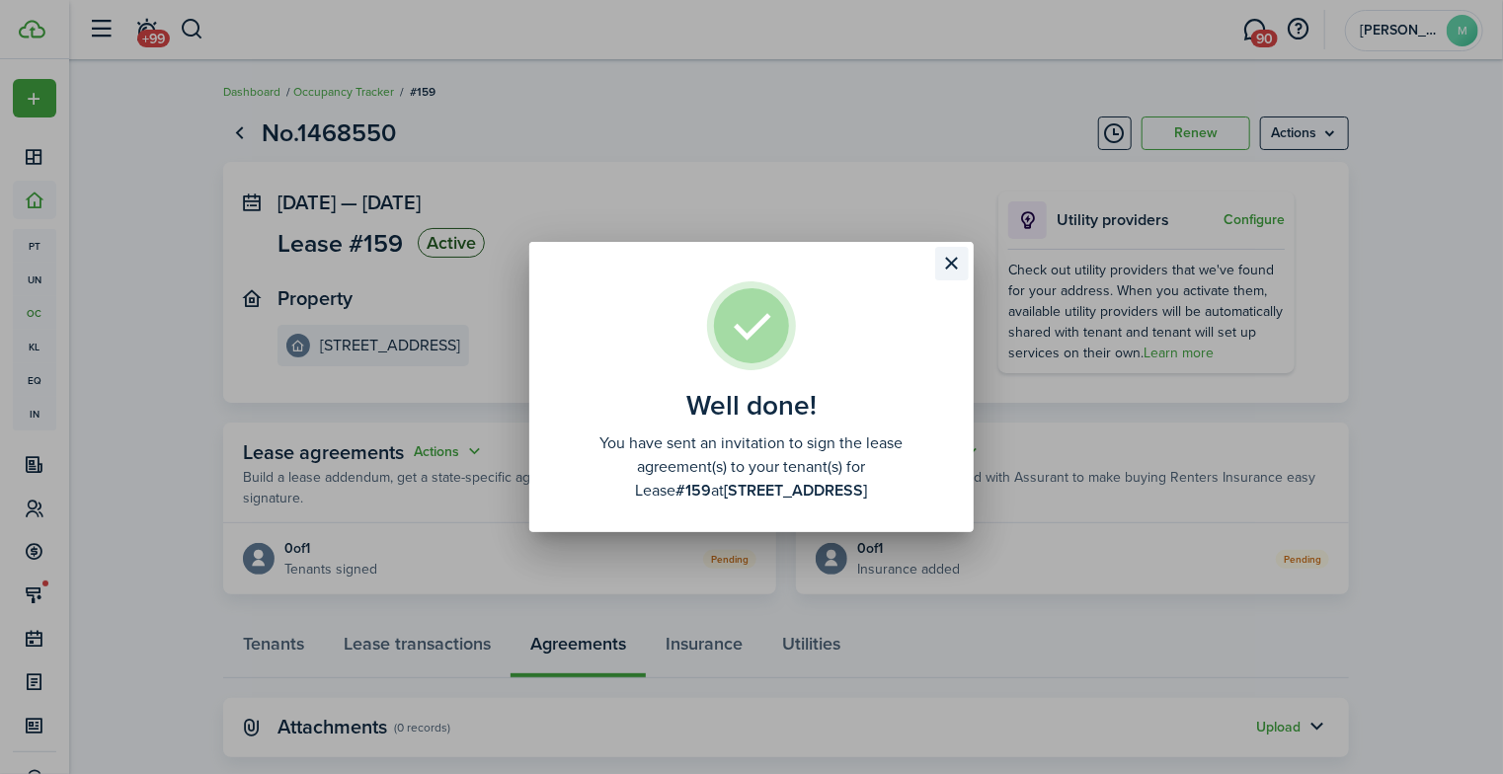
click at [954, 264] on button "Close modal" at bounding box center [952, 264] width 34 height 34
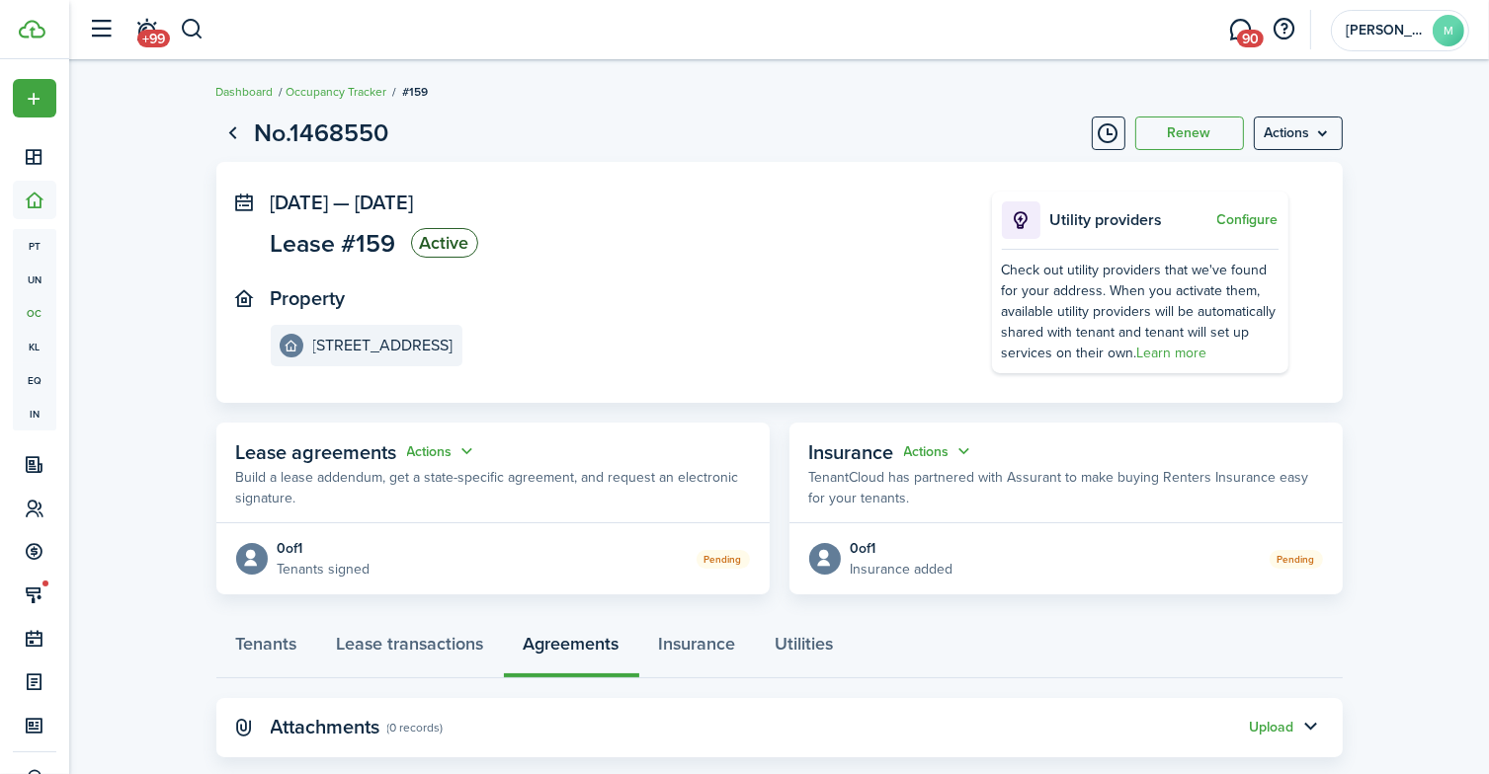
scroll to position [37, 0]
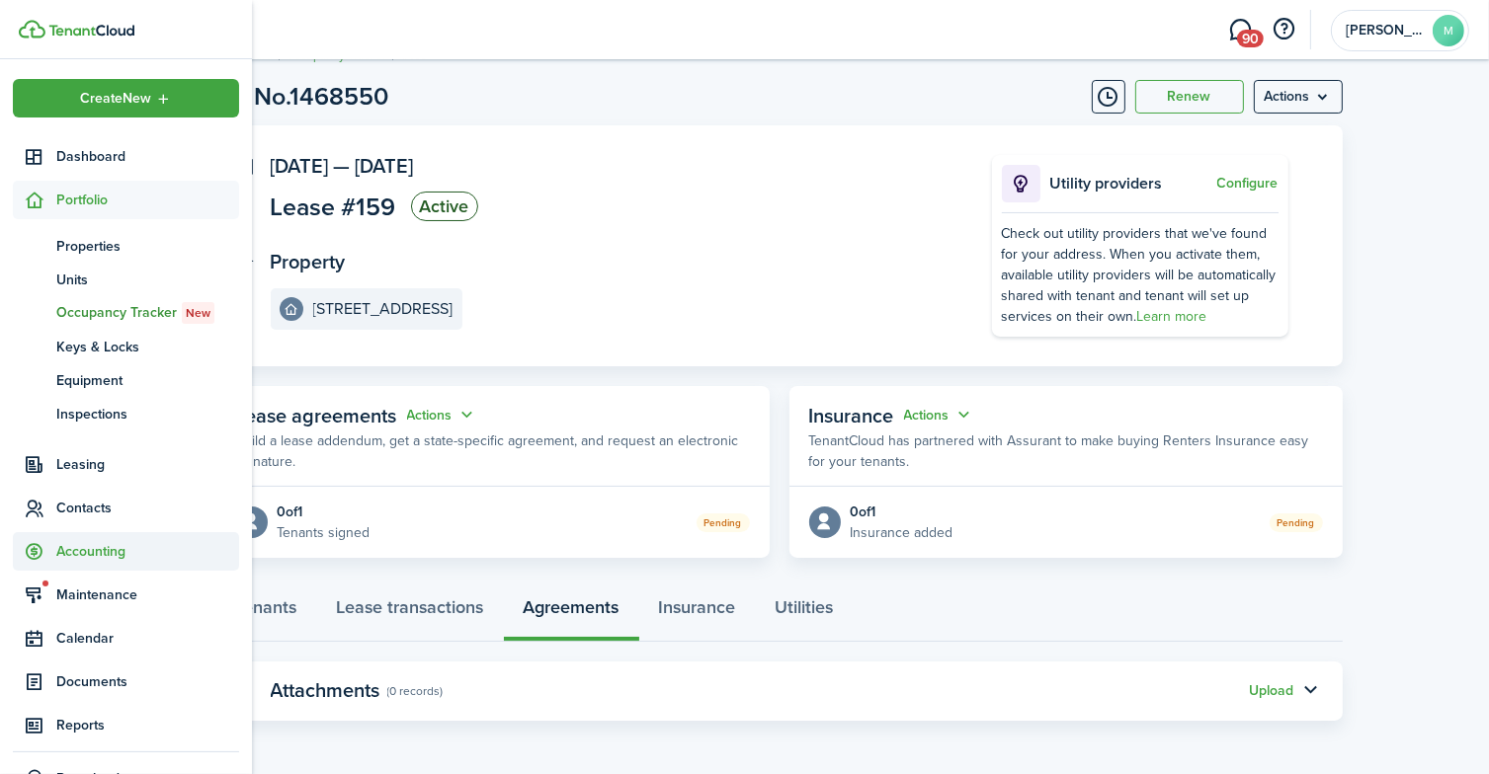
click at [110, 548] on span "Accounting" at bounding box center [147, 551] width 183 height 21
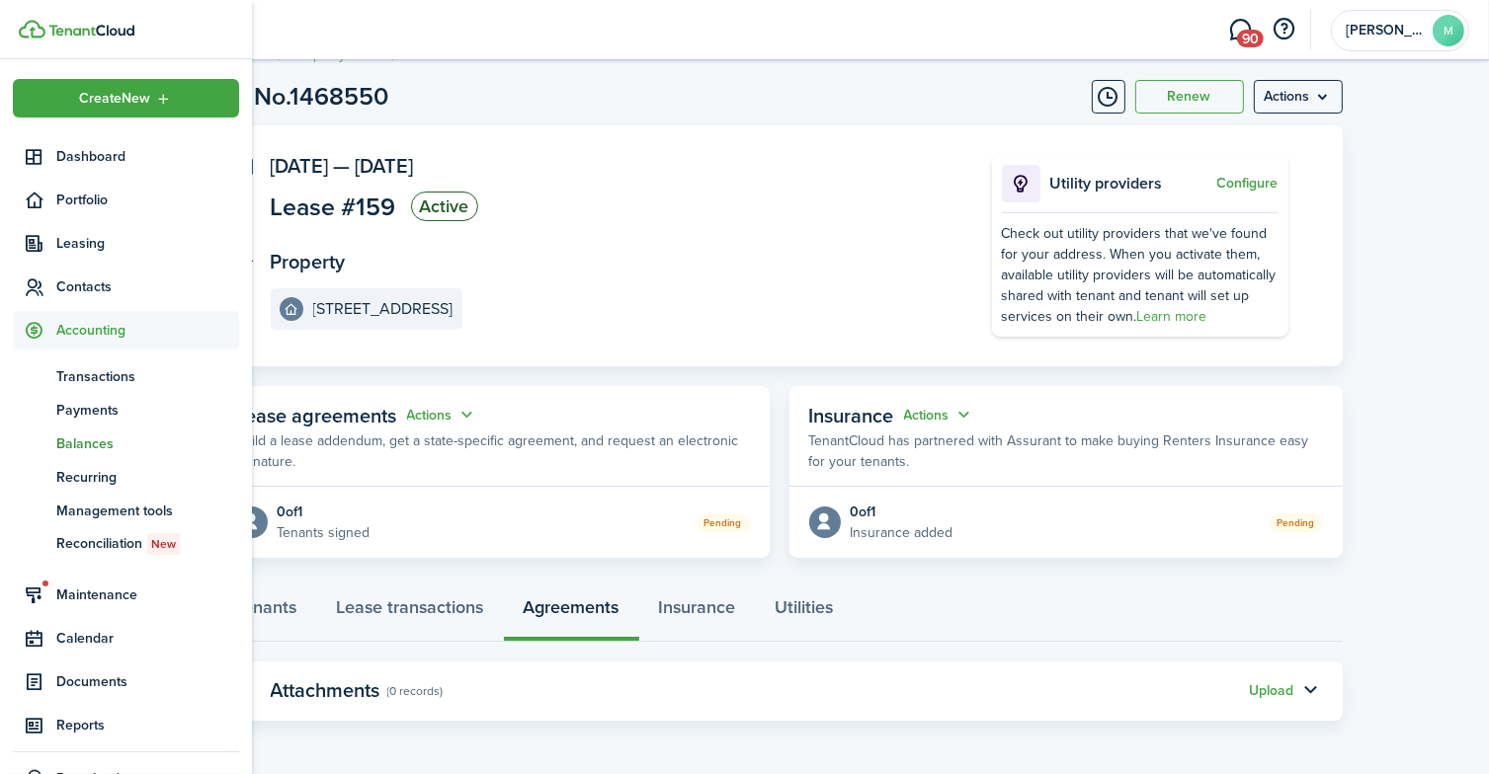
click at [114, 442] on span "Balances" at bounding box center [147, 444] width 183 height 21
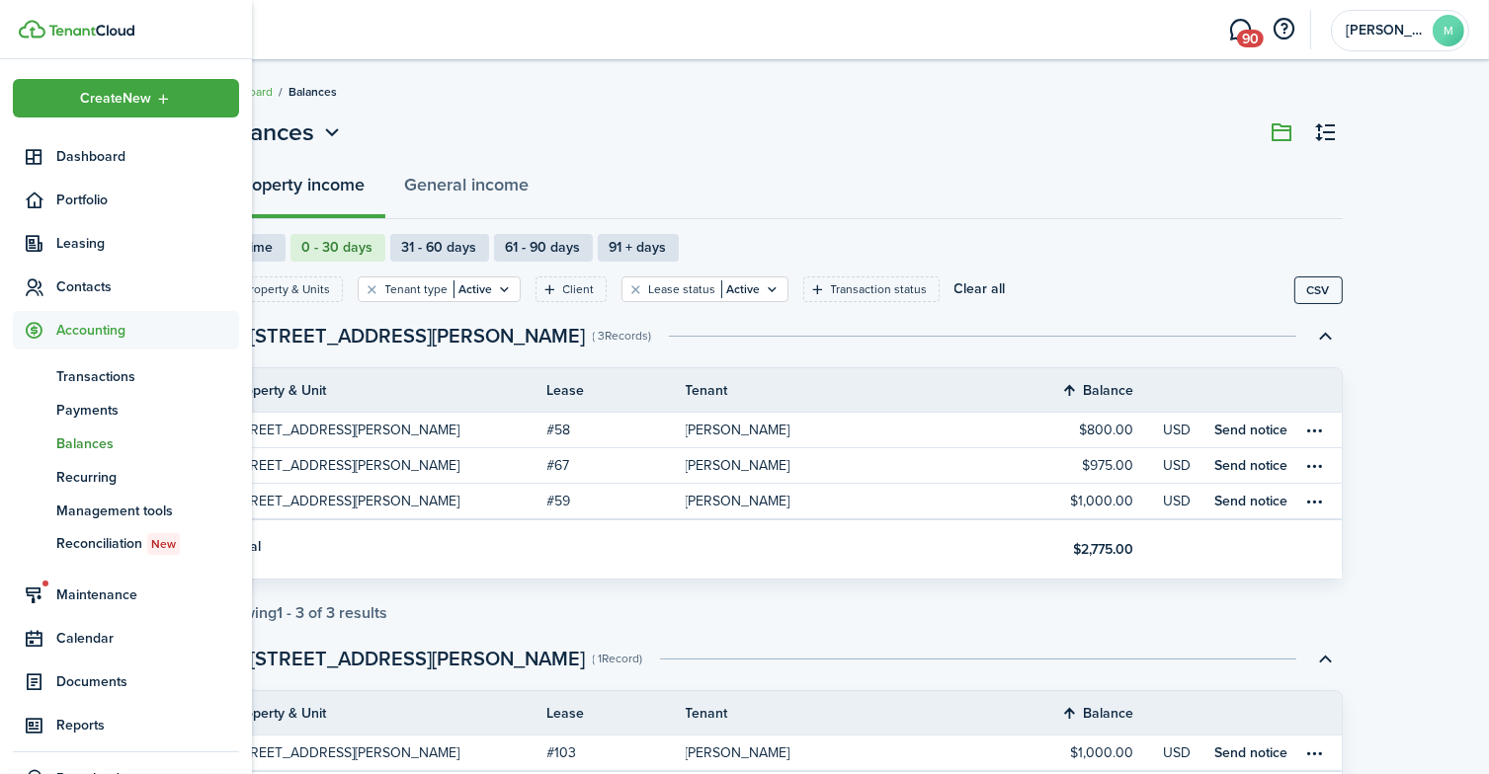
click at [92, 443] on span "Balances" at bounding box center [147, 444] width 183 height 21
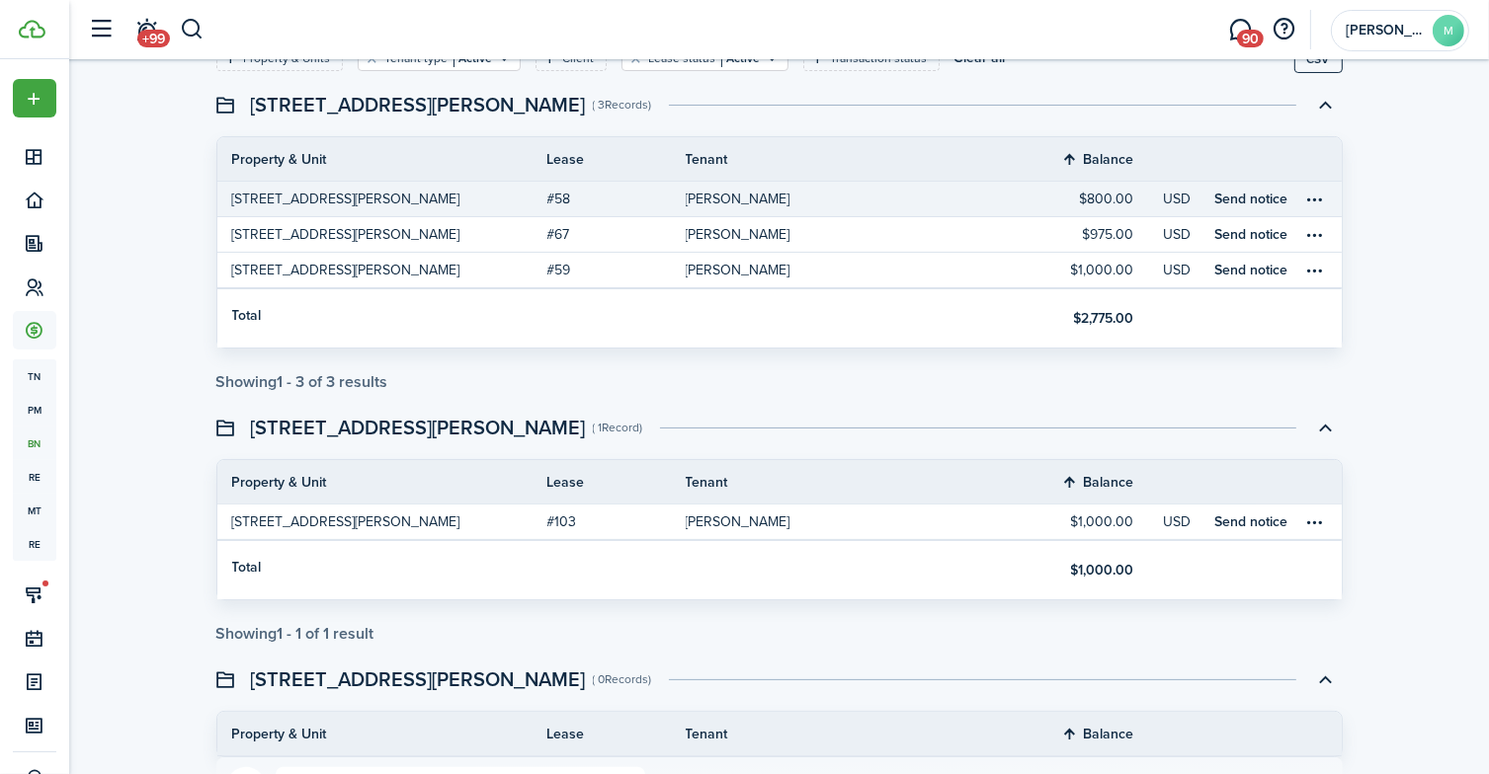
scroll to position [229, 0]
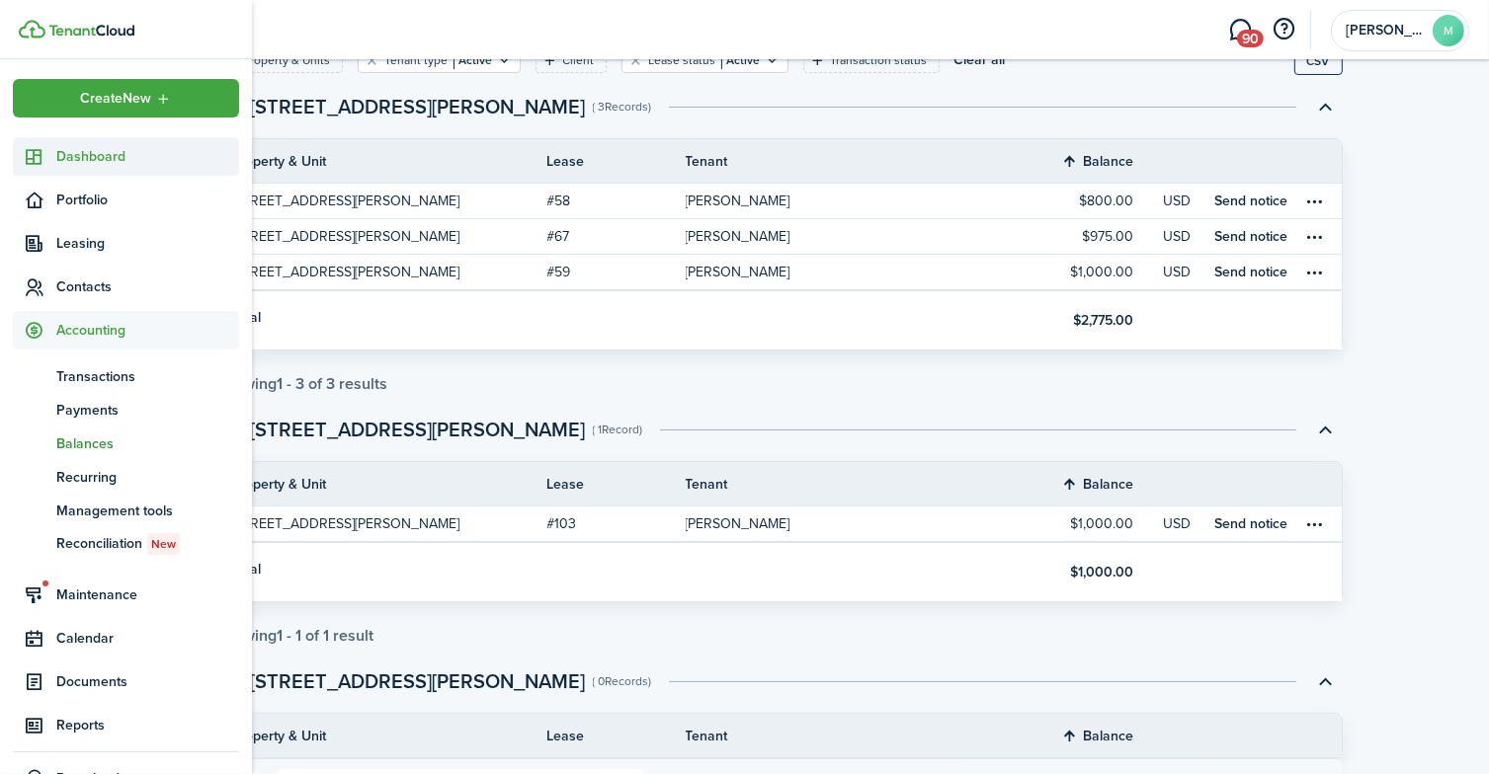
click at [91, 167] on link "Dashboard" at bounding box center [126, 156] width 226 height 39
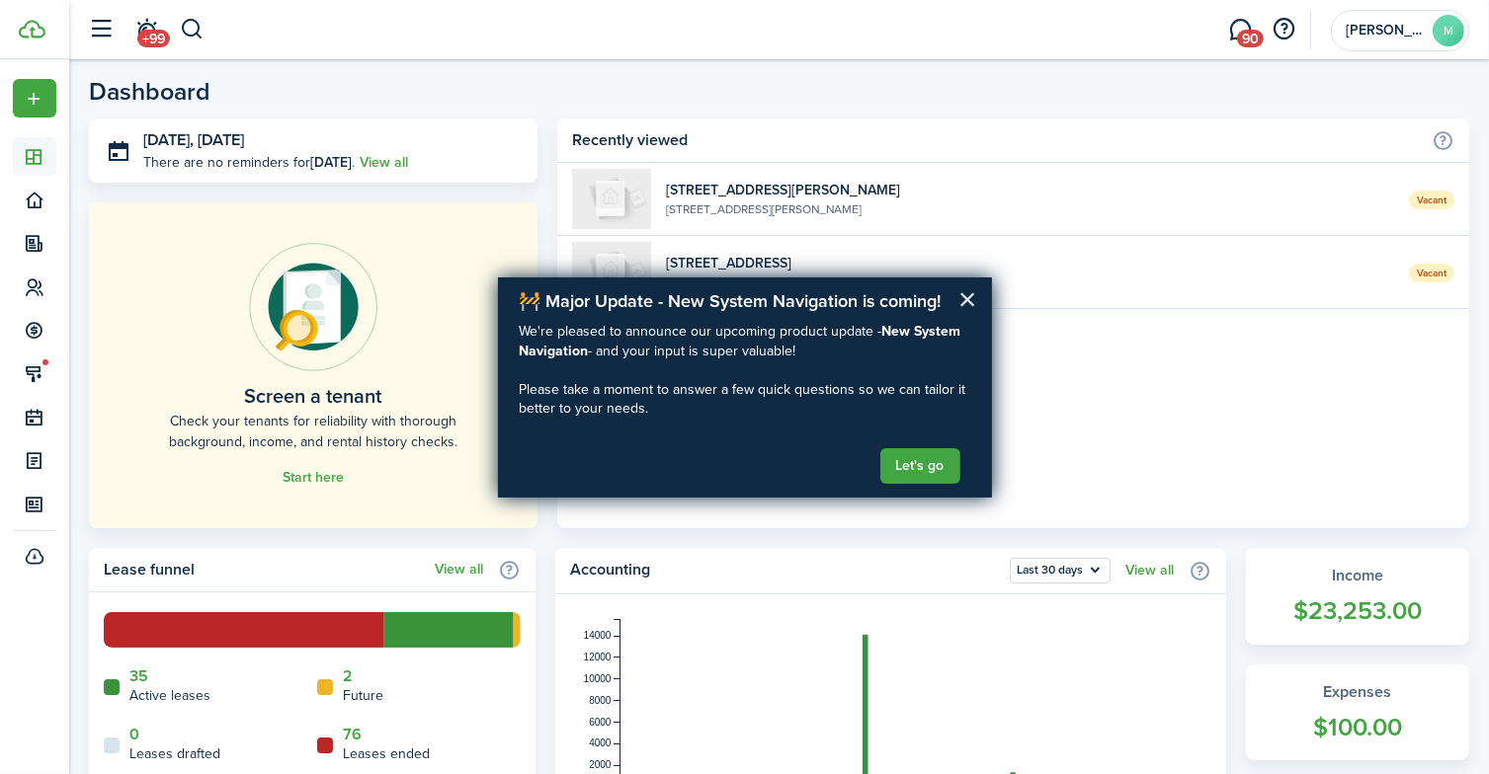
click at [973, 288] on button "×" at bounding box center [967, 300] width 19 height 32
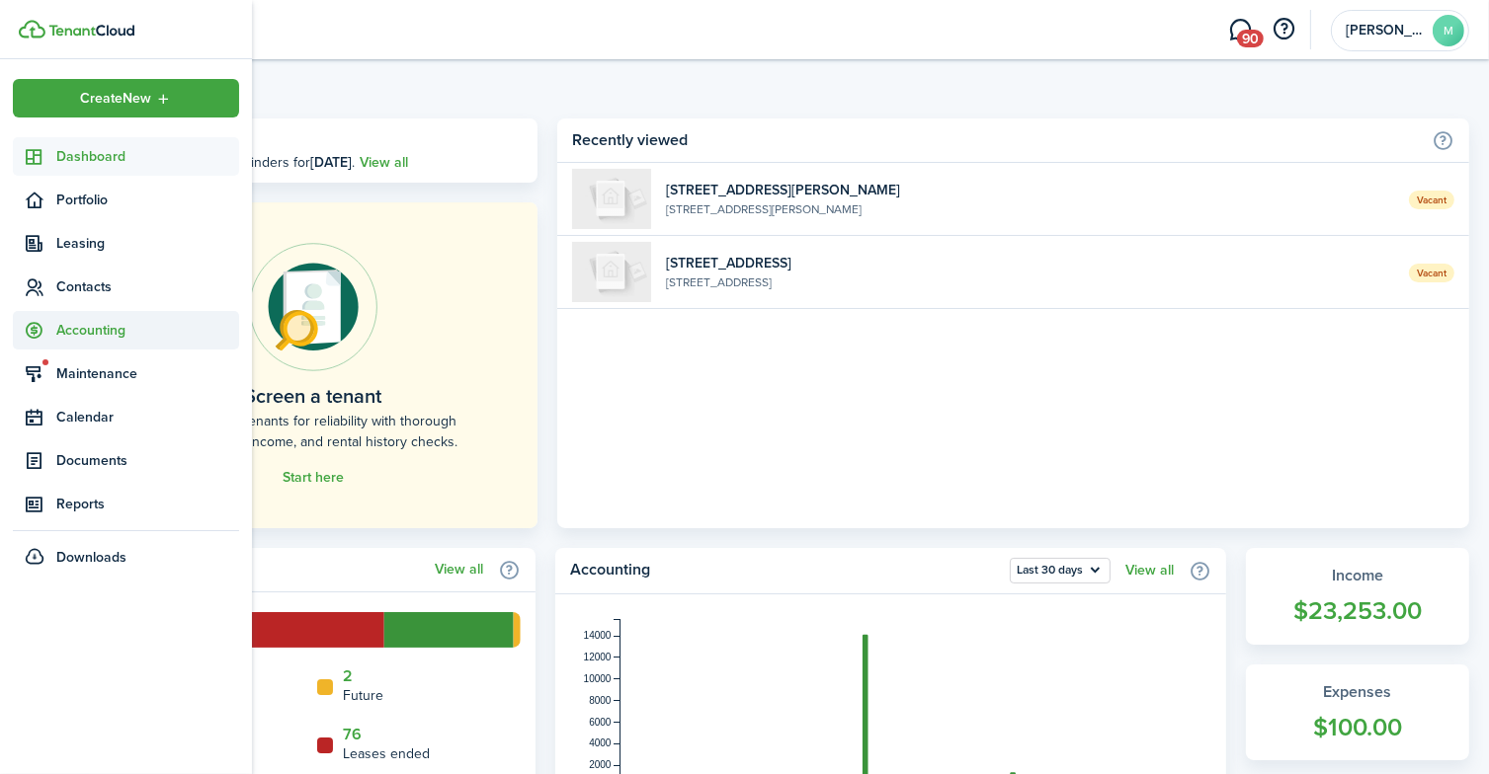
click at [95, 325] on span "Accounting" at bounding box center [147, 330] width 183 height 21
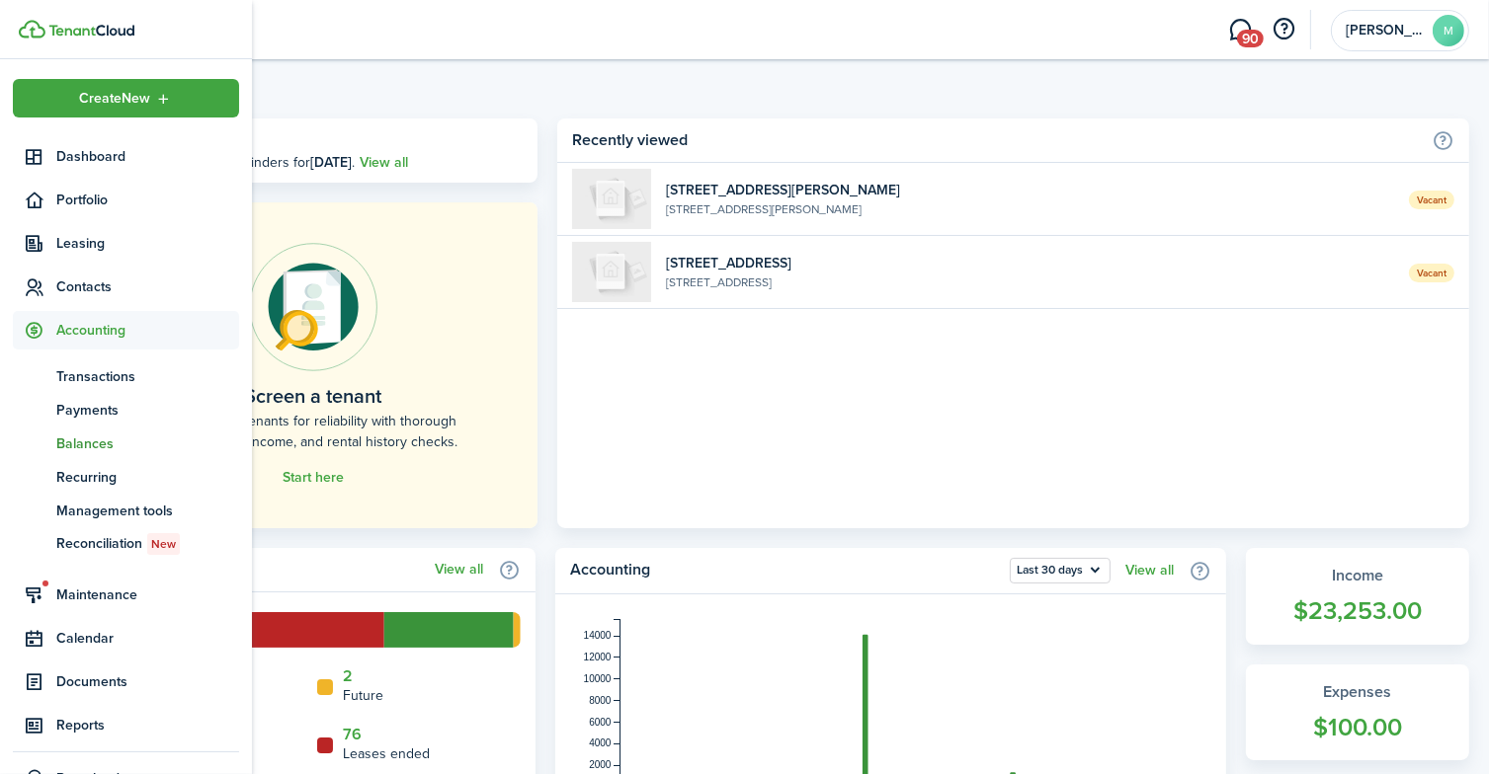
click at [92, 440] on span "Balances" at bounding box center [147, 444] width 183 height 21
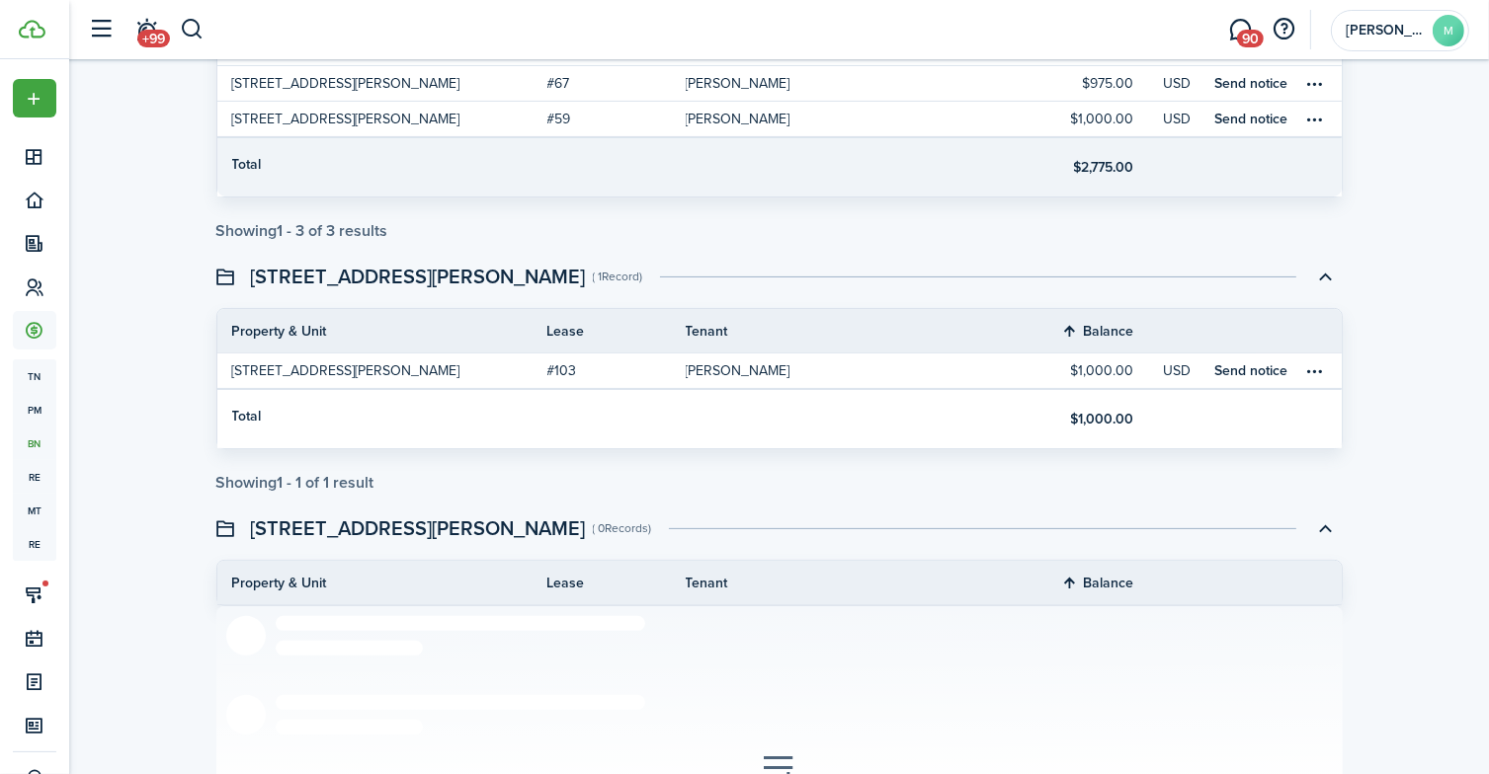
scroll to position [381, 0]
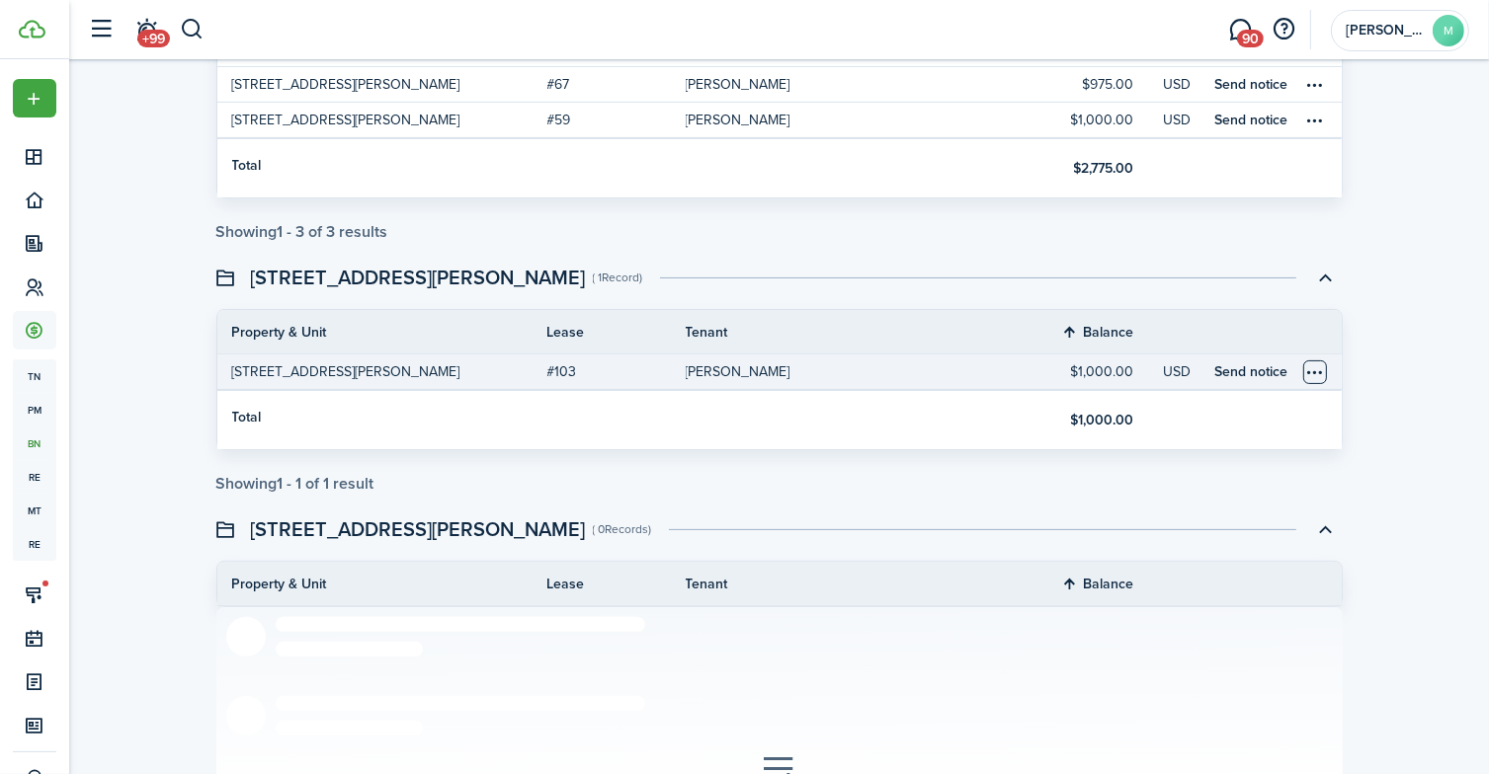
click at [1315, 366] on table-menu-btn-icon "Open menu" at bounding box center [1315, 373] width 24 height 24
click at [759, 372] on table-profile-info-text "[PERSON_NAME]" at bounding box center [738, 373] width 105 height 16
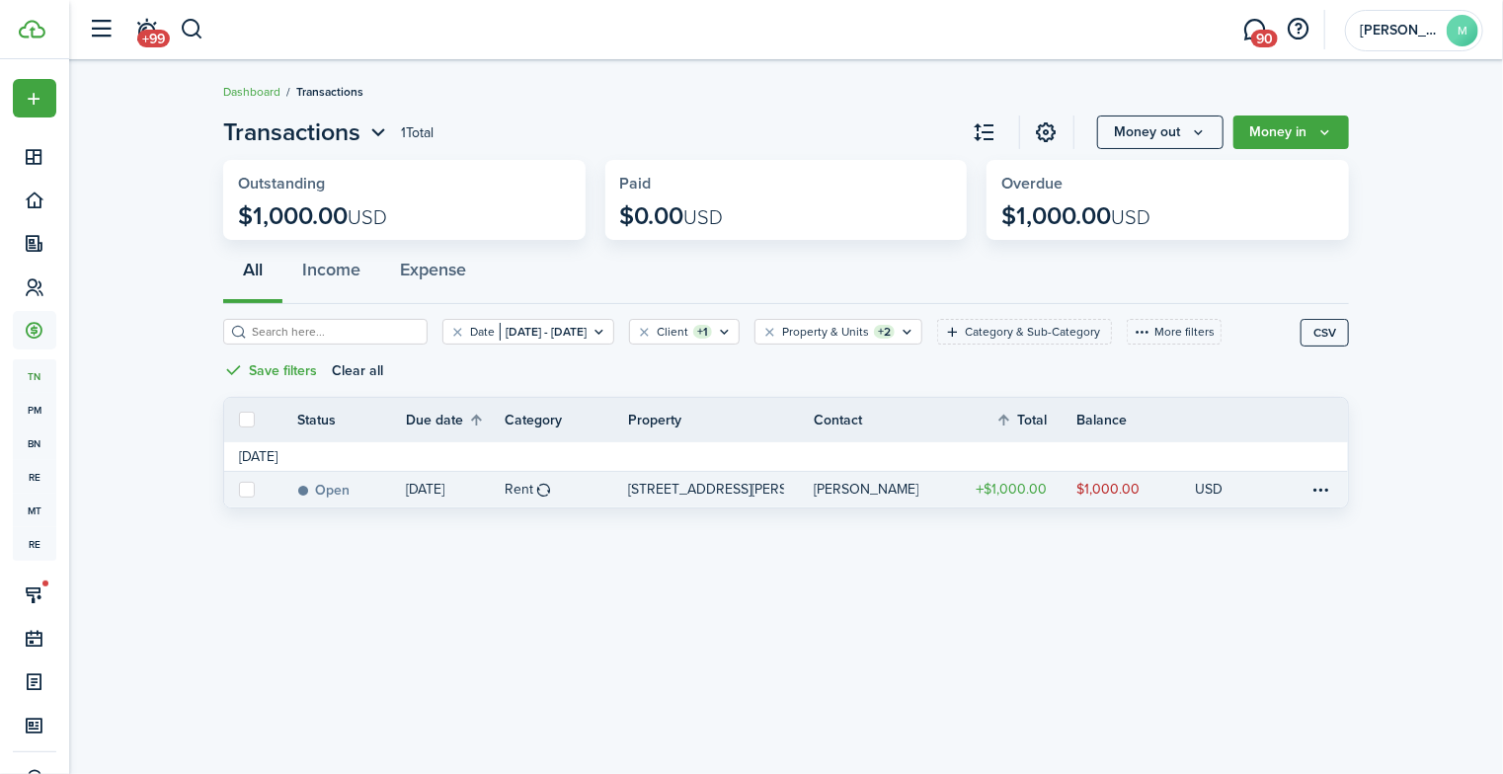
click at [243, 490] on label at bounding box center [247, 490] width 16 height 16
click at [239, 490] on input "checkbox" at bounding box center [238, 489] width 1 height 1
checkbox input "true"
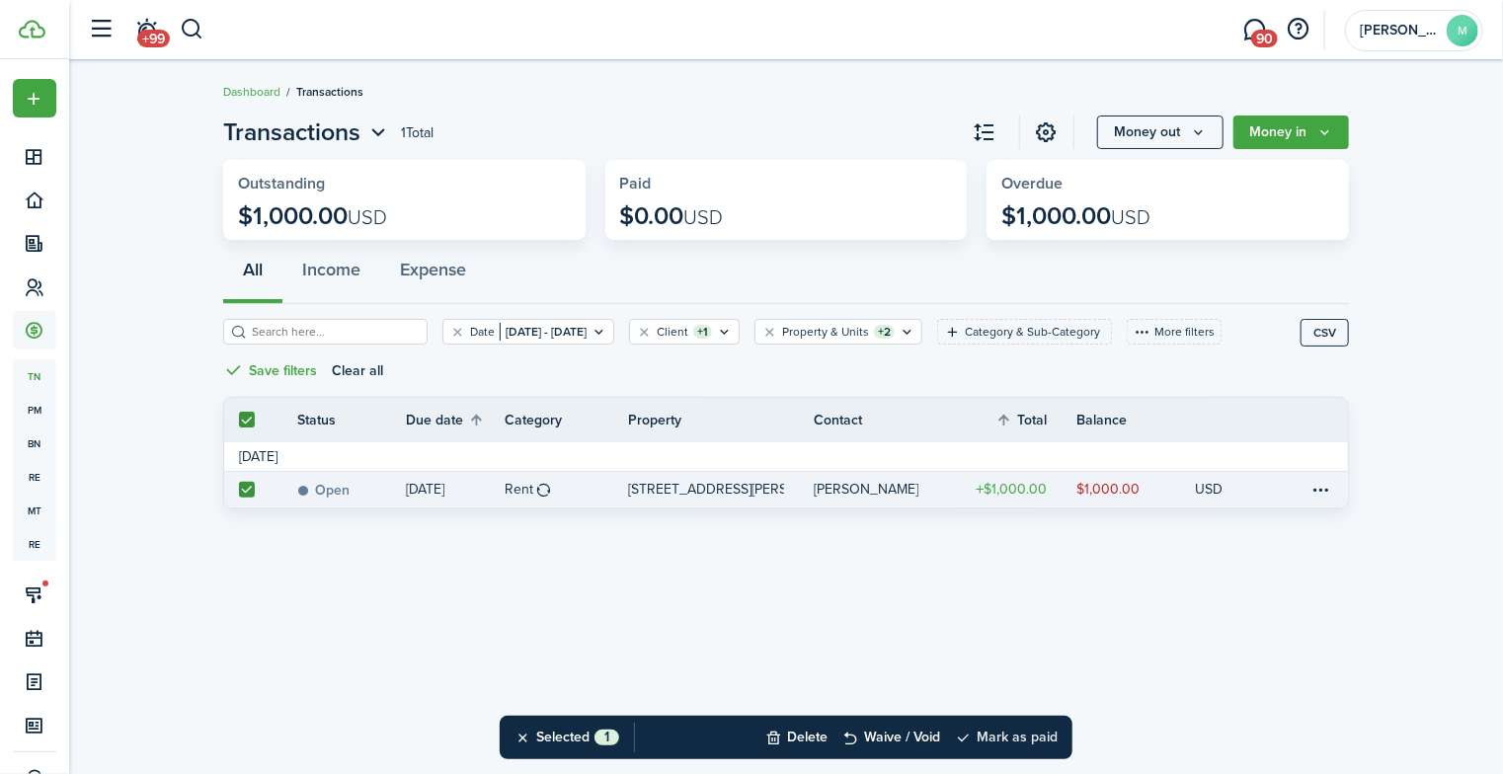
click at [1007, 737] on button "Mark as paid" at bounding box center [1006, 737] width 103 height 43
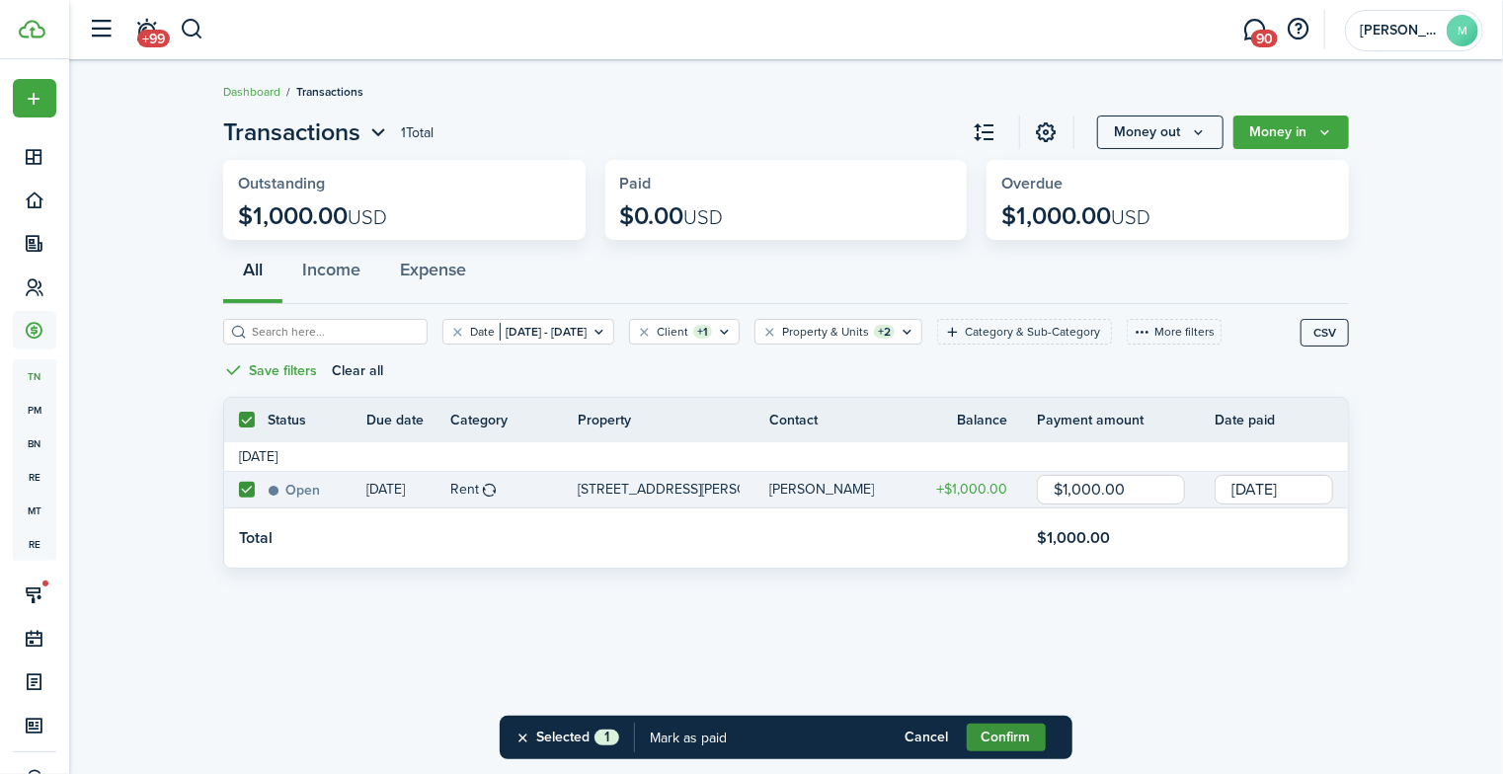
click at [1014, 734] on button "Confirm" at bounding box center [1006, 738] width 79 height 28
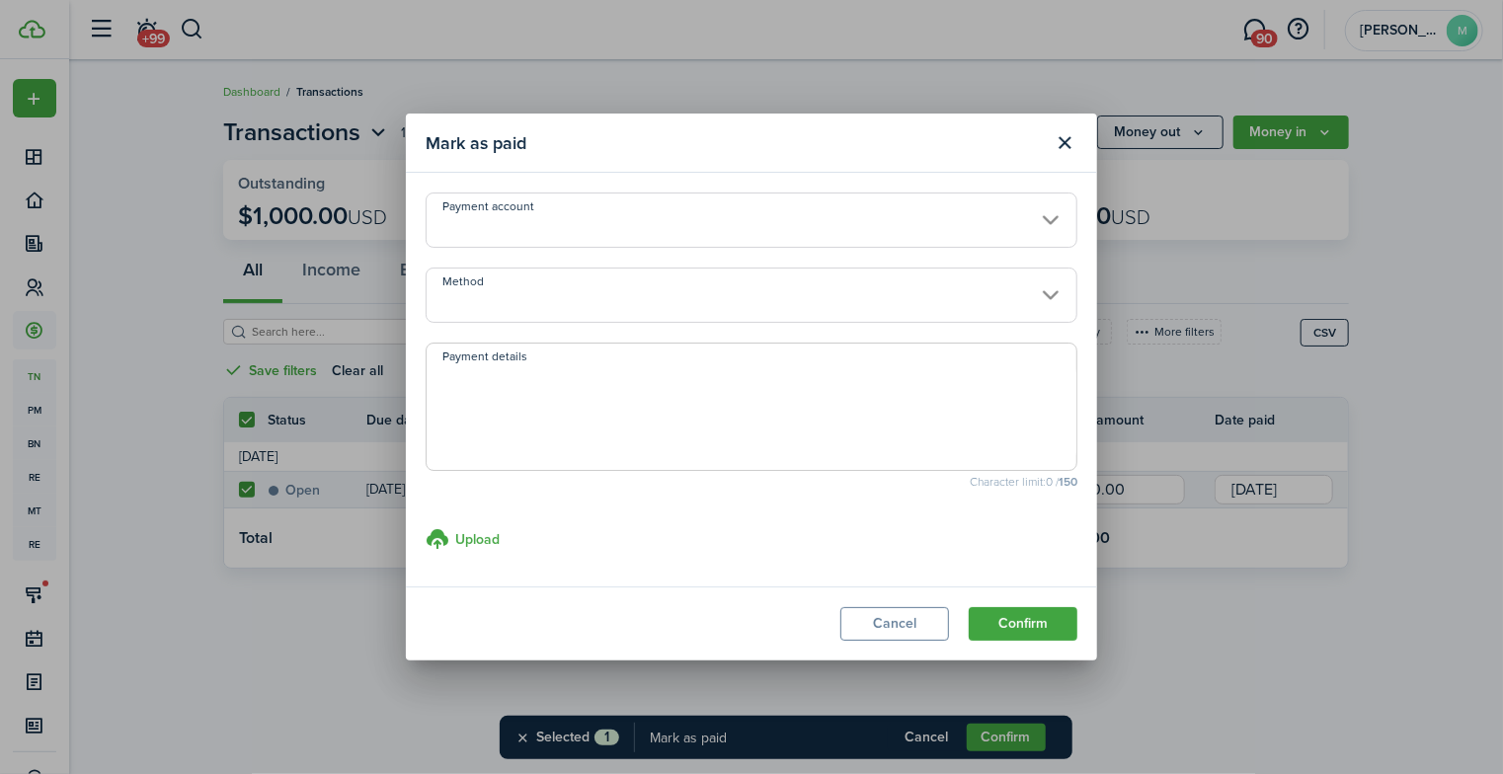
click at [636, 220] on input "Payment account" at bounding box center [752, 220] width 652 height 55
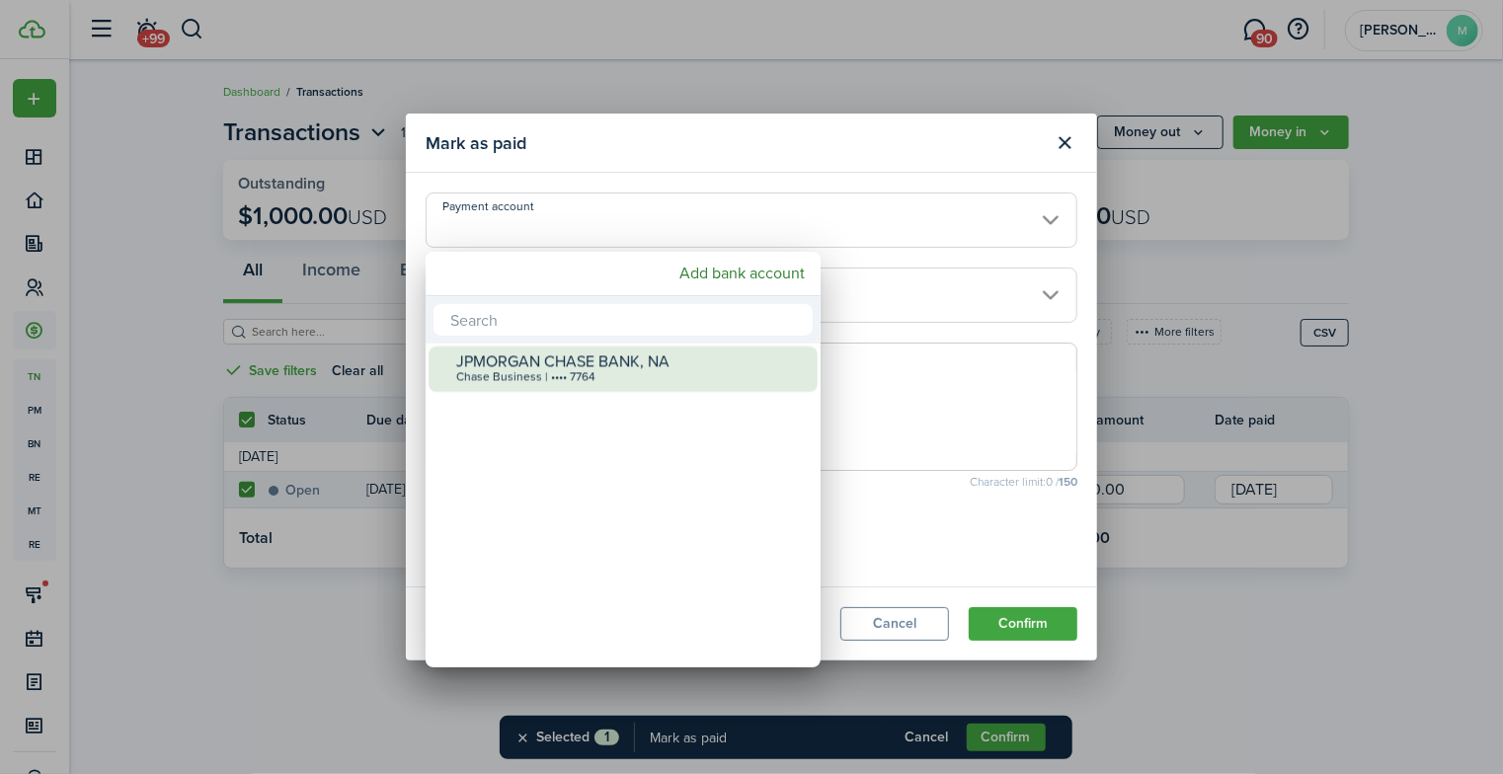
click at [610, 384] on div "JPMORGAN CHASE BANK, [PERSON_NAME] Business | •••• 7764" at bounding box center [631, 368] width 350 height 43
type input "•••• •••• •••• 7764"
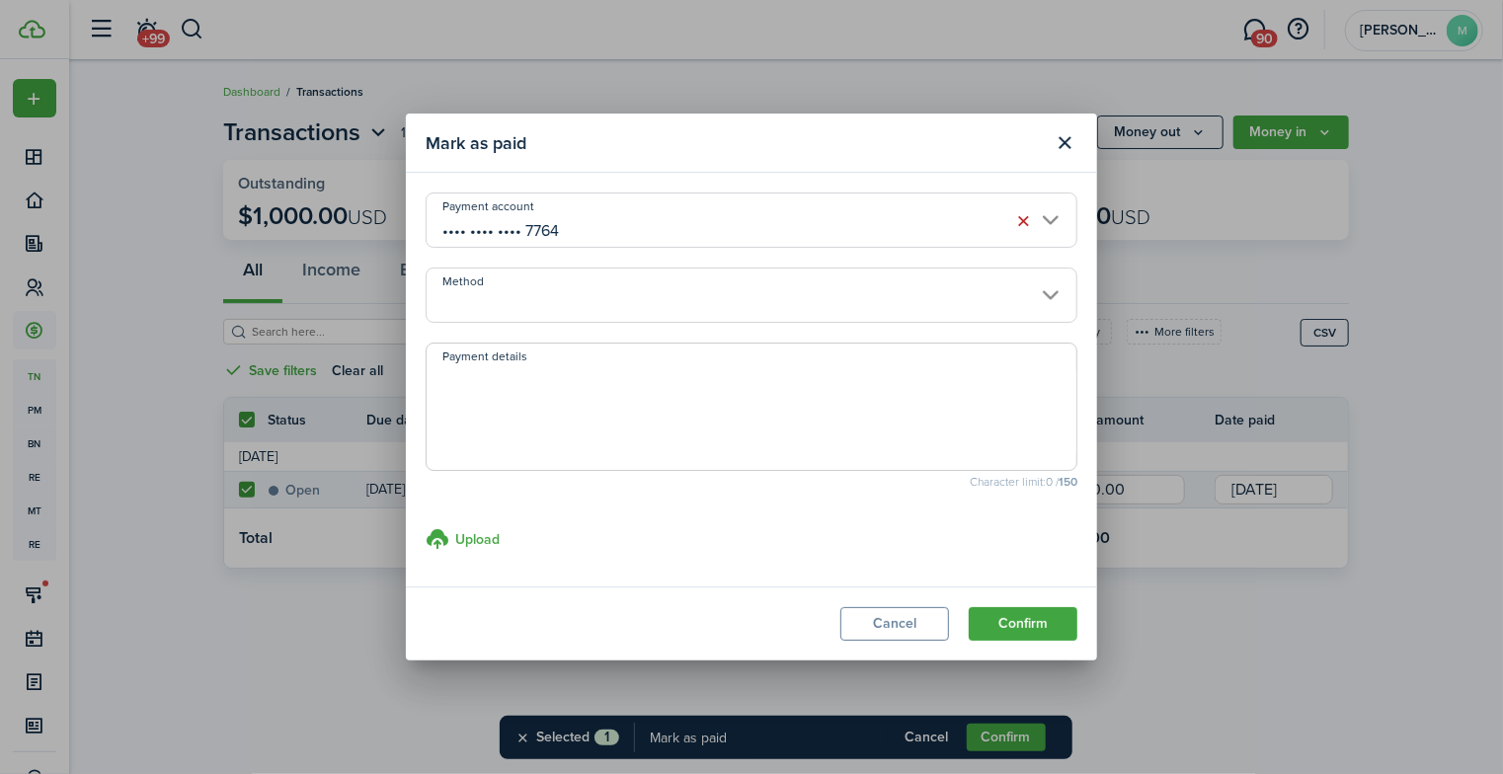
click at [587, 302] on input "Method" at bounding box center [752, 295] width 652 height 55
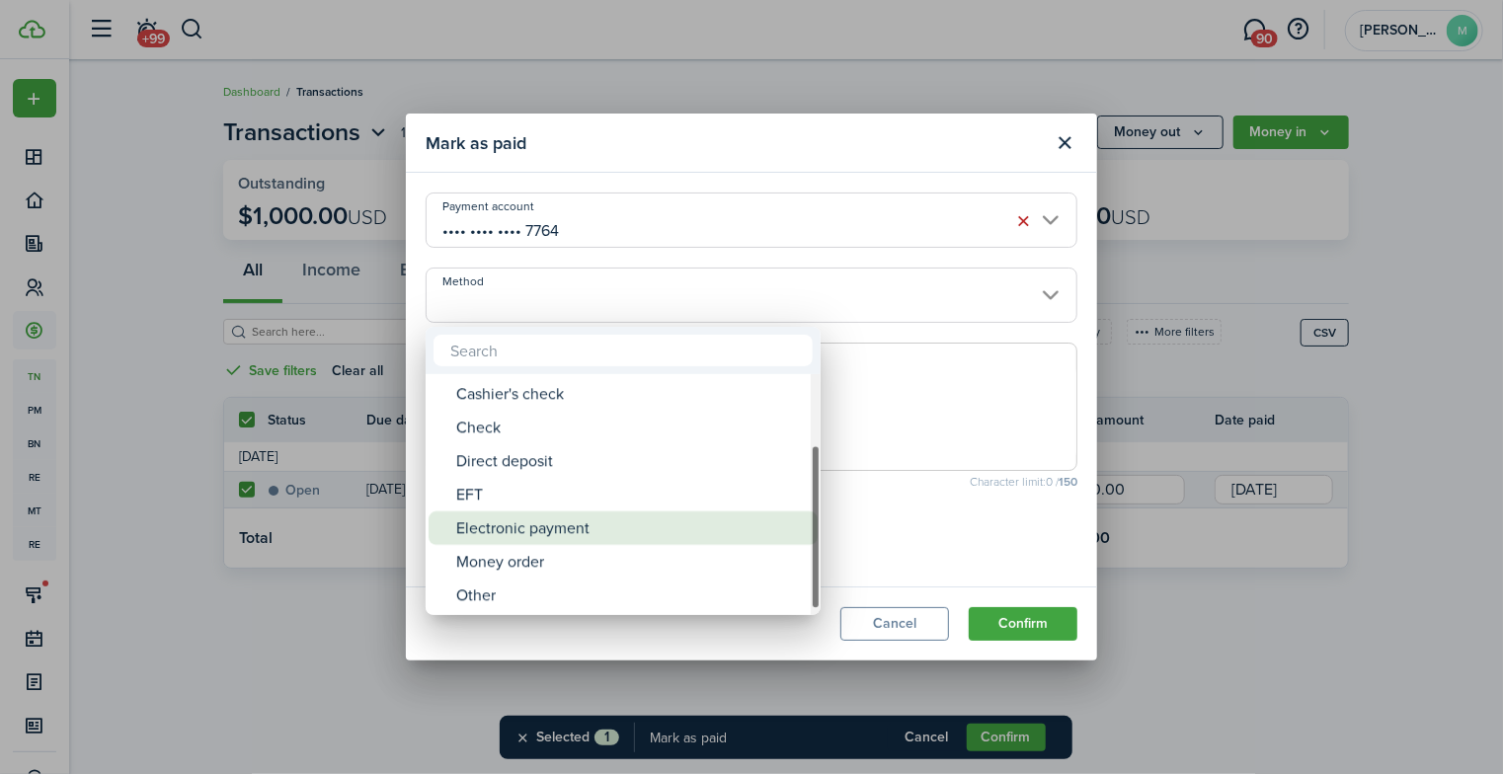
click at [533, 537] on div "Electronic payment" at bounding box center [631, 529] width 350 height 34
type input "Electronic payment"
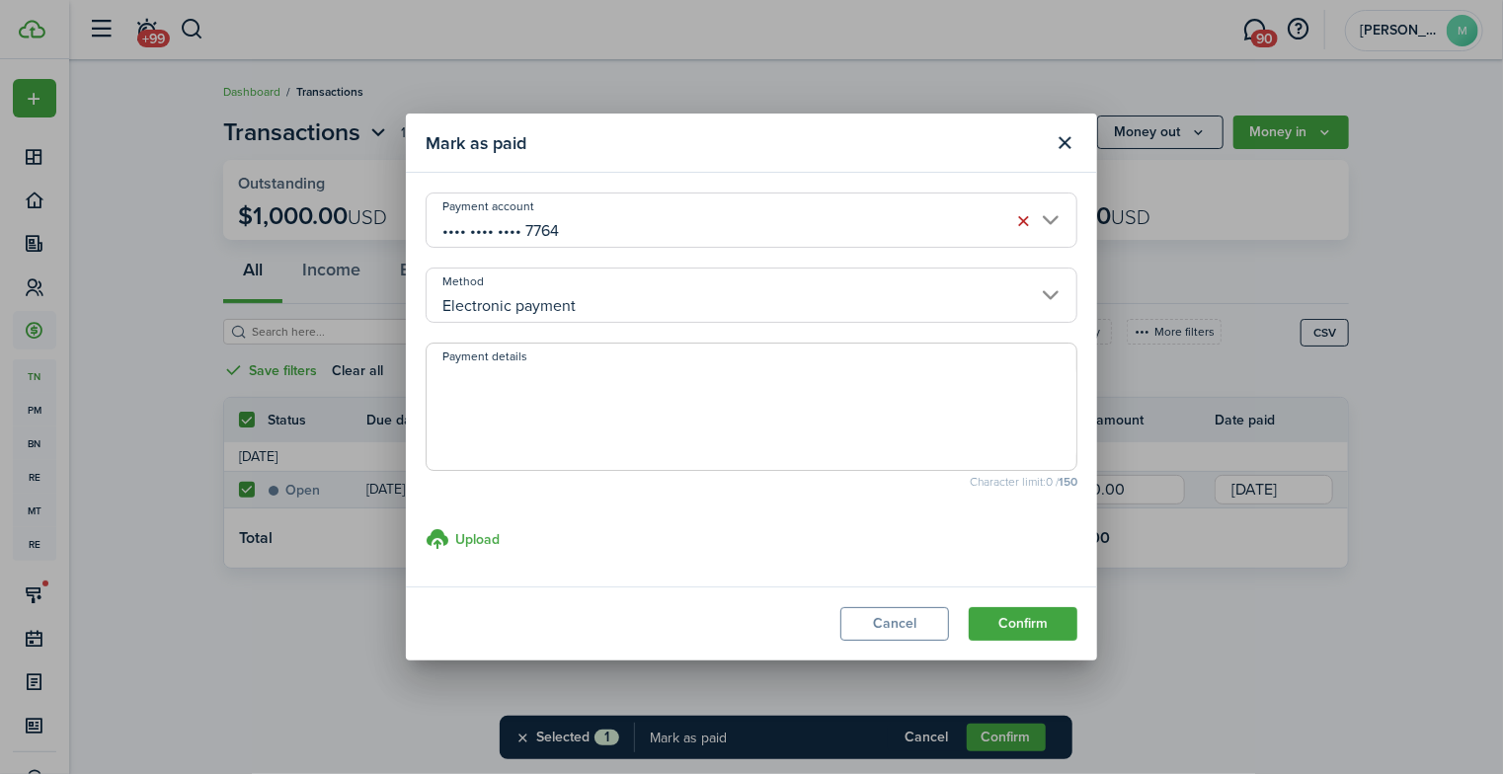
click at [509, 404] on textarea "Payment details" at bounding box center [752, 412] width 650 height 95
type textarea "zelle"
click at [1004, 615] on button "Confirm" at bounding box center [1023, 625] width 109 height 34
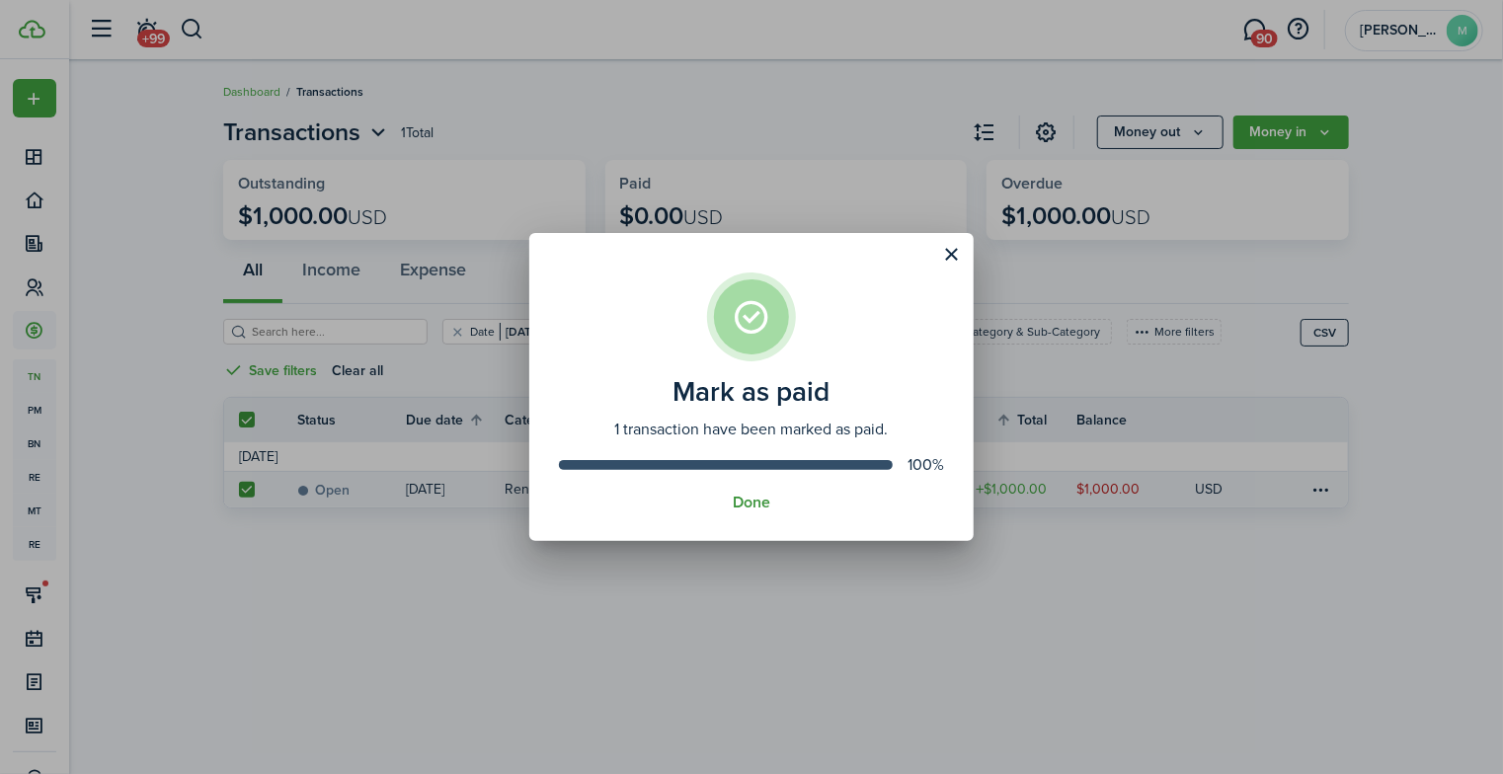
click at [747, 502] on button "Done" at bounding box center [752, 503] width 38 height 18
